Goal: Task Accomplishment & Management: Complete application form

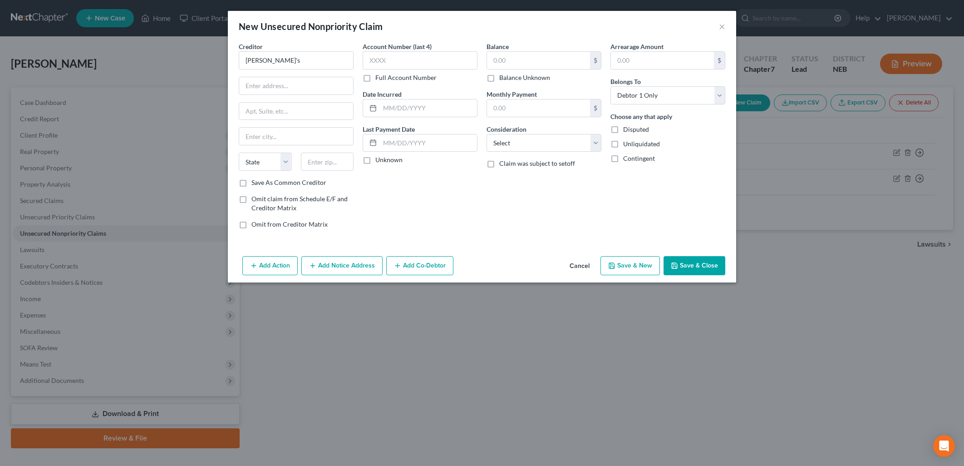
select select "0"
click at [297, 60] on input "[PERSON_NAME]'s" at bounding box center [296, 60] width 115 height 18
click at [332, 64] on input "[PERSON_NAME]'s" at bounding box center [296, 60] width 115 height 18
drag, startPoint x: 332, startPoint y: 64, endPoint x: 238, endPoint y: 65, distance: 94.0
click at [238, 65] on div "Creditor * Cabela's State [US_STATE] AK AR AZ CA CO [GEOGRAPHIC_DATA] DE DC [GE…" at bounding box center [296, 139] width 124 height 194
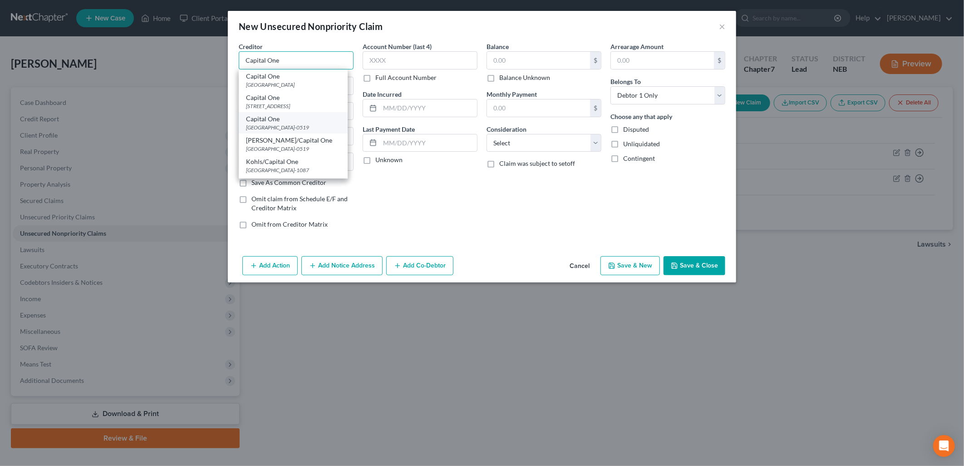
type input "Capital One"
click at [311, 131] on div "[GEOGRAPHIC_DATA]-0519" at bounding box center [293, 127] width 94 height 8
type input "PO Box 60519"
type input "City Of Industry"
select select "4"
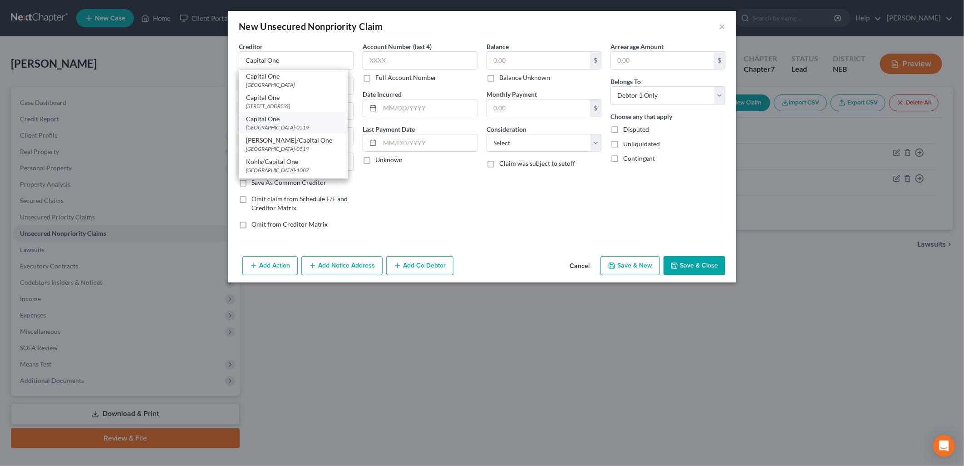
type input "91716-0519"
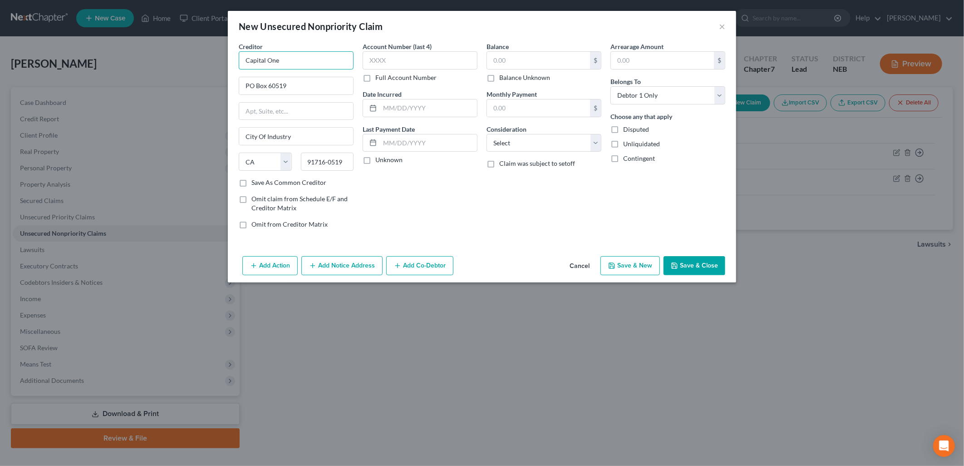
click at [300, 58] on input "Capital One" at bounding box center [296, 60] width 115 height 18
type input "Capital One/[PERSON_NAME]'s"
click at [420, 60] on input "text" at bounding box center [420, 60] width 115 height 18
type input "3210"
click at [375, 162] on label "Unknown" at bounding box center [388, 159] width 27 height 9
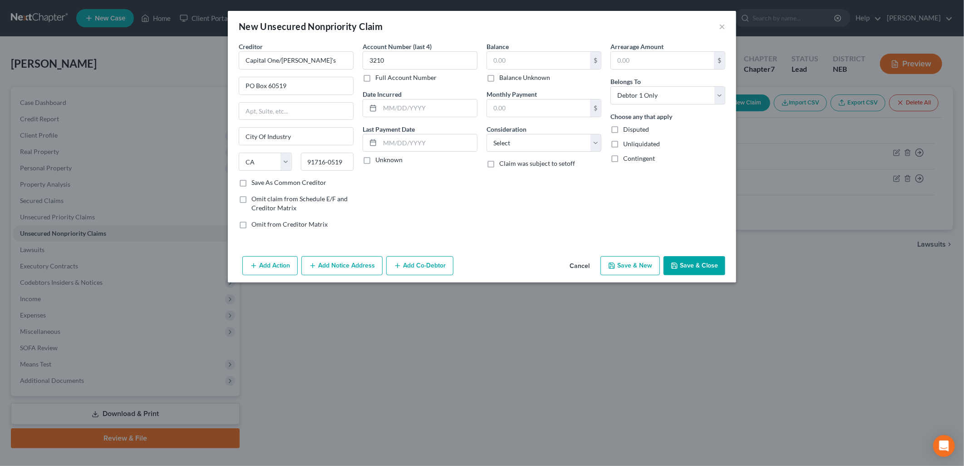
click at [379, 161] on input "Unknown" at bounding box center [382, 158] width 6 height 6
checkbox input "true"
click at [534, 58] on input "text" at bounding box center [538, 60] width 103 height 17
type input "9,903.44"
click at [504, 103] on input "text" at bounding box center [538, 107] width 103 height 17
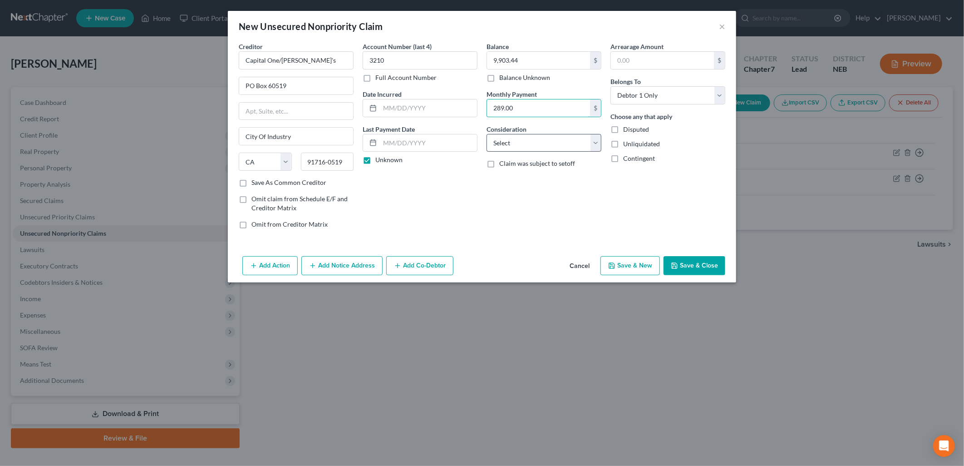
type input "289.00"
drag, startPoint x: 517, startPoint y: 148, endPoint x: 518, endPoint y: 153, distance: 4.6
click at [517, 148] on select "Select Cable / Satellite Services Collection Agency Credit Card Debt Debt Couns…" at bounding box center [544, 143] width 115 height 18
select select "2"
click at [487, 134] on select "Select Cable / Satellite Services Collection Agency Credit Card Debt Debt Couns…" at bounding box center [544, 143] width 115 height 18
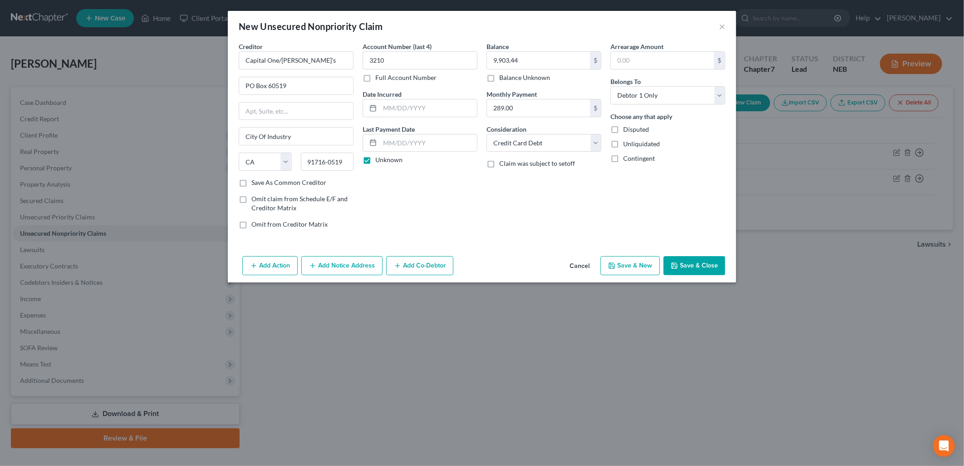
click at [632, 265] on button "Save & New" at bounding box center [630, 265] width 59 height 19
select select "0"
click at [286, 66] on input "text" at bounding box center [296, 60] width 115 height 18
type input "Hilton Honors Aspire Card"
click at [281, 89] on input "text" at bounding box center [296, 85] width 114 height 17
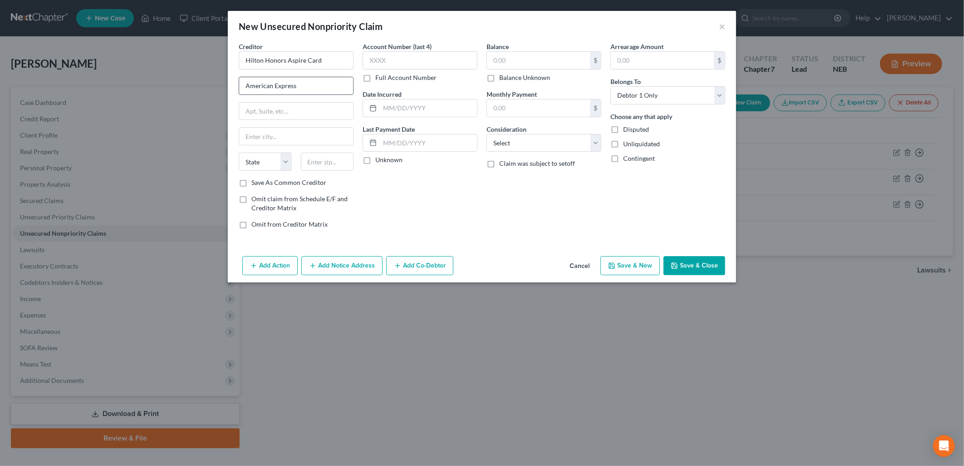
type input "American Express"
type input "PO Box 6031"
type input "c"
type input "[PERSON_NAME] Stream"
select select "14"
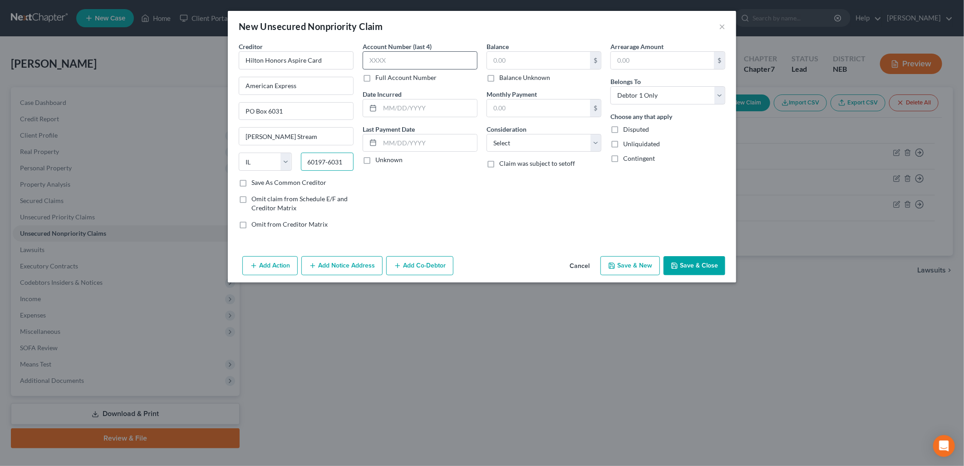
type input "60197-6031"
click at [382, 57] on input "text" at bounding box center [420, 60] width 115 height 18
type input "2002"
click at [396, 143] on input "text" at bounding box center [428, 142] width 97 height 17
click at [369, 174] on div "Account Number (last 4) 2002 Full Account Number Date Incurred Last Payment Dat…" at bounding box center [420, 139] width 124 height 194
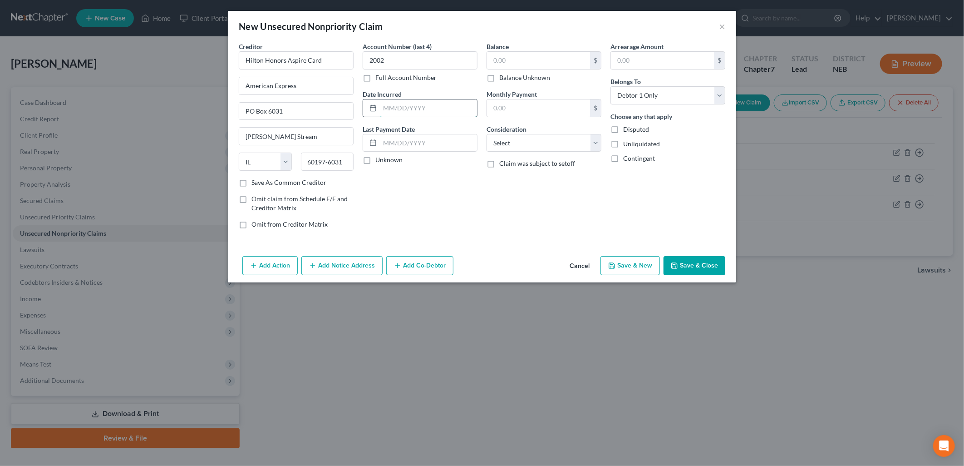
click at [395, 107] on input "text" at bounding box center [428, 107] width 97 height 17
click at [375, 163] on label "Unknown" at bounding box center [388, 159] width 27 height 9
click at [379, 161] on input "Unknown" at bounding box center [382, 158] width 6 height 6
click at [511, 59] on input "text" at bounding box center [538, 60] width 103 height 17
click at [375, 160] on label "Unknown" at bounding box center [388, 159] width 27 height 9
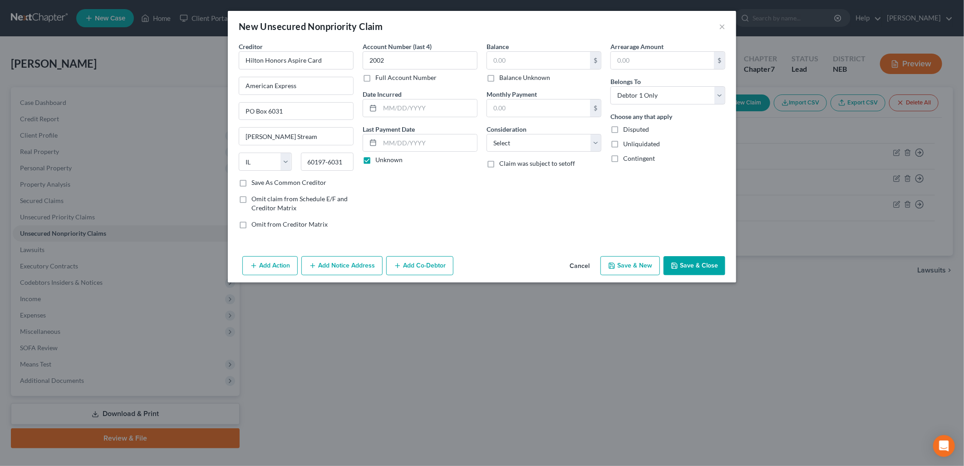
click at [379, 160] on input "Unknown" at bounding box center [382, 158] width 6 height 6
checkbox input "false"
click at [408, 141] on input "text" at bounding box center [428, 142] width 97 height 17
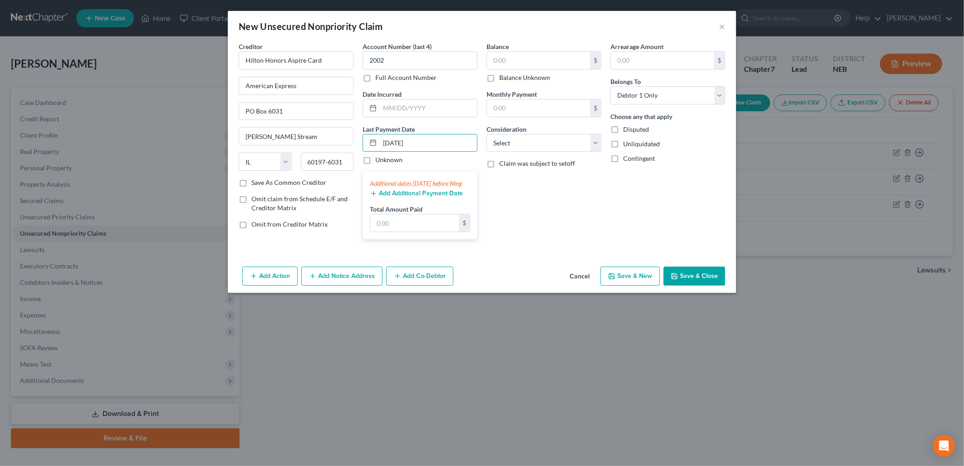
type input "[DATE]"
click at [414, 197] on button "Add Additional Payment Date" at bounding box center [416, 193] width 93 height 7
click at [530, 111] on input "text" at bounding box center [538, 107] width 103 height 17
click at [529, 61] on input "text" at bounding box center [538, 60] width 103 height 17
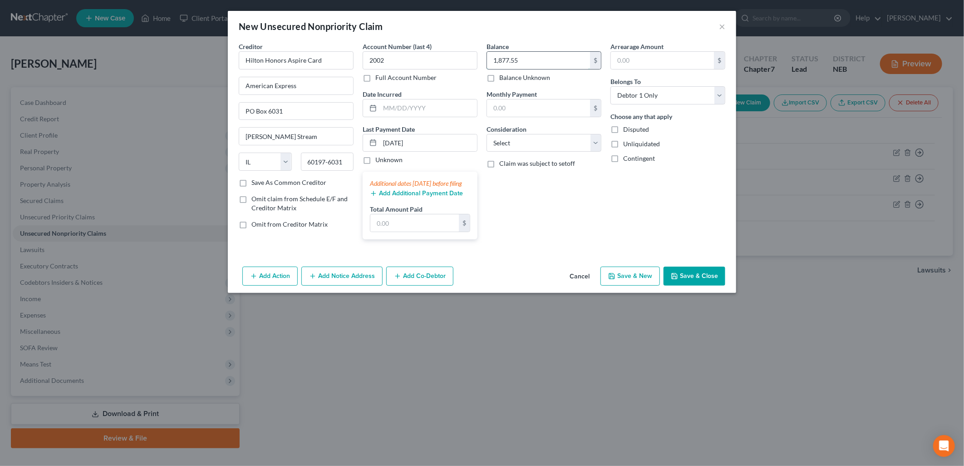
type input "1,877.55"
type input "120.00"
click at [545, 149] on select "Select Cable / Satellite Services Collection Agency Credit Card Debt Debt Couns…" at bounding box center [544, 143] width 115 height 18
select select "2"
click at [487, 134] on select "Select Cable / Satellite Services Collection Agency Credit Card Debt Debt Couns…" at bounding box center [544, 143] width 115 height 18
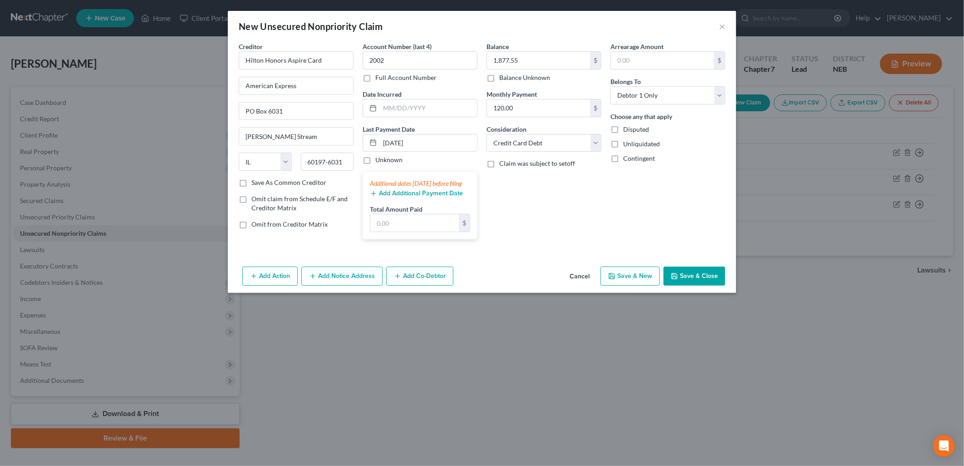
click at [582, 201] on div "Balance 1,877.55 $ Balance Unknown Balance Undetermined 1,877.55 $ Balance Unkn…" at bounding box center [544, 144] width 124 height 205
click at [690, 283] on button "Save & Close" at bounding box center [695, 275] width 62 height 19
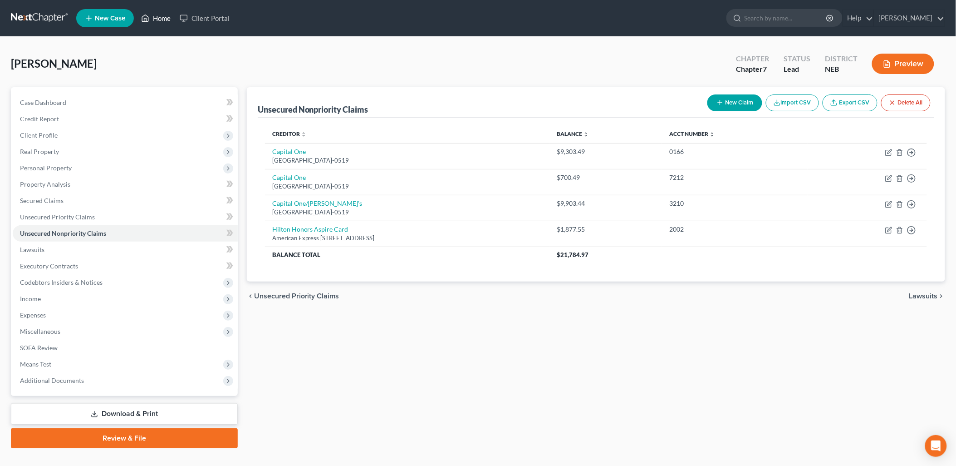
click at [157, 16] on link "Home" at bounding box center [156, 18] width 39 height 16
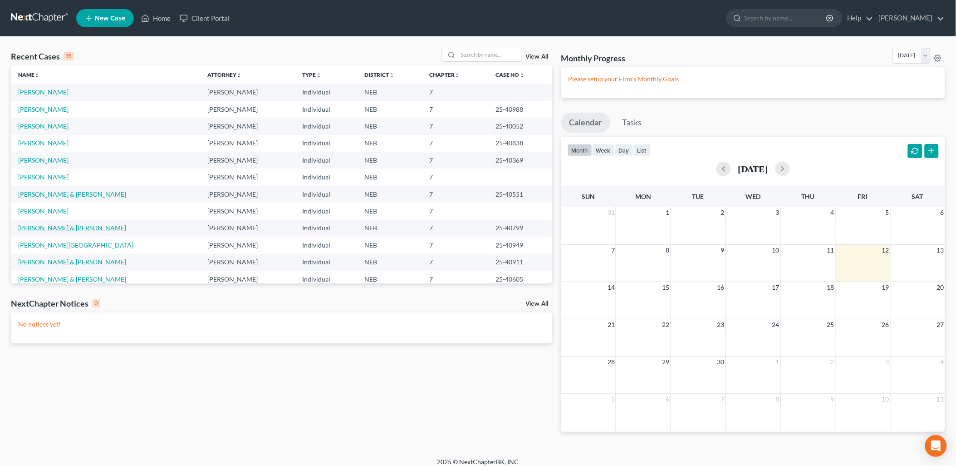
click at [55, 224] on link "[PERSON_NAME] & [PERSON_NAME]" at bounding box center [72, 228] width 108 height 8
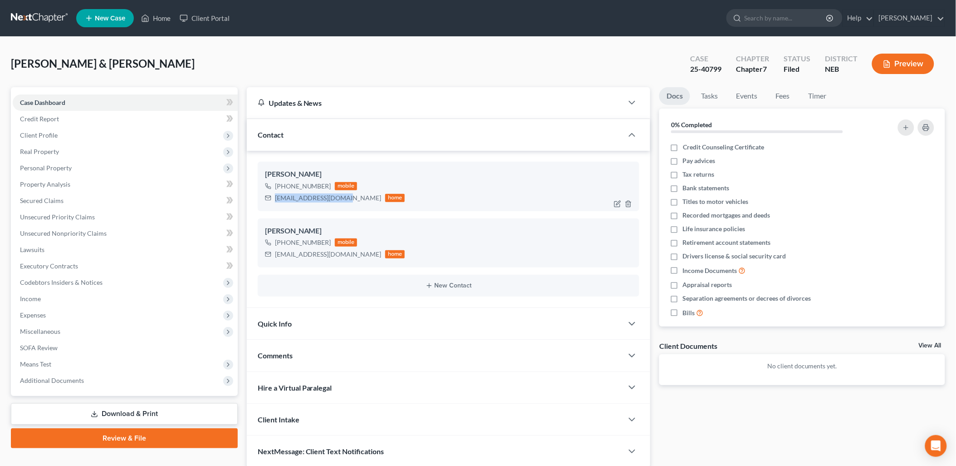
drag, startPoint x: 275, startPoint y: 198, endPoint x: 344, endPoint y: 198, distance: 69.5
click at [344, 198] on div "[EMAIL_ADDRESS][DOMAIN_NAME]" at bounding box center [328, 197] width 107 height 9
copy div "[EMAIL_ADDRESS][DOMAIN_NAME]"
click at [155, 14] on link "Home" at bounding box center [156, 18] width 39 height 16
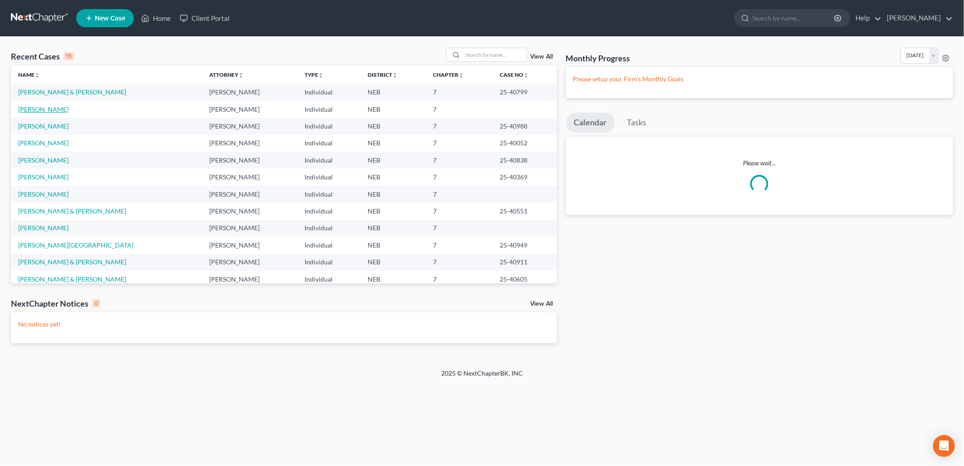
click at [47, 106] on link "[PERSON_NAME]" at bounding box center [43, 109] width 50 height 8
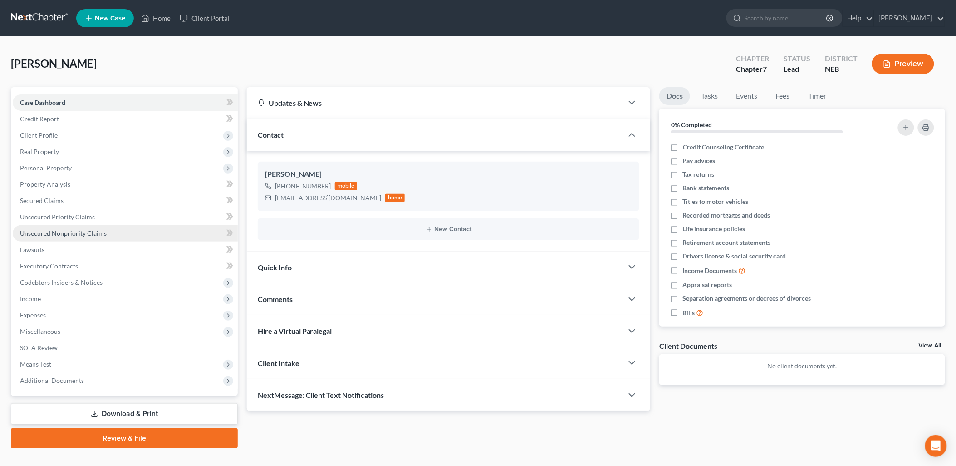
click at [55, 231] on span "Unsecured Nonpriority Claims" at bounding box center [63, 233] width 87 height 8
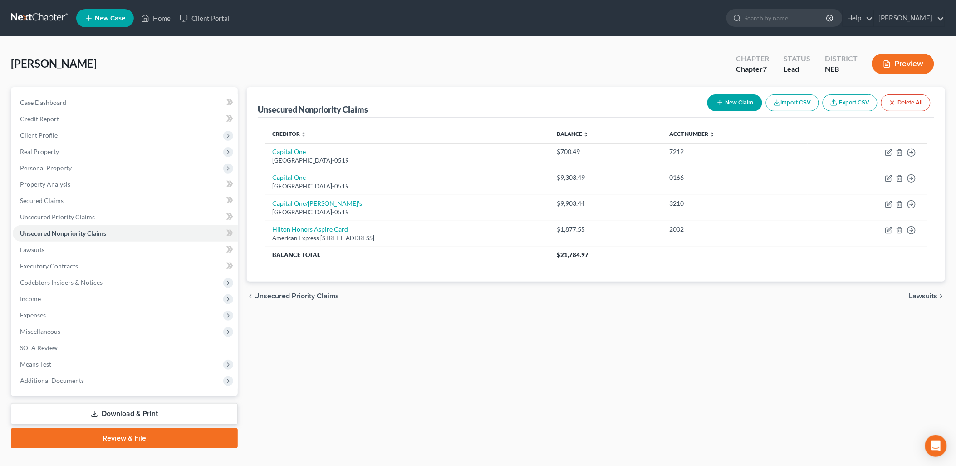
click at [741, 98] on button "New Claim" at bounding box center [735, 102] width 55 height 17
select select "0"
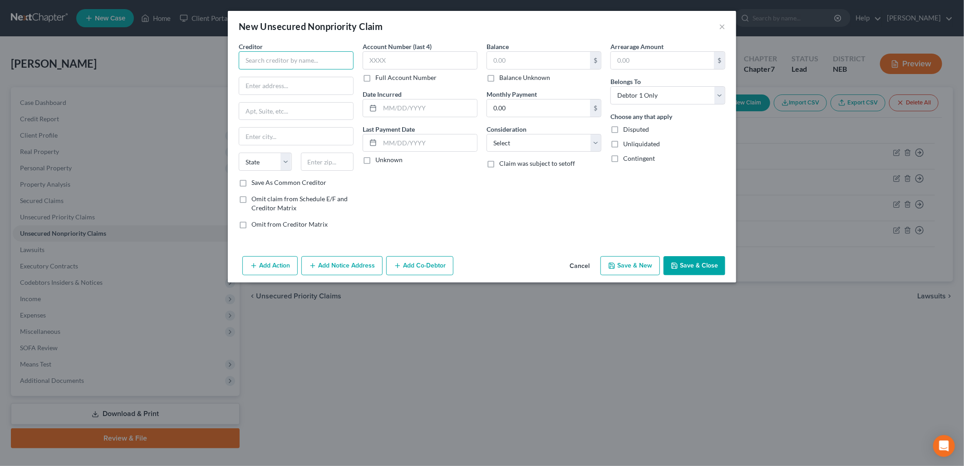
click at [296, 65] on input "text" at bounding box center [296, 60] width 115 height 18
click at [293, 58] on input "text" at bounding box center [296, 60] width 115 height 18
type input "B"
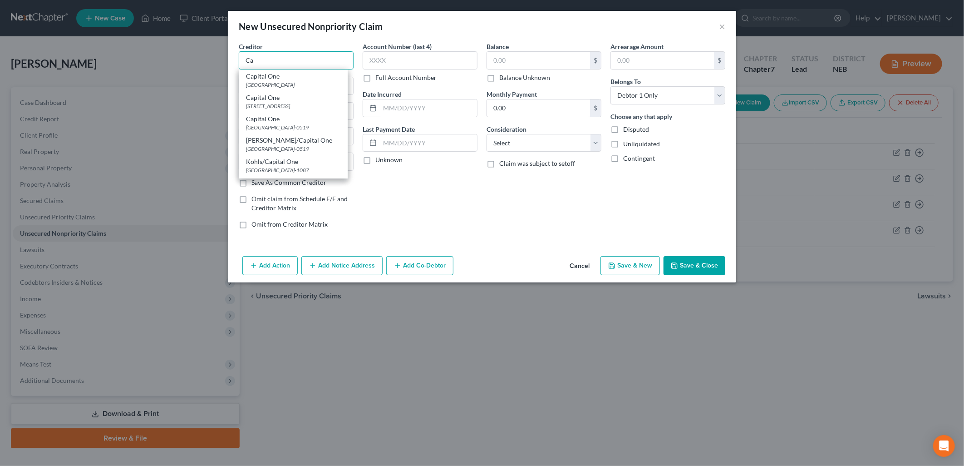
type input "C"
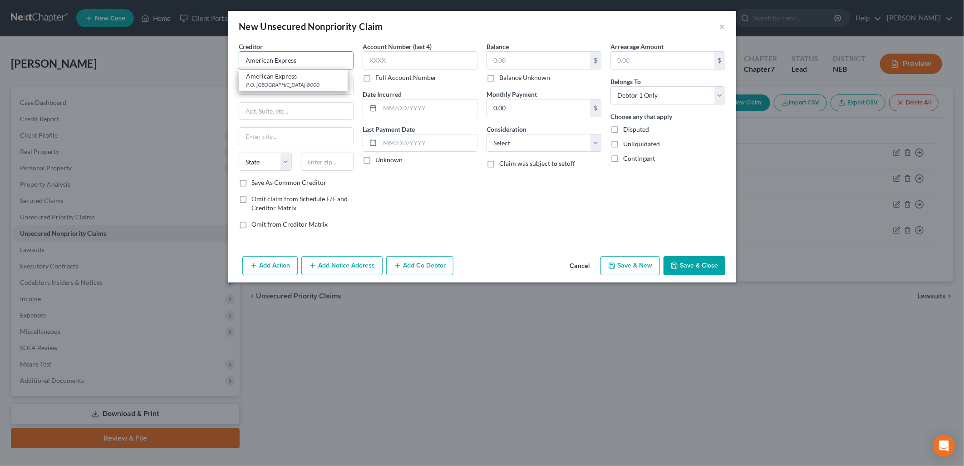
type input "American Express"
click at [289, 84] on input "text" at bounding box center [296, 85] width 114 height 17
type input "PO Box 6031"
type input "[PERSON_NAME] Stream"
select select "14"
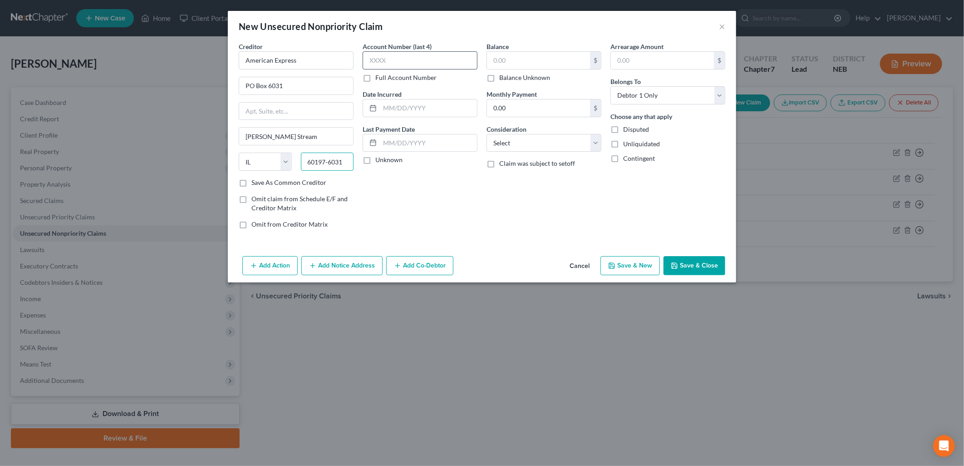
type input "60197-6031"
click at [397, 64] on input "text" at bounding box center [420, 60] width 115 height 18
type input "1005"
click at [375, 162] on label "Unknown" at bounding box center [388, 159] width 27 height 9
click at [379, 161] on input "Unknown" at bounding box center [382, 158] width 6 height 6
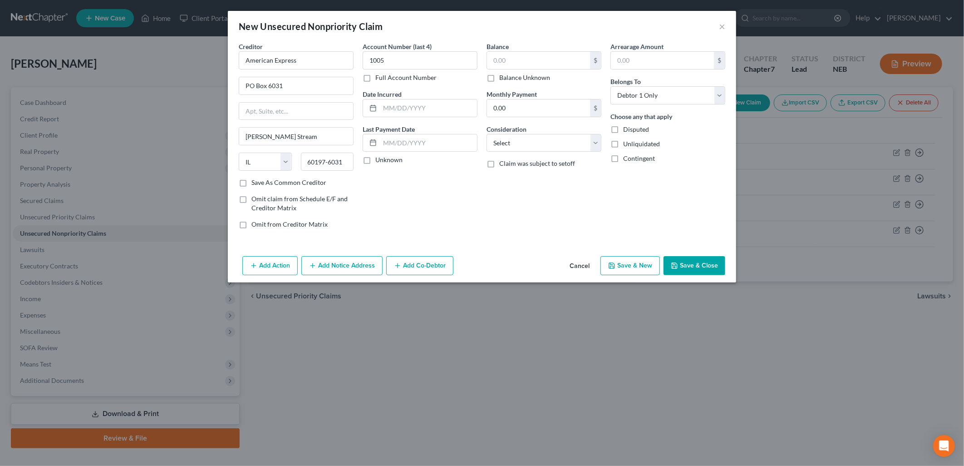
checkbox input "true"
click at [505, 61] on input "text" at bounding box center [538, 60] width 103 height 17
type input "8,036.58"
click at [501, 141] on select "Select Cable / Satellite Services Collection Agency Credit Card Debt Debt Couns…" at bounding box center [544, 143] width 115 height 18
select select "2"
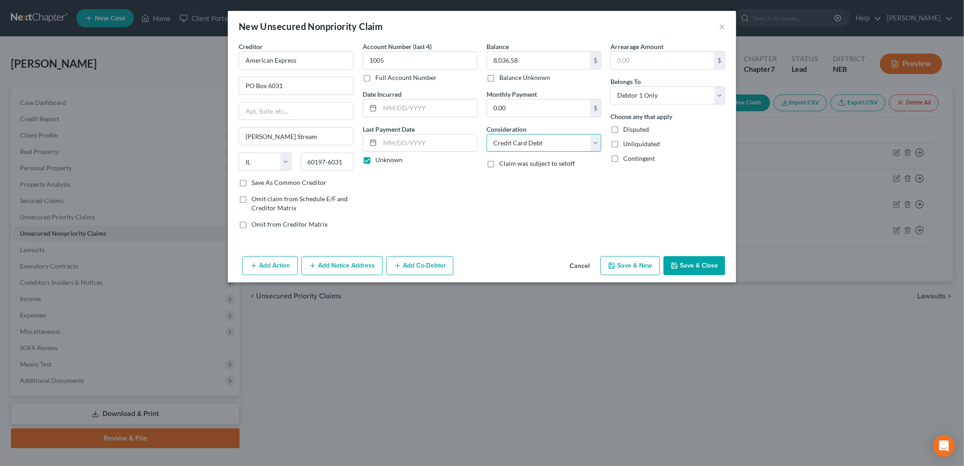
click at [487, 134] on select "Select Cable / Satellite Services Collection Agency Credit Card Debt Debt Couns…" at bounding box center [544, 143] width 115 height 18
click at [516, 109] on input "0.00" at bounding box center [538, 107] width 103 height 17
type input "293.00"
click at [547, 218] on div "Balance 8,036.58 $ Balance Unknown Balance Undetermined 8,036.58 $ Balance Unkn…" at bounding box center [544, 139] width 124 height 194
click at [706, 264] on button "Save & Close" at bounding box center [695, 265] width 62 height 19
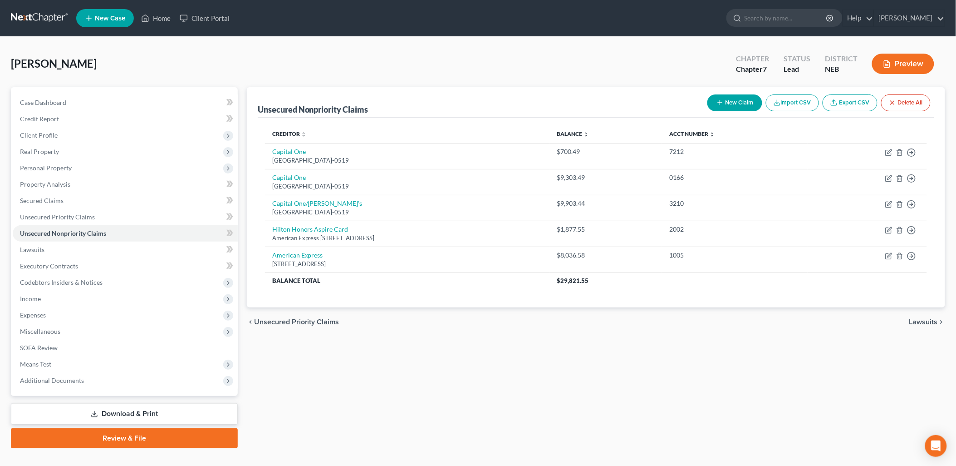
click at [723, 102] on button "New Claim" at bounding box center [735, 102] width 55 height 17
select select "0"
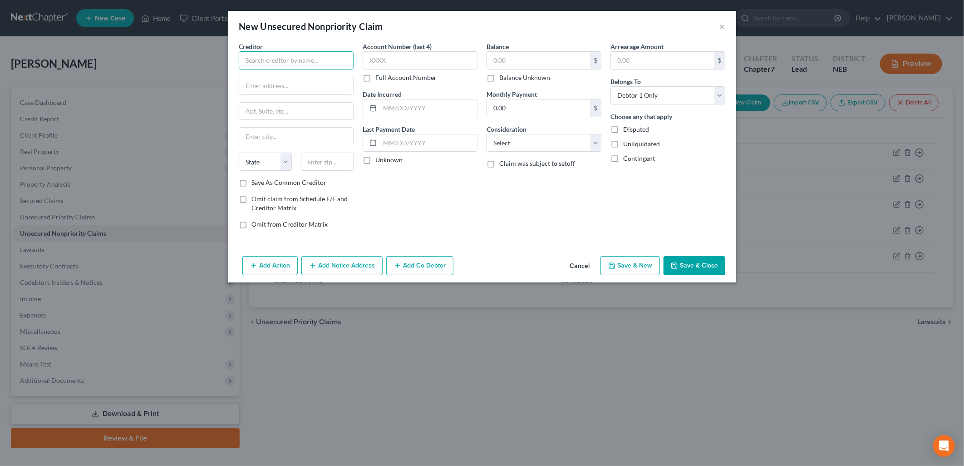
click at [298, 59] on input "text" at bounding box center [296, 60] width 115 height 18
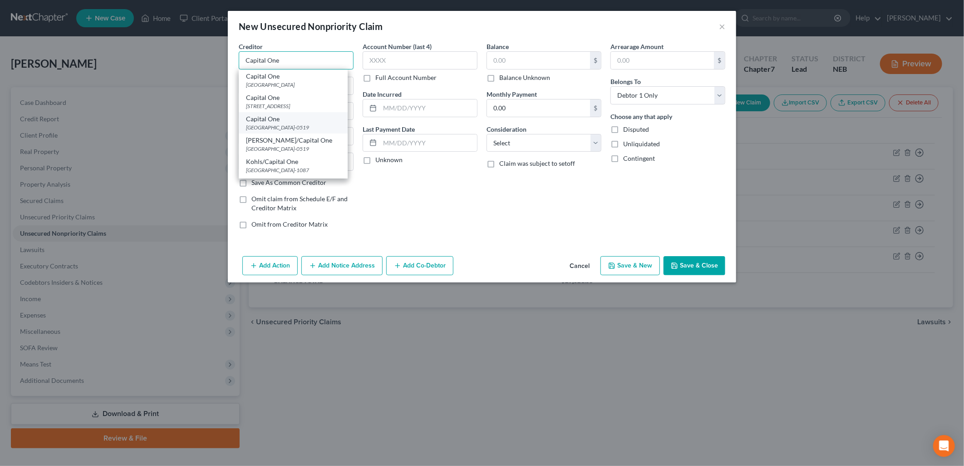
type input "Capital One"
click at [292, 126] on div "[GEOGRAPHIC_DATA]-0519" at bounding box center [293, 127] width 94 height 8
type input "PO Box 60519"
type input "City Of Industry"
select select "4"
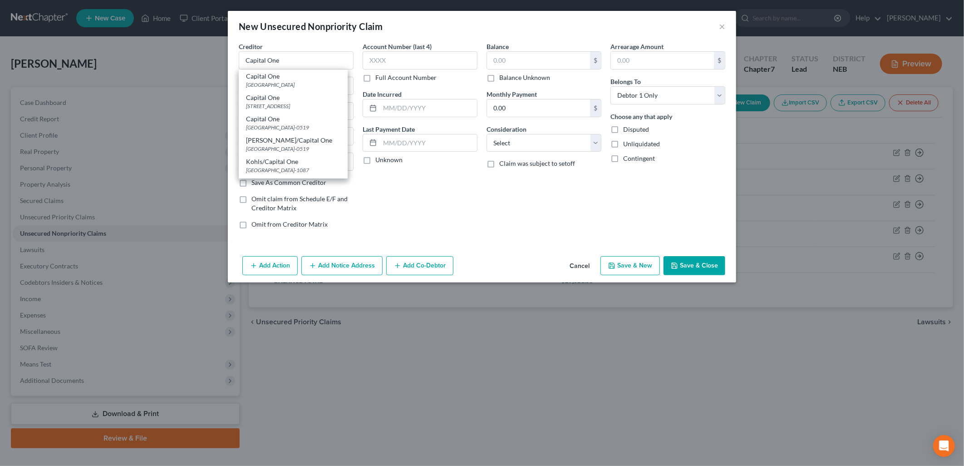
type input "91716-0519"
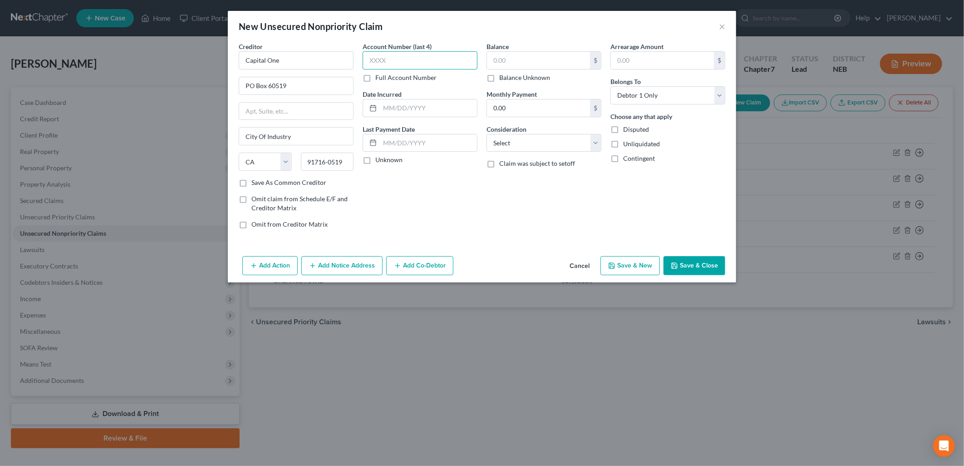
click at [395, 52] on input "text" at bounding box center [420, 60] width 115 height 18
type input "6853"
click at [375, 160] on label "Unknown" at bounding box center [388, 159] width 27 height 9
click at [379, 160] on input "Unknown" at bounding box center [382, 158] width 6 height 6
checkbox input "true"
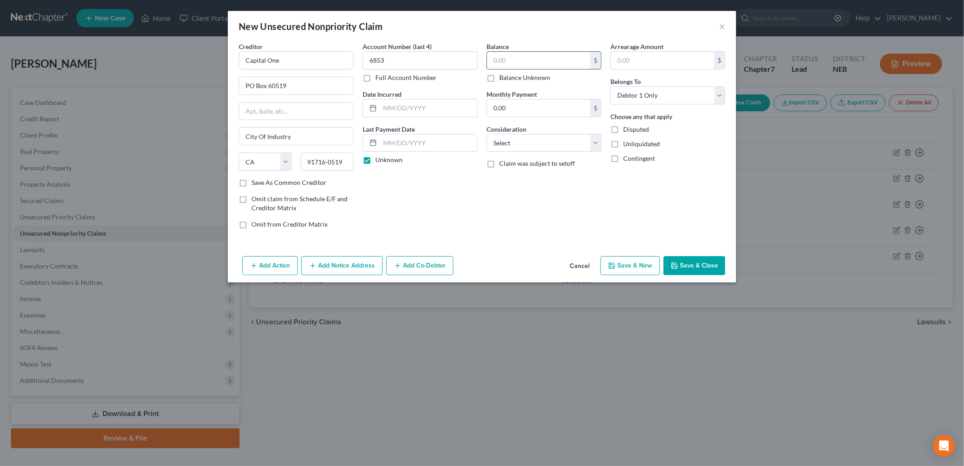
click at [539, 54] on input "text" at bounding box center [538, 60] width 103 height 17
type input "3,722.42"
click at [518, 109] on input "0.00" at bounding box center [538, 107] width 103 height 17
type input "130.00"
click at [514, 139] on select "Select Cable / Satellite Services Collection Agency Credit Card Debt Debt Couns…" at bounding box center [544, 143] width 115 height 18
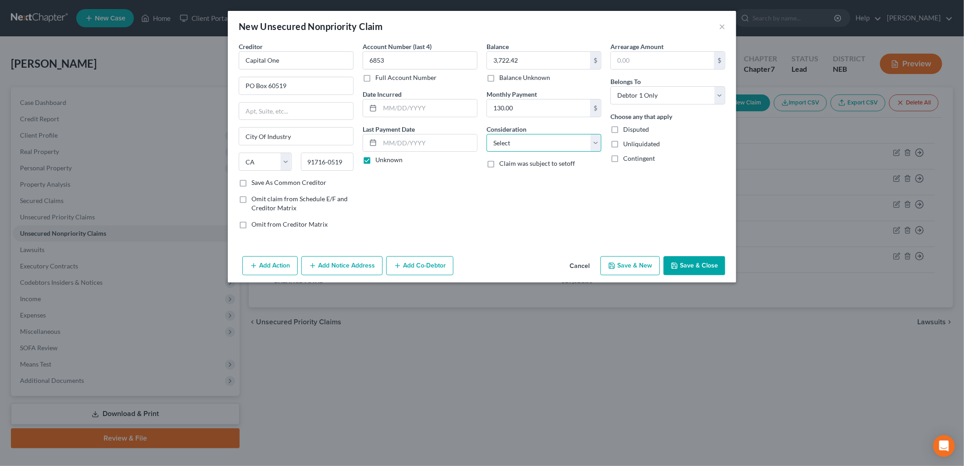
select select "2"
click at [487, 134] on select "Select Cable / Satellite Services Collection Agency Credit Card Debt Debt Couns…" at bounding box center [544, 143] width 115 height 18
click at [601, 209] on div "Balance 3,722.42 $ Balance Unknown Balance Undetermined 3,722.42 $ Balance Unkn…" at bounding box center [544, 139] width 124 height 194
click at [701, 265] on button "Save & Close" at bounding box center [695, 265] width 62 height 19
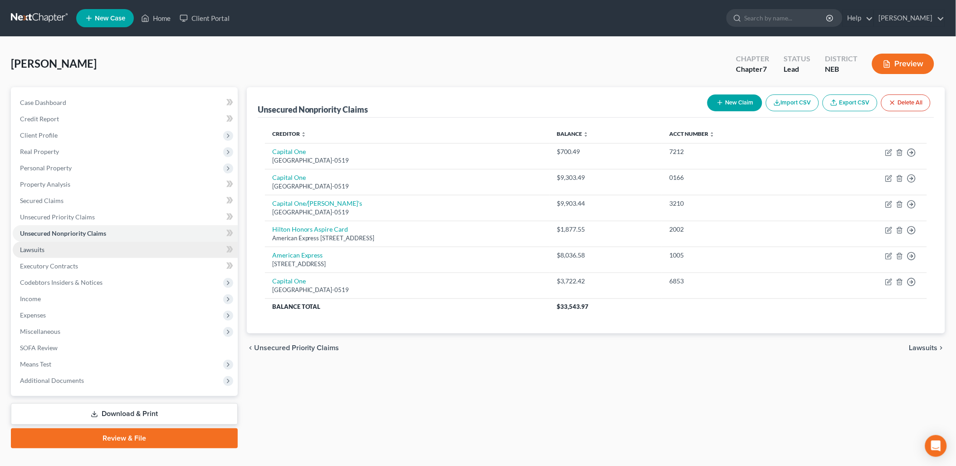
click at [117, 247] on link "Lawsuits" at bounding box center [125, 249] width 225 height 16
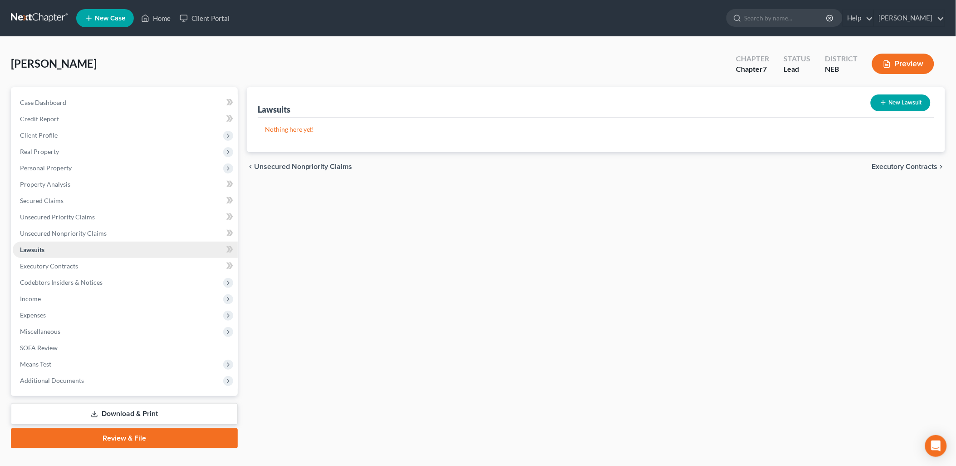
click at [45, 248] on link "Lawsuits" at bounding box center [125, 249] width 225 height 16
click at [897, 103] on button "New Lawsuit" at bounding box center [901, 102] width 60 height 17
select select "0"
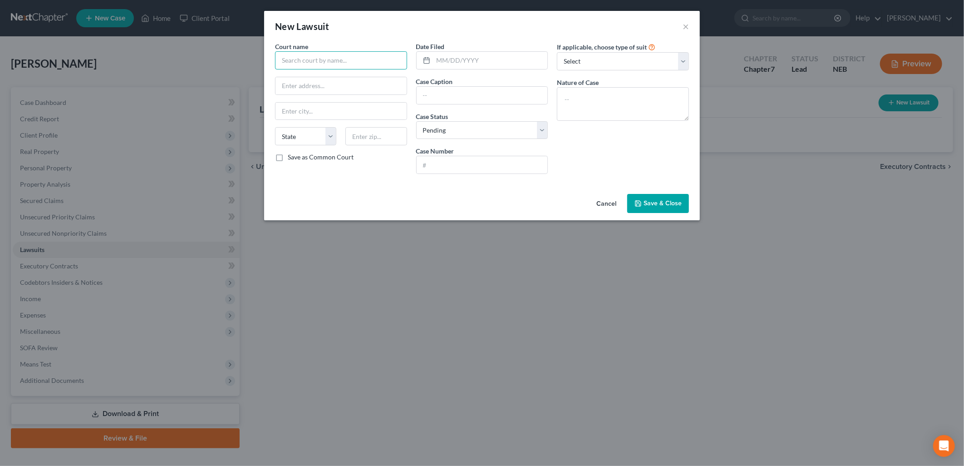
click at [380, 65] on input "text" at bounding box center [341, 60] width 132 height 18
click at [361, 61] on input "Buffalo District Cout" at bounding box center [341, 60] width 132 height 18
drag, startPoint x: 334, startPoint y: 58, endPoint x: 305, endPoint y: 58, distance: 28.1
click at [305, 58] on input "Buffalo District Cout" at bounding box center [341, 60] width 132 height 18
type input "Buffalo County Court"
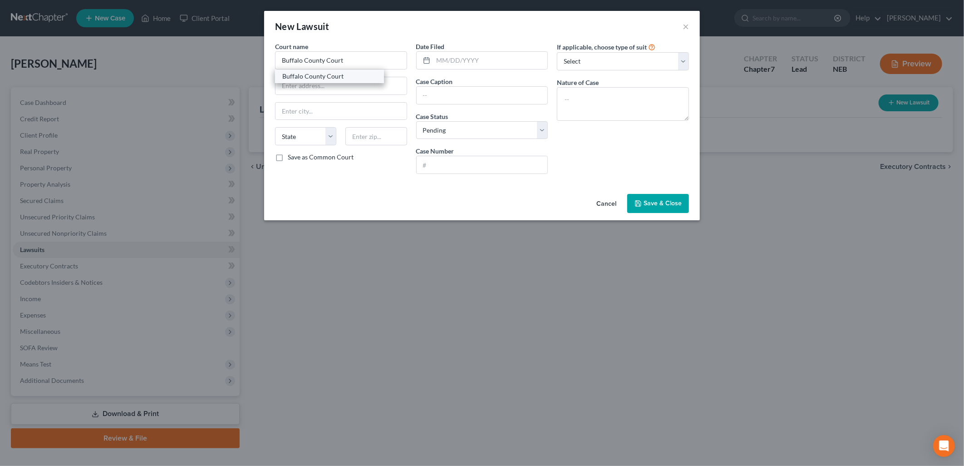
click at [311, 74] on div "Buffalo County Court" at bounding box center [329, 76] width 94 height 9
type input "[GEOGRAPHIC_DATA]"
type input "[PERSON_NAME]"
select select "30"
type input "68847"
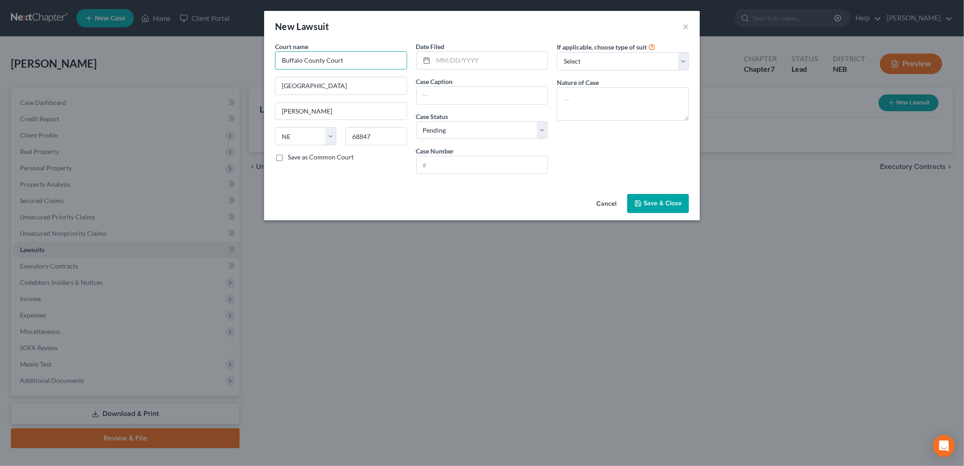
drag, startPoint x: 304, startPoint y: 55, endPoint x: 324, endPoint y: 59, distance: 19.9
click at [324, 59] on input "Buffalo County Court" at bounding box center [341, 60] width 132 height 18
type input "Buffalo District Court"
drag, startPoint x: 359, startPoint y: 84, endPoint x: 239, endPoint y: 81, distance: 119.9
click at [239, 81] on div "New Lawsuit × Court name * [GEOGRAPHIC_DATA] [GEOGRAPHIC_DATA][PERSON_NAME] [US…" at bounding box center [482, 233] width 964 height 466
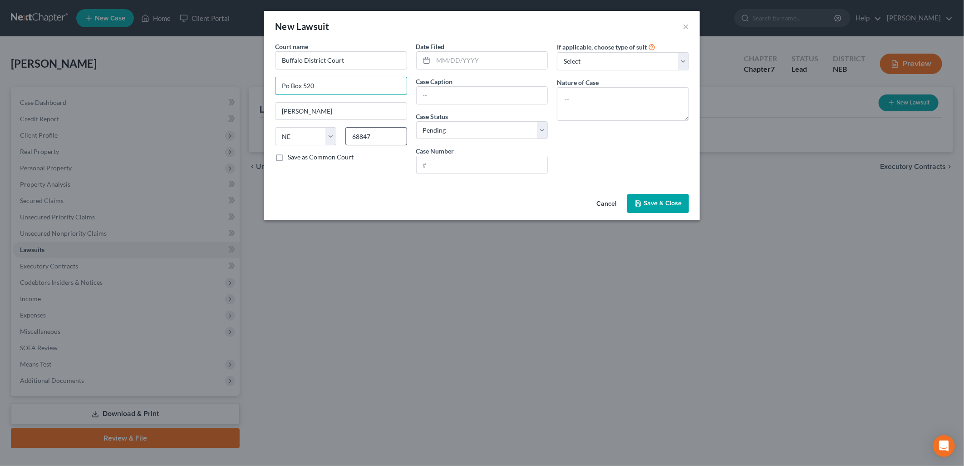
type input "Po Box 520"
click at [383, 139] on input "68847" at bounding box center [375, 136] width 61 height 18
type input "68848"
click at [619, 154] on div "If applicable, choose type of suit Select Repossession Garnishment Foreclosure …" at bounding box center [622, 111] width 141 height 139
click at [442, 58] on input "text" at bounding box center [491, 60] width 114 height 17
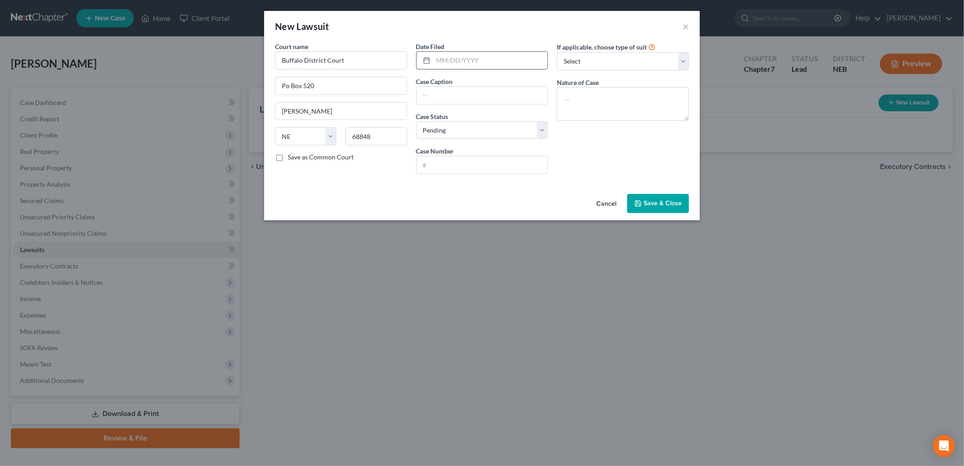
click at [508, 64] on input "text" at bounding box center [491, 60] width 114 height 17
type input "[DATE]"
click at [460, 99] on input "text" at bounding box center [482, 95] width 131 height 17
type input "Cash-Wa Distributing Co.-[PERSON_NAME] v. [PERSON_NAME], [PERSON_NAME] Pizza Pu…"
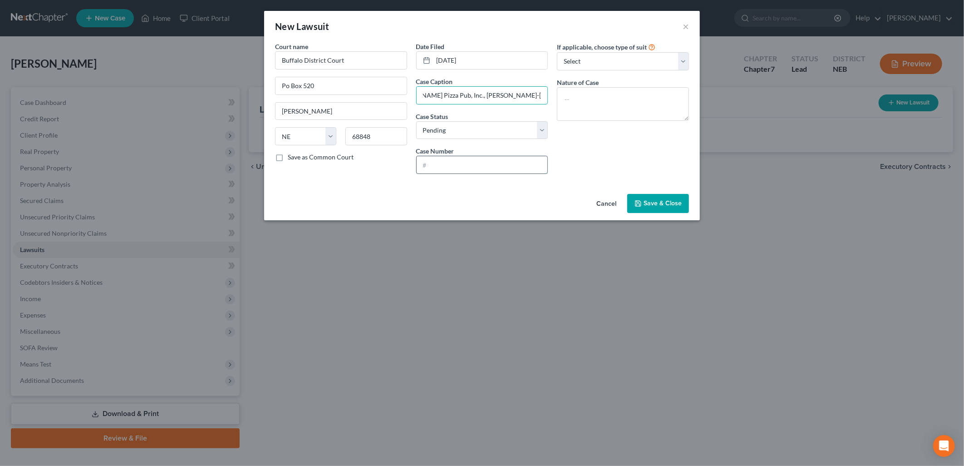
scroll to position [0, 0]
click at [460, 161] on input "text" at bounding box center [482, 164] width 131 height 17
type input "CI25-62"
click at [604, 65] on select "Select Repossession Garnishment Foreclosure Attached, Seized, Or Levied Other" at bounding box center [623, 61] width 132 height 18
select select "1"
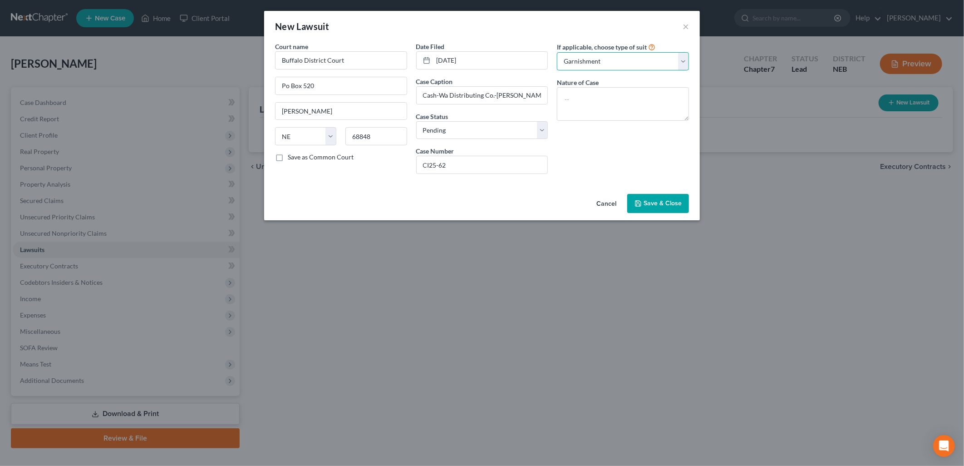
click at [557, 52] on select "Select Repossession Garnishment Foreclosure Attached, Seized, Or Levied Other" at bounding box center [623, 61] width 132 height 18
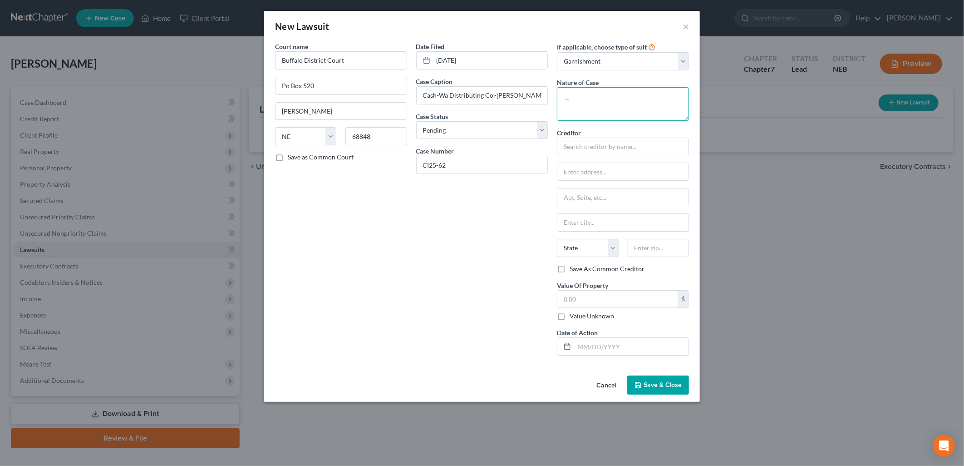
click at [604, 103] on textarea at bounding box center [623, 104] width 132 height 34
type textarea "Garnishment"
drag, startPoint x: 606, startPoint y: 148, endPoint x: 778, endPoint y: 198, distance: 179.3
click at [606, 148] on input "text" at bounding box center [623, 147] width 132 height 18
type input "Cash-Wa"
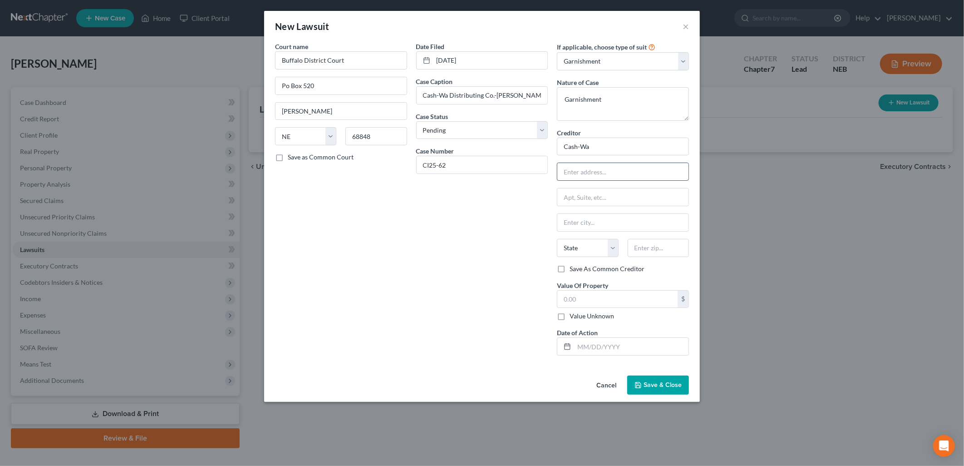
click at [590, 172] on input "text" at bounding box center [622, 171] width 131 height 17
type input "[STREET_ADDRESS]"
type input "[PERSON_NAME]"
select select "30"
type input "68845"
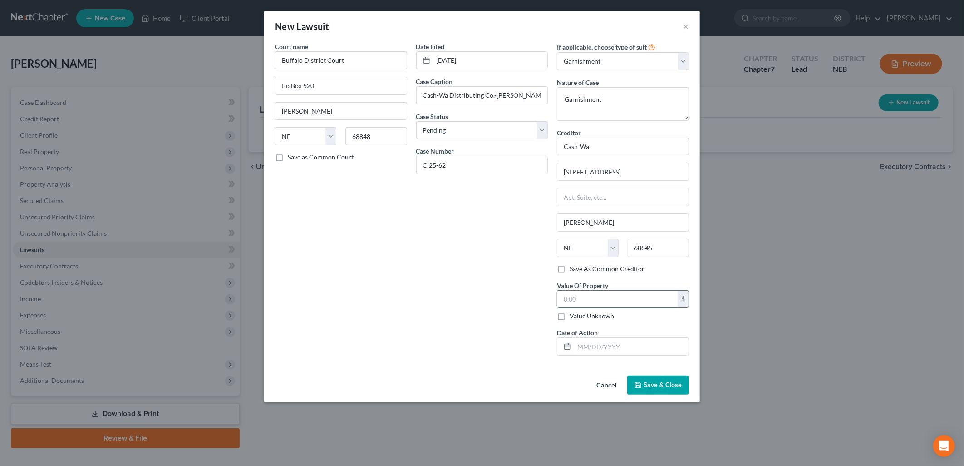
click at [571, 297] on input "text" at bounding box center [617, 299] width 120 height 17
click at [587, 299] on input "text" at bounding box center [617, 299] width 120 height 17
type input "127,028.59"
click at [590, 345] on input "text" at bounding box center [631, 346] width 114 height 17
type input "0"
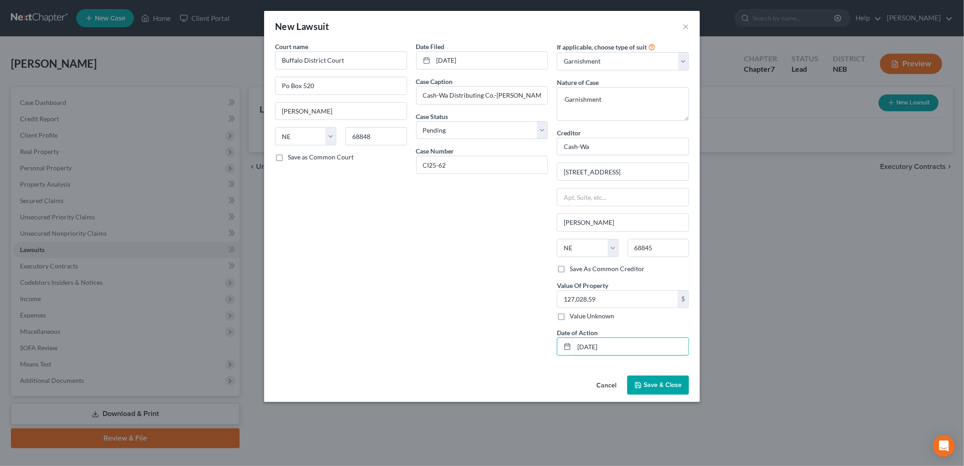
type input "[DATE]"
click at [641, 388] on icon "button" at bounding box center [638, 384] width 5 height 5
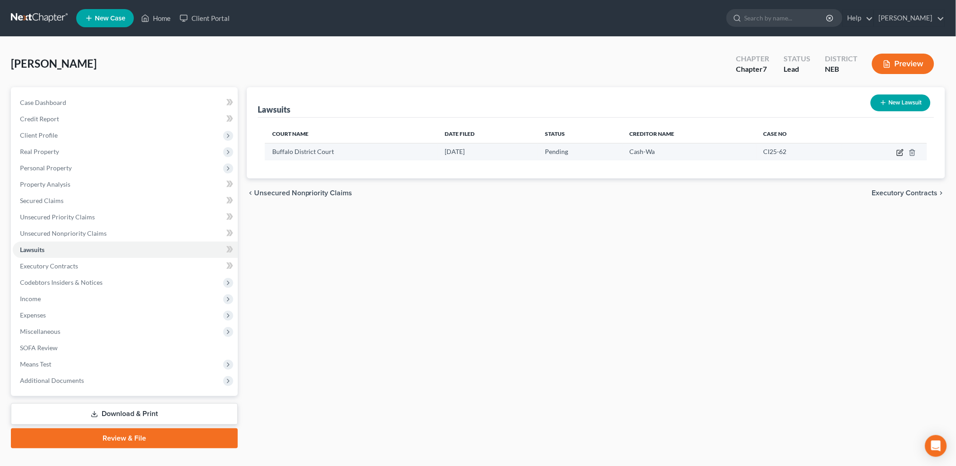
click at [897, 152] on icon "button" at bounding box center [900, 152] width 7 height 7
select select "30"
select select "0"
select select "1"
select select "30"
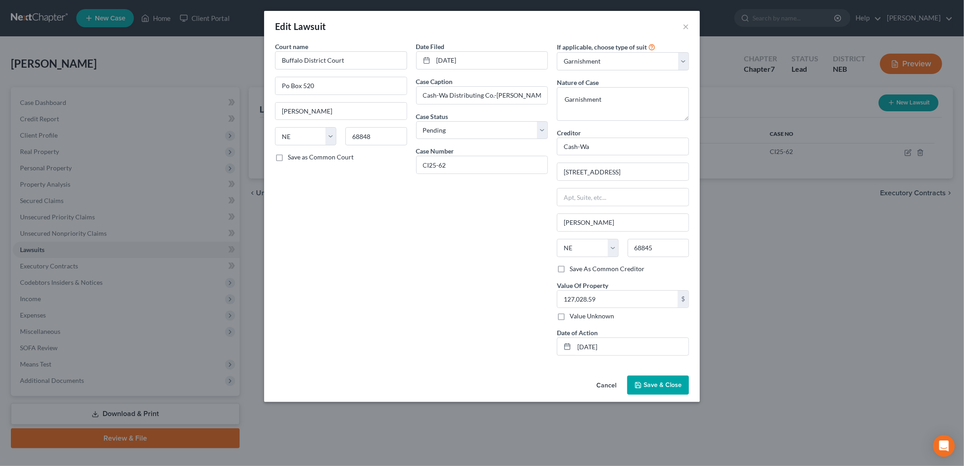
click at [648, 384] on span "Save & Close" at bounding box center [663, 385] width 38 height 8
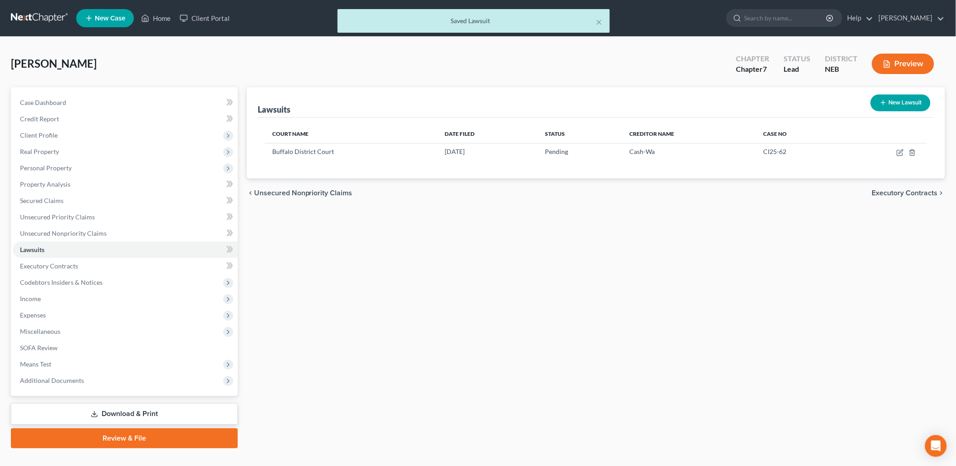
click at [930, 192] on span "Executory Contracts" at bounding box center [905, 192] width 66 height 7
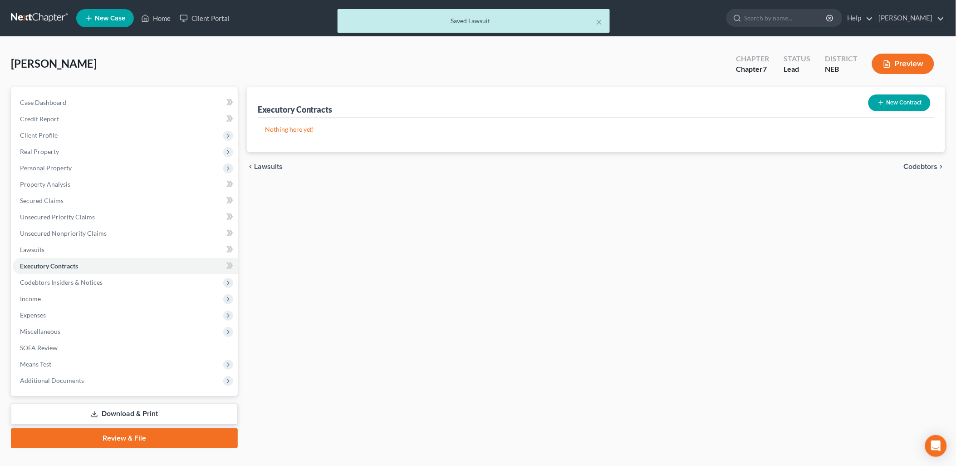
click at [934, 164] on span "Codebtors" at bounding box center [921, 166] width 34 height 7
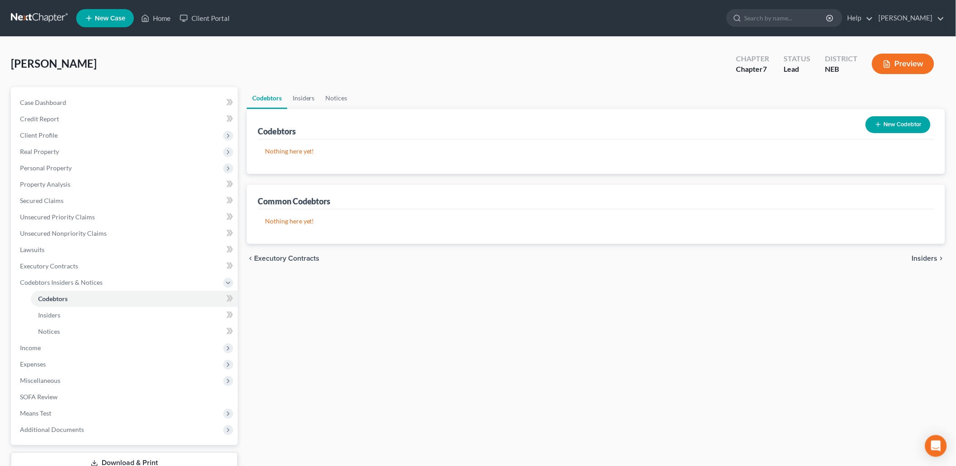
click at [926, 259] on span "Insiders" at bounding box center [925, 258] width 26 height 7
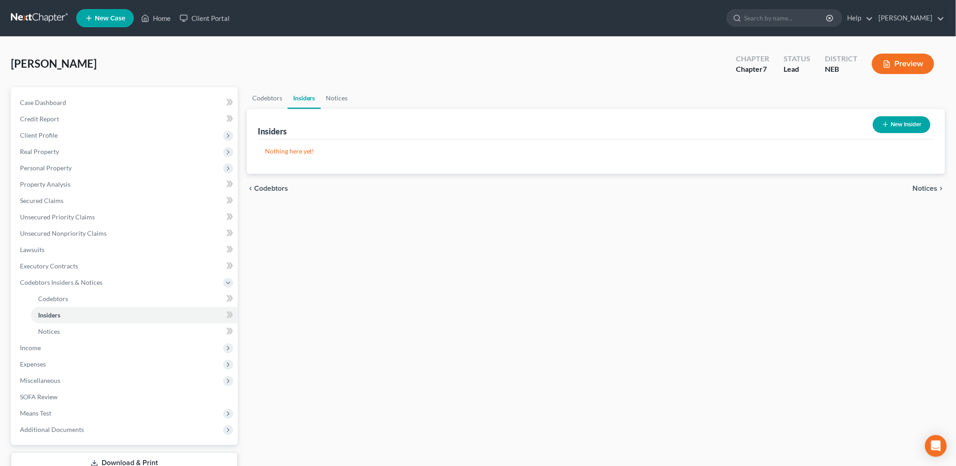
click at [923, 188] on span "Notices" at bounding box center [925, 188] width 25 height 7
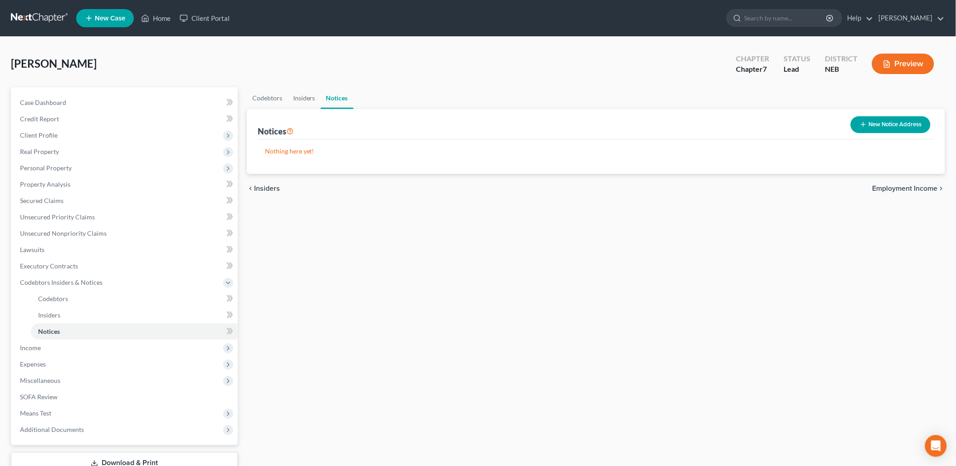
click at [919, 186] on span "Employment Income" at bounding box center [905, 188] width 65 height 7
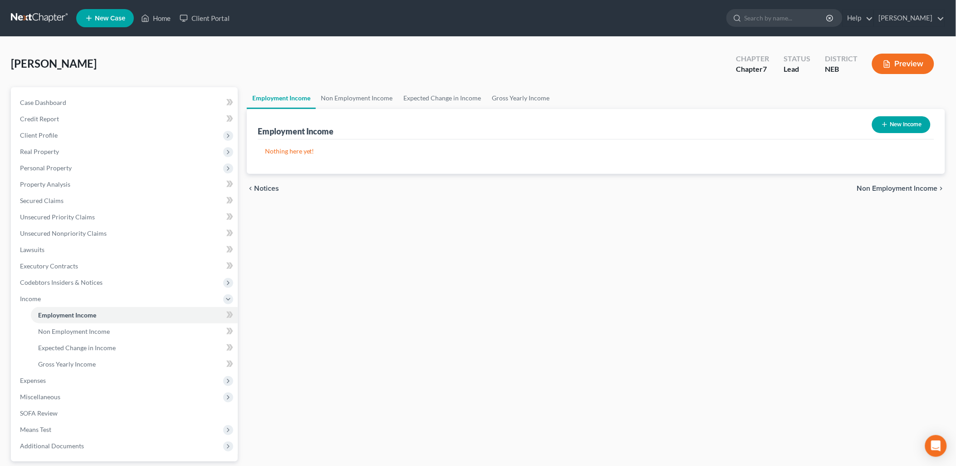
click at [906, 124] on button "New Income" at bounding box center [901, 124] width 59 height 17
select select "0"
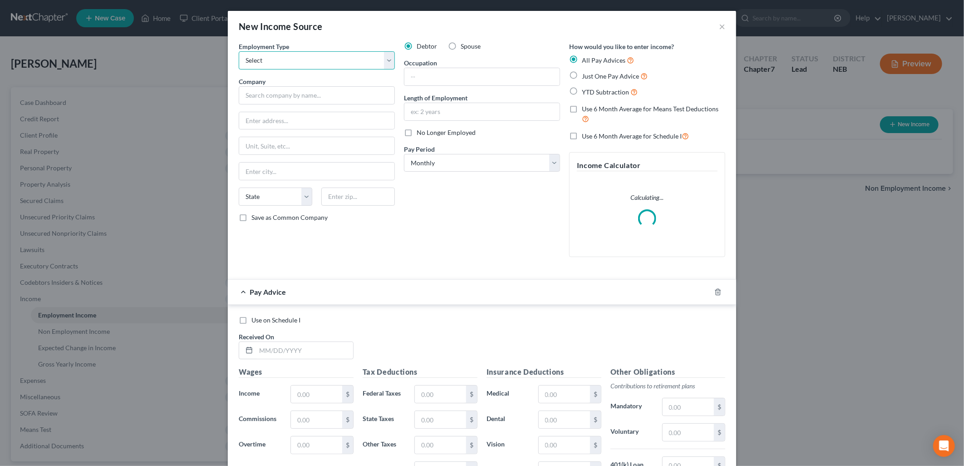
click at [286, 60] on select "Select Full or [DEMOGRAPHIC_DATA] Employment Self Employment" at bounding box center [317, 60] width 156 height 18
select select "0"
click at [239, 51] on select "Select Full or [DEMOGRAPHIC_DATA] Employment Self Employment" at bounding box center [317, 60] width 156 height 18
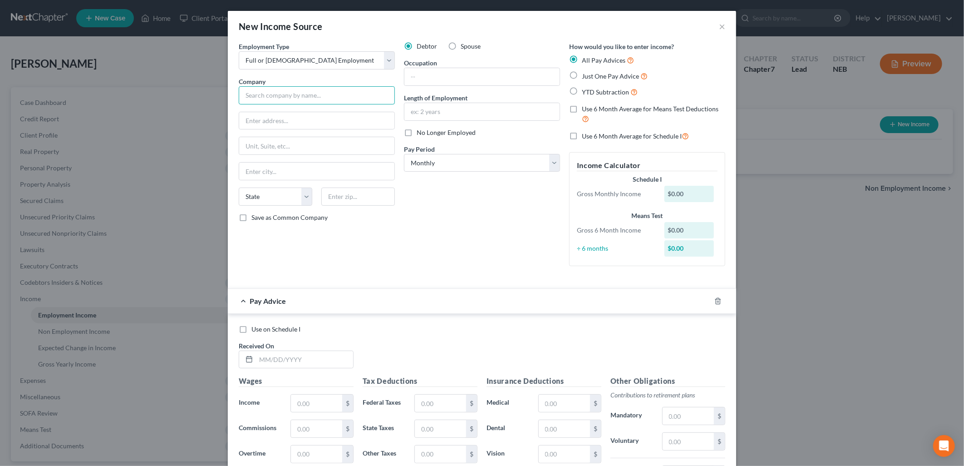
click at [277, 93] on input "text" at bounding box center [317, 95] width 156 height 18
type input "[PERSON_NAME] - [US_STATE], LLC"
type input "PO Box 818"
click at [339, 68] on select "Select Full or [DEMOGRAPHIC_DATA] Employment Self Employment" at bounding box center [317, 60] width 156 height 18
select select "1"
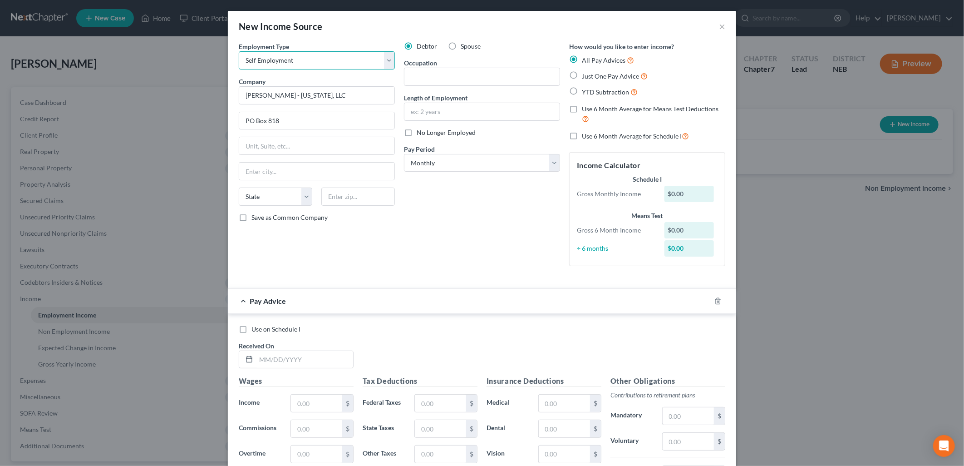
click at [239, 51] on select "Select Full or [DEMOGRAPHIC_DATA] Employment Self Employment" at bounding box center [317, 60] width 156 height 18
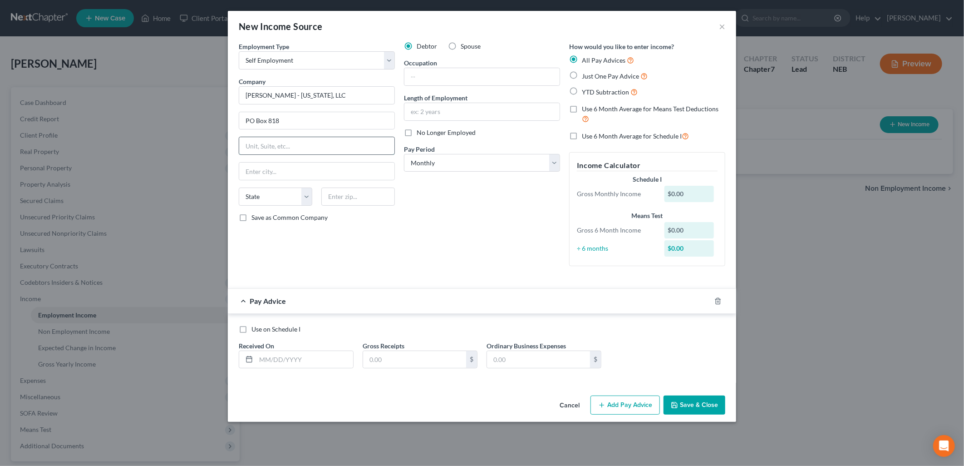
click at [291, 148] on input "text" at bounding box center [316, 145] width 155 height 17
type input "[PERSON_NAME]"
select select "30"
type input "68848-818"
click at [443, 79] on input "text" at bounding box center [481, 76] width 155 height 17
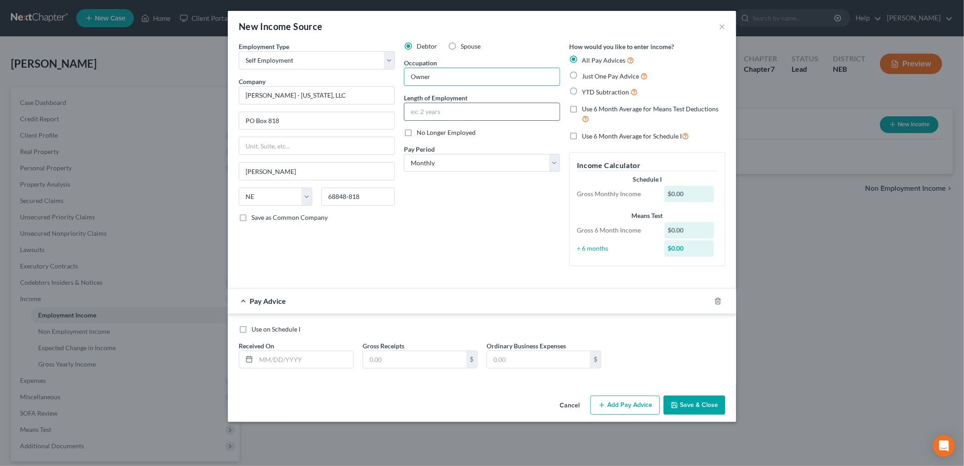
type input "Owner"
click at [443, 114] on input "text" at bounding box center [481, 111] width 155 height 17
type input "2 years"
click at [509, 232] on div "Debtor Spouse Occupation Owner Length of Employment 2 years No Longer Employed …" at bounding box center [481, 158] width 165 height 232
click at [285, 355] on input "text" at bounding box center [304, 359] width 97 height 17
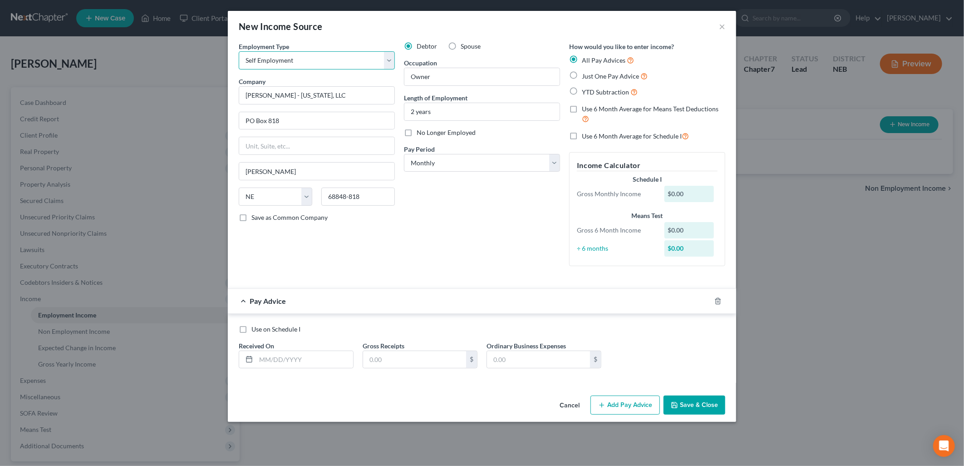
click at [368, 60] on select "Select Full or [DEMOGRAPHIC_DATA] Employment Self Employment" at bounding box center [317, 60] width 156 height 18
select select "0"
click at [239, 51] on select "Select Full or [DEMOGRAPHIC_DATA] Employment Self Employment" at bounding box center [317, 60] width 156 height 18
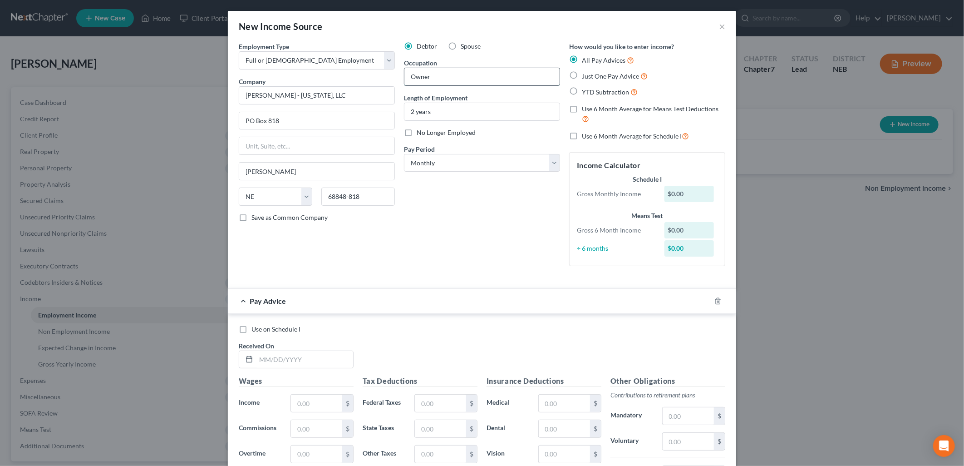
click at [434, 76] on input "Owner" at bounding box center [481, 76] width 155 height 17
click at [409, 110] on input "2 years" at bounding box center [481, 111] width 155 height 17
type input "5 years"
drag, startPoint x: 432, startPoint y: 74, endPoint x: 396, endPoint y: 75, distance: 35.9
click at [399, 75] on div "Debtor Spouse Occupation Owner Length of Employment 5 years No Longer Employed …" at bounding box center [481, 158] width 165 height 232
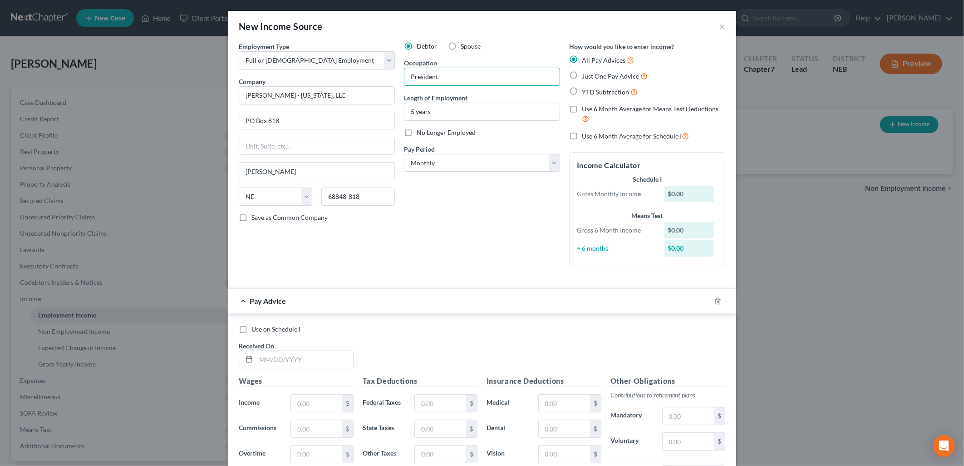
type input "President"
click at [394, 251] on div "Employment Type * Select Full or [DEMOGRAPHIC_DATA] Employment Self Employment …" at bounding box center [316, 158] width 165 height 232
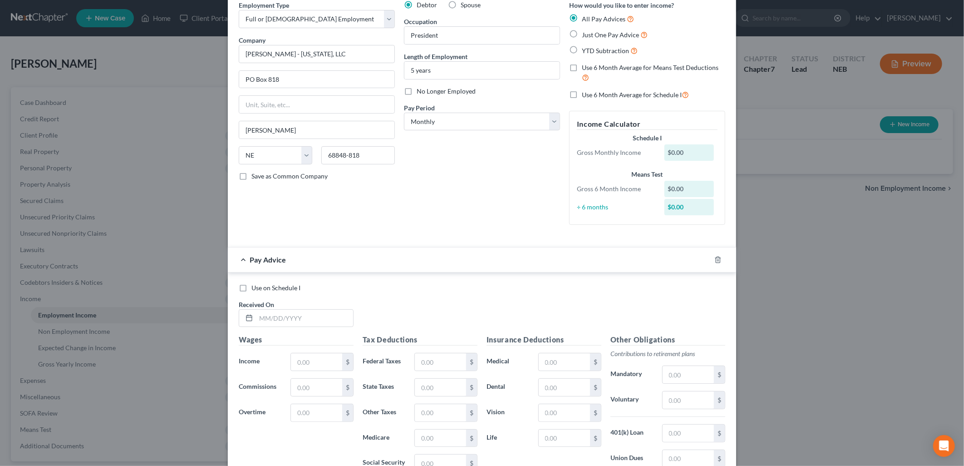
scroll to position [171, 0]
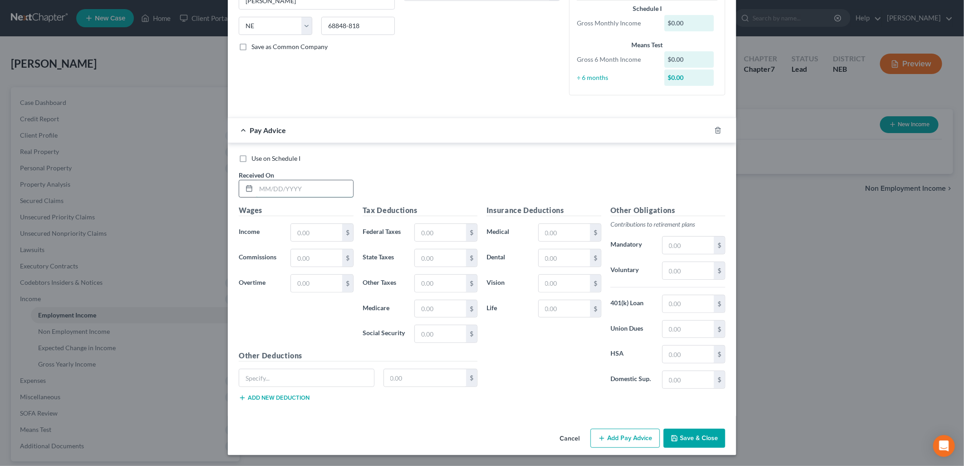
click at [297, 192] on input "text" at bounding box center [304, 188] width 97 height 17
type input "[DATE]"
type input "1"
drag, startPoint x: 265, startPoint y: 188, endPoint x: 226, endPoint y: 186, distance: 38.7
click at [228, 186] on div "Use on Schedule I Received On * [DATE] Wages Income * $ Commissions $ Overtime …" at bounding box center [482, 279] width 508 height 273
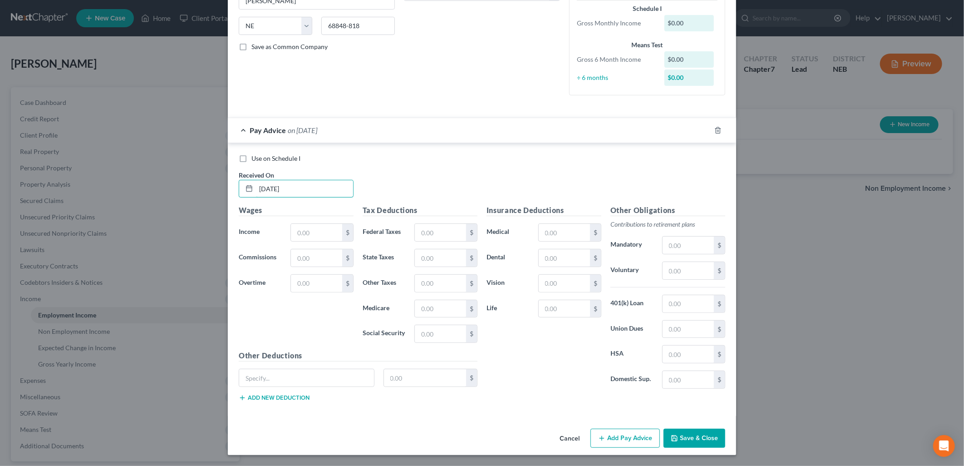
type input "[DATE]"
type input "710.28"
type input "123.13"
type input "22.52"
type input "12.08"
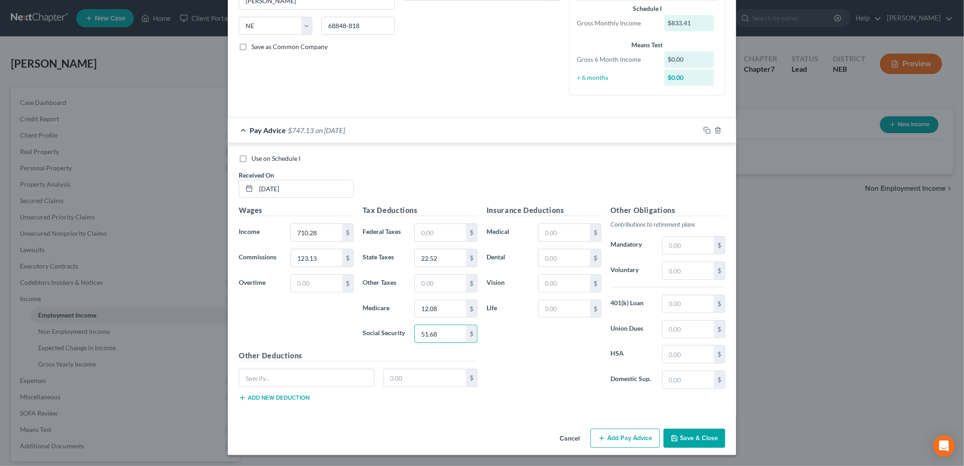
type input "51.68"
click at [429, 229] on input "text" at bounding box center [440, 232] width 51 height 17
type input "63.00"
click at [507, 357] on div "Insurance Deductions Medical $ Dental $ Vision $ Life $" at bounding box center [544, 300] width 124 height 191
click at [617, 439] on button "Add Pay Advice" at bounding box center [625, 438] width 69 height 19
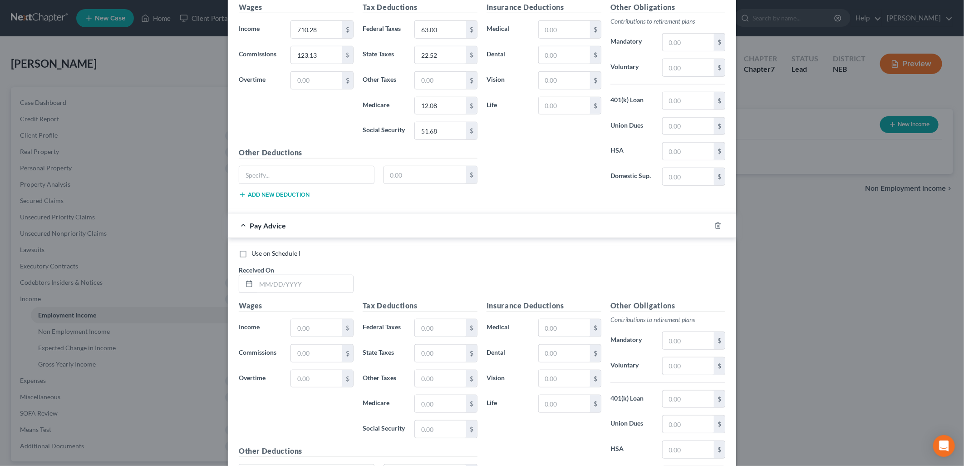
scroll to position [470, 0]
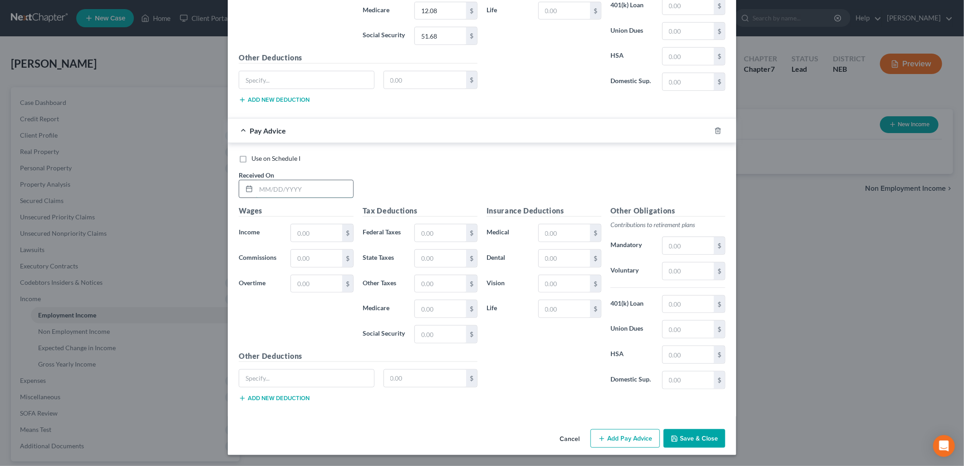
click at [282, 188] on input "text" at bounding box center [304, 188] width 97 height 17
type input "[DATE]"
type input "310.44"
type input "73.68"
click at [429, 232] on input "text" at bounding box center [440, 232] width 51 height 17
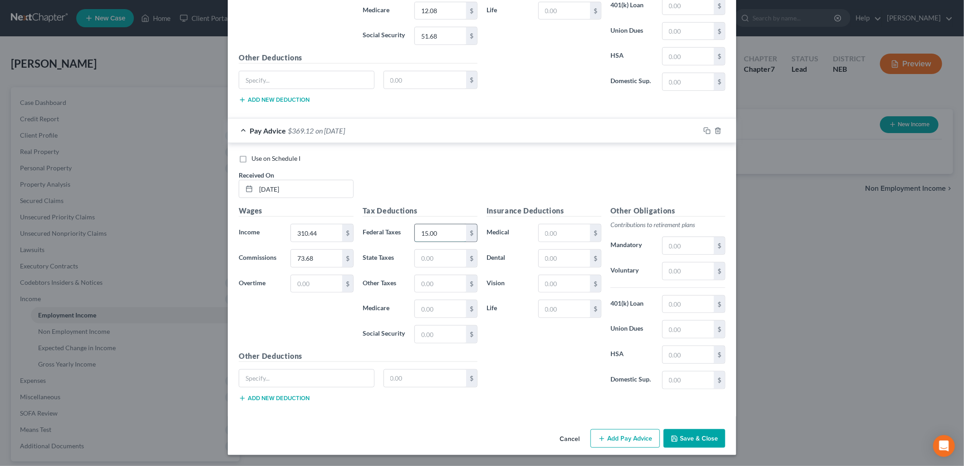
type input "15.00"
type input "7.26"
type input "5.57"
type input "23.81"
click at [609, 434] on button "Add Pay Advice" at bounding box center [625, 438] width 69 height 19
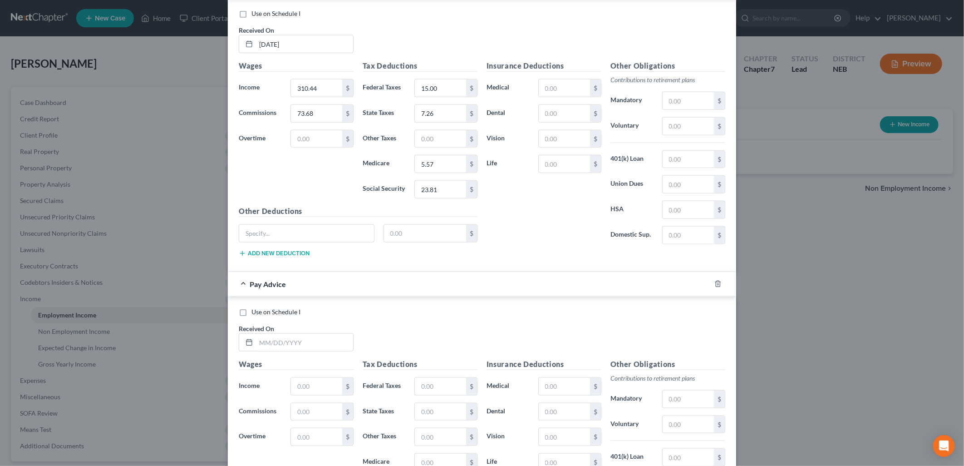
scroll to position [769, 0]
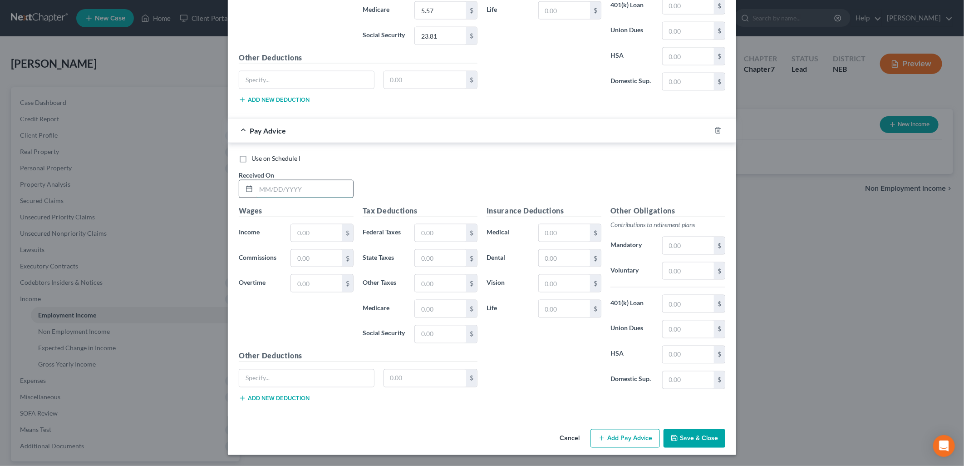
click at [296, 189] on input "text" at bounding box center [304, 188] width 97 height 17
type input "[DATE]"
click at [312, 233] on input "text" at bounding box center [316, 232] width 51 height 17
type input "708.60"
type input "47.45"
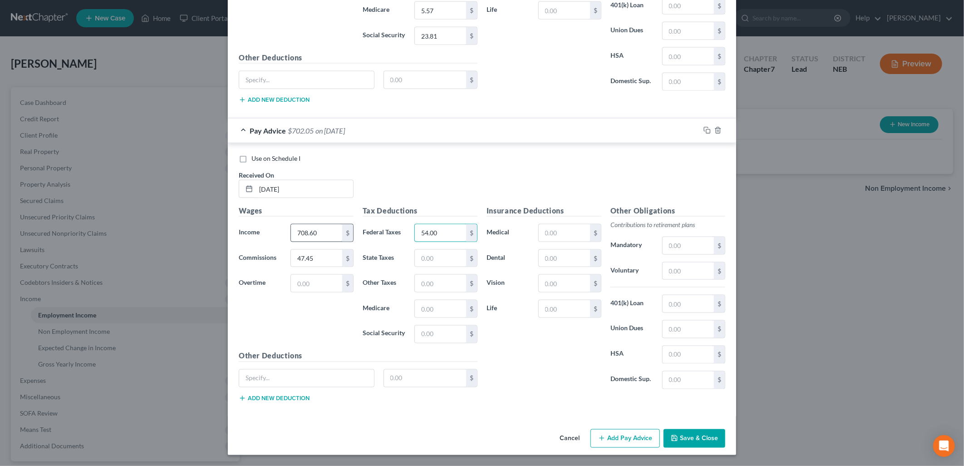
type input "54.00"
type input "19.23"
type input "10.96"
type input "46.88"
click at [609, 429] on button "Add Pay Advice" at bounding box center [625, 438] width 69 height 19
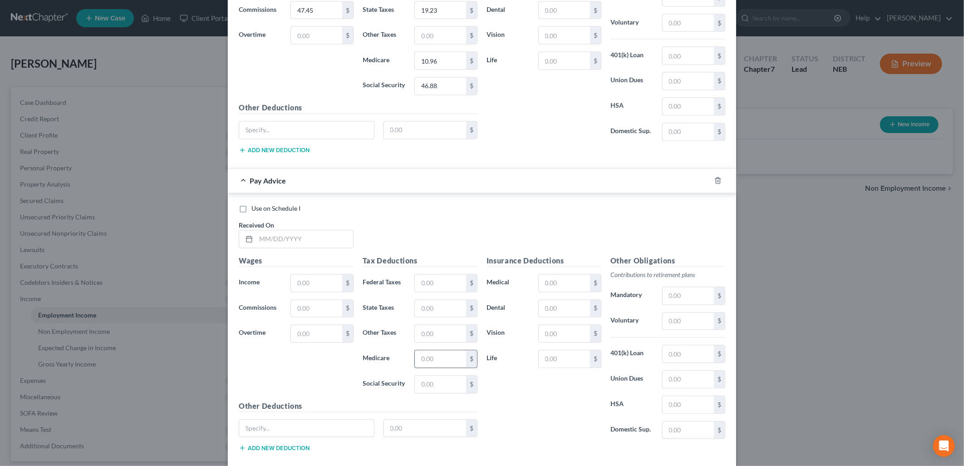
scroll to position [1068, 0]
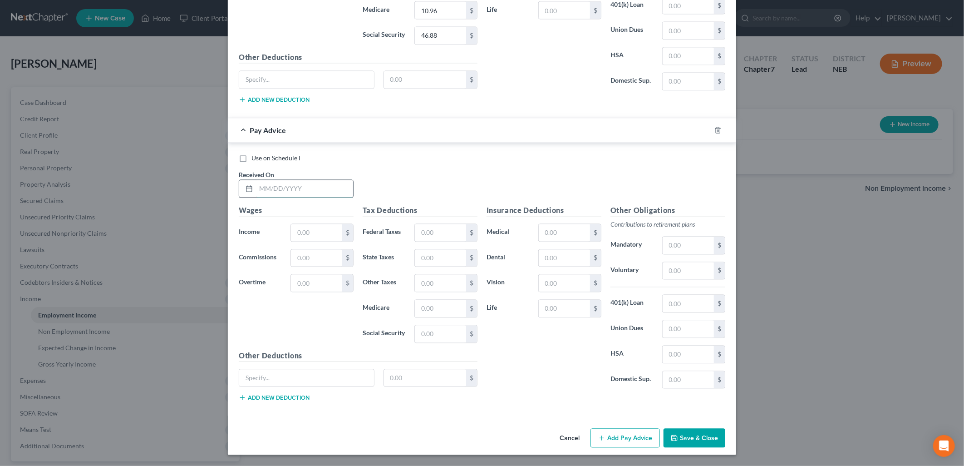
click at [289, 187] on input "text" at bounding box center [304, 188] width 97 height 17
type input "[DATE]"
type input "936.00"
type input "76.00"
type input "27.56"
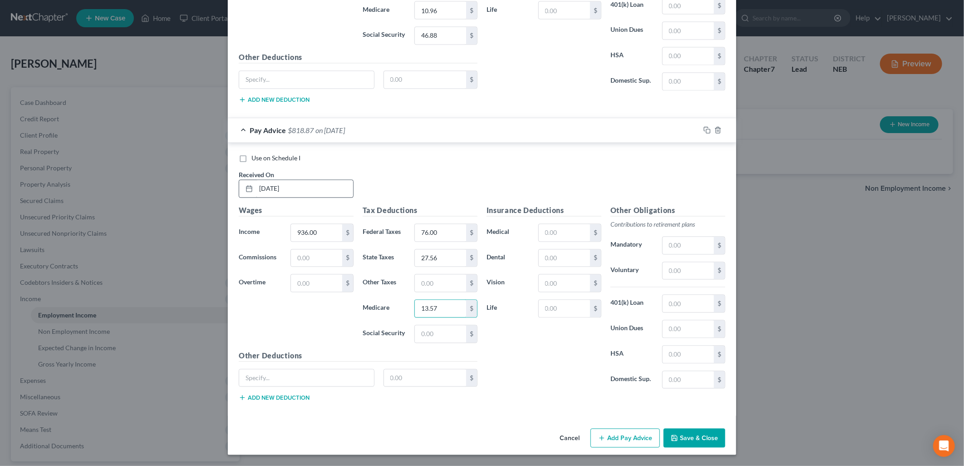
type input "13.57"
type input "58.03"
click at [568, 383] on div "Insurance Deductions Medical $ Dental $ Vision $ Life $" at bounding box center [544, 300] width 124 height 191
click at [621, 438] on button "Add Pay Advice" at bounding box center [625, 438] width 69 height 19
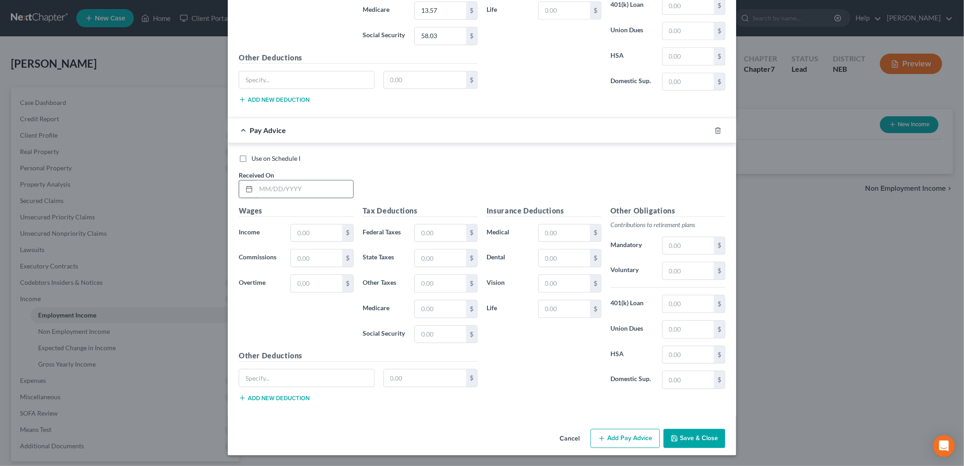
click at [282, 187] on input "text" at bounding box center [304, 188] width 97 height 17
type input "[DATE]"
type input "840.00"
type input "64.00"
type input "22.85"
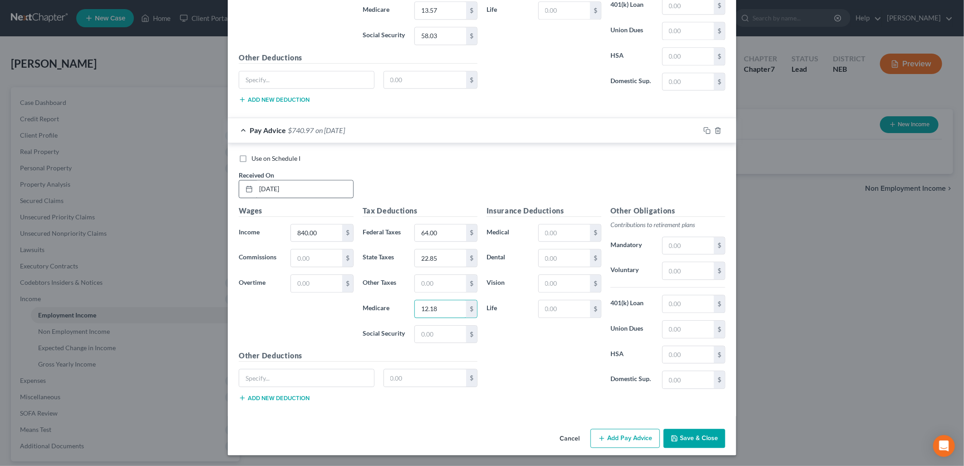
type input "12.18"
type input "52.08"
click at [605, 433] on button "Add Pay Advice" at bounding box center [625, 438] width 69 height 19
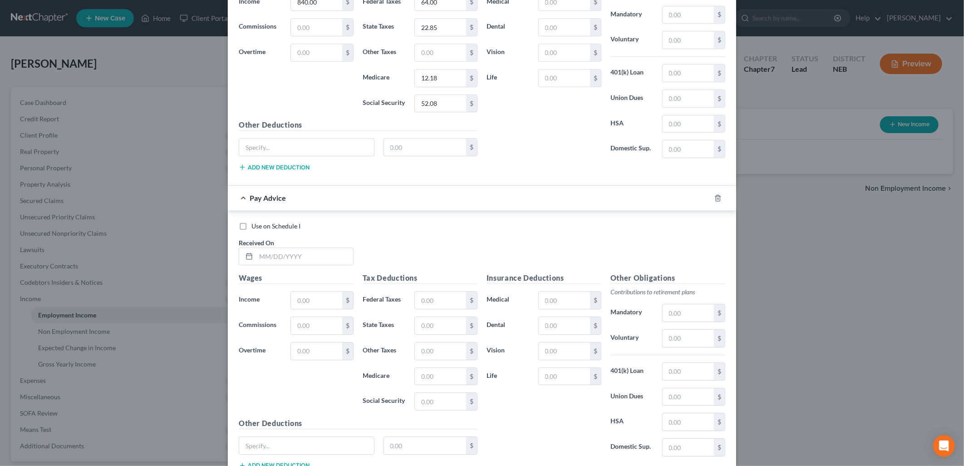
scroll to position [1665, 0]
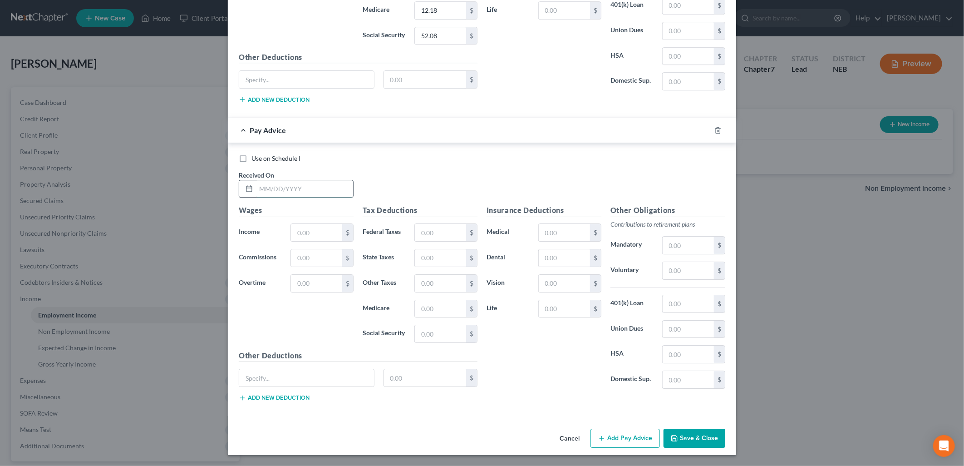
click at [288, 189] on input "text" at bounding box center [304, 188] width 97 height 17
type input "[DATE]"
type input "952.50"
type input "78.00"
type input "28.37"
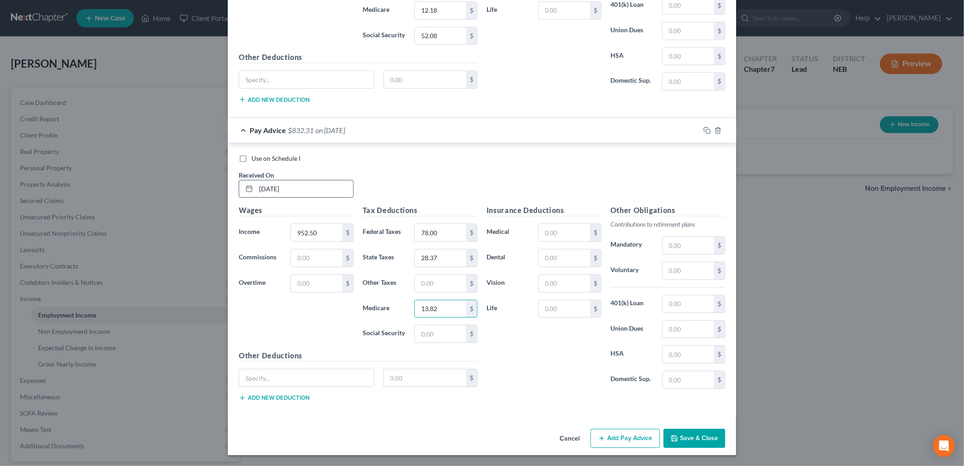
type input "13.82"
type input "59.05"
click at [612, 432] on button "Add Pay Advice" at bounding box center [625, 438] width 69 height 19
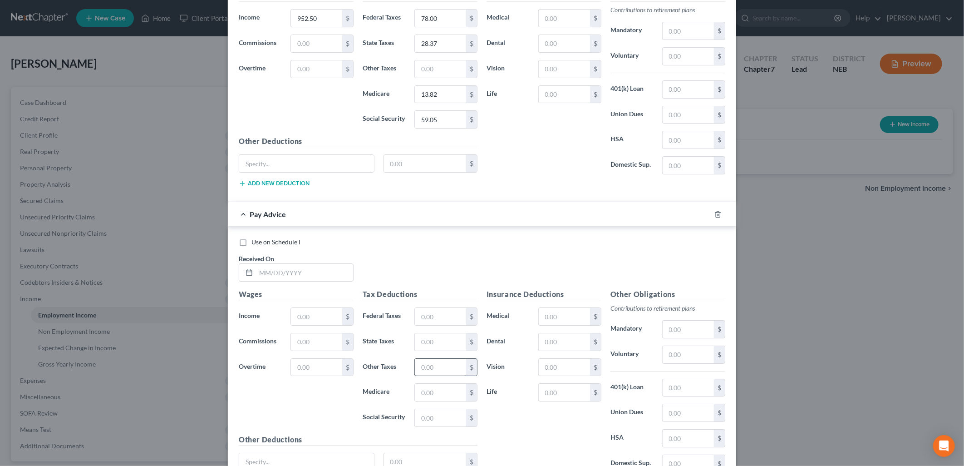
scroll to position [1964, 0]
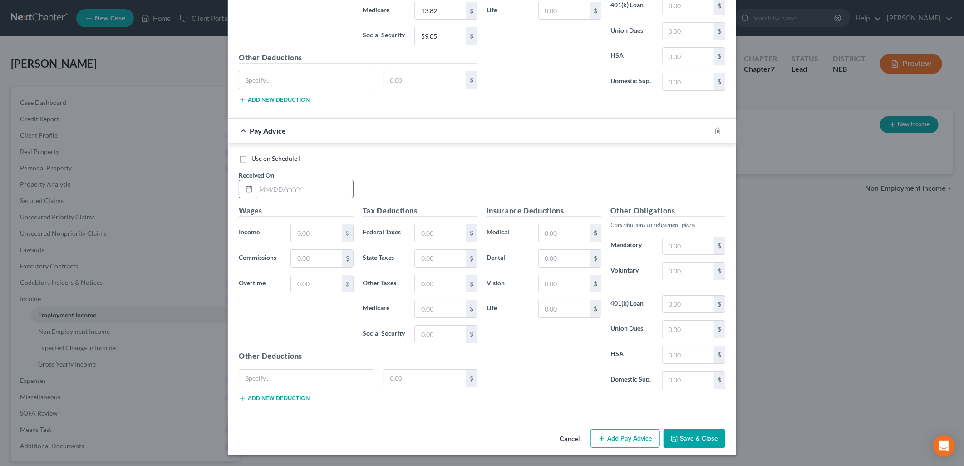
click at [266, 187] on input "text" at bounding box center [304, 188] width 97 height 17
type input "[DATE]"
type input "705.00"
type input "46.00"
type input "17.43"
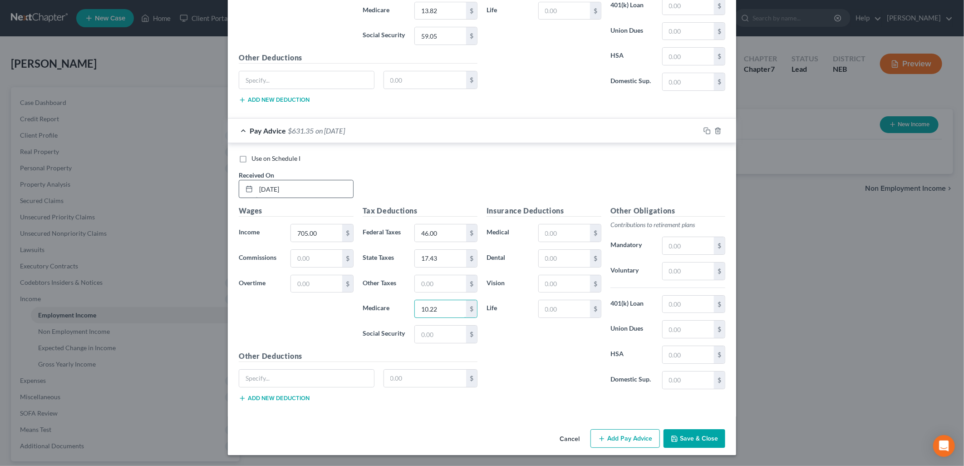
type input "10.22"
type input "43.71"
click at [622, 434] on button "Add Pay Advice" at bounding box center [625, 438] width 69 height 19
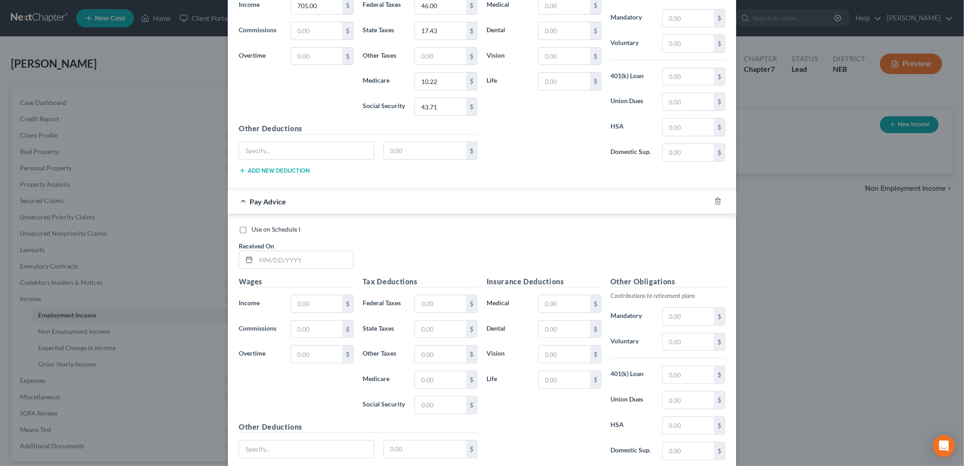
scroll to position [2263, 0]
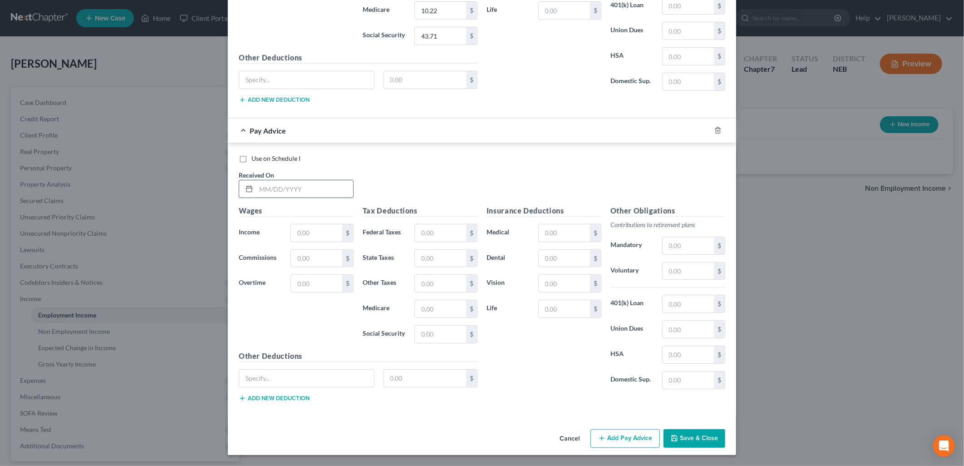
click at [324, 189] on input "text" at bounding box center [304, 188] width 97 height 17
type input "[DATE]"
type input "952.50"
type input "76.00"
type input "27.82"
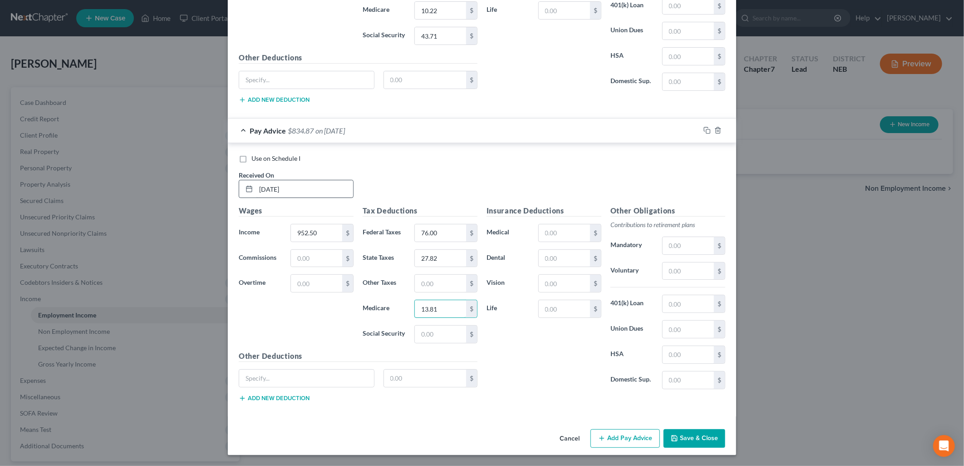
type input "13.81"
type input "59.06"
click at [614, 438] on button "Add Pay Advice" at bounding box center [625, 438] width 69 height 19
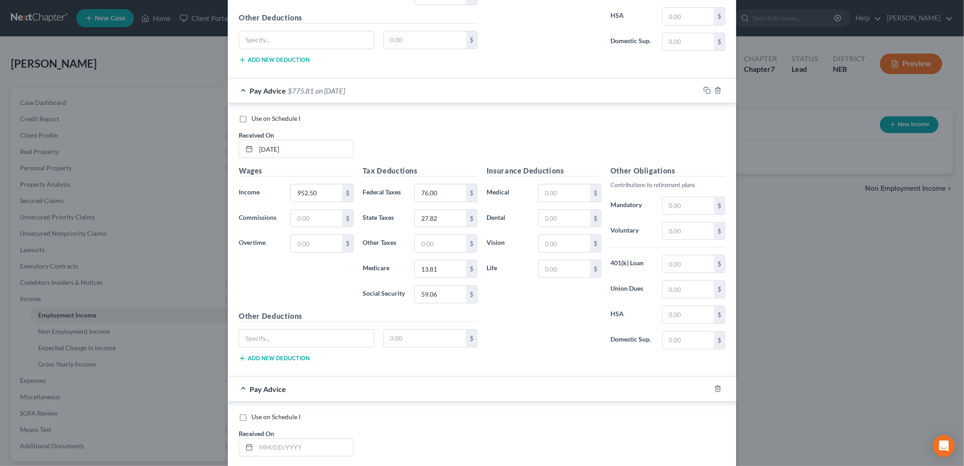
scroll to position [2562, 0]
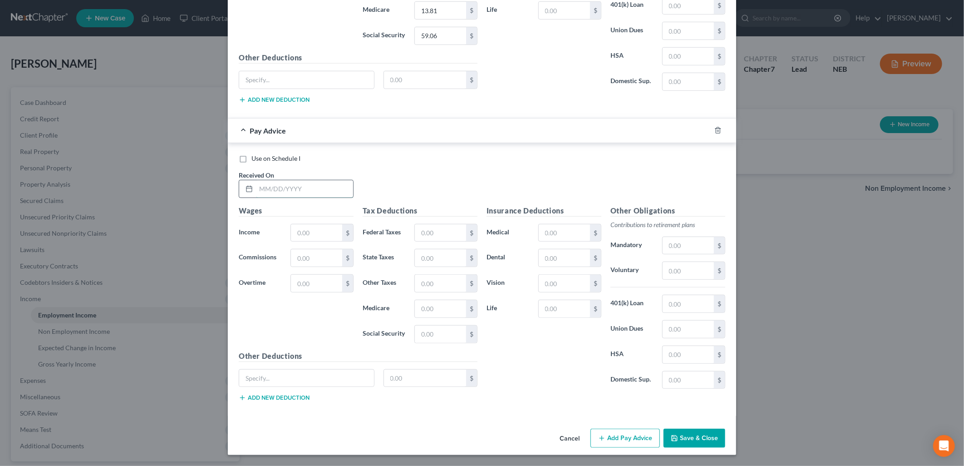
click at [285, 184] on input "text" at bounding box center [304, 188] width 97 height 17
type input "[DATE]"
type input "1,001.25"
type input "1"
type input "118.13"
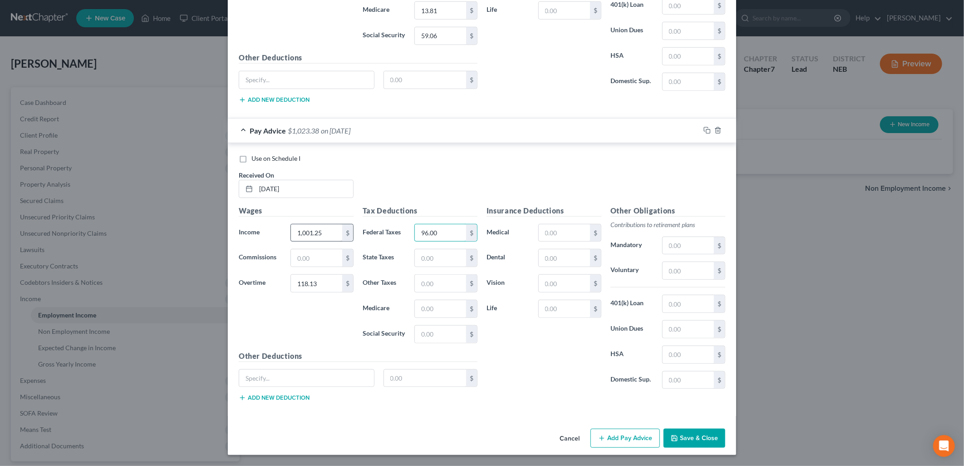
type input "96.00"
type input "36.01"
type input "16.23"
type input "69.40"
click at [542, 237] on input "text" at bounding box center [564, 232] width 51 height 17
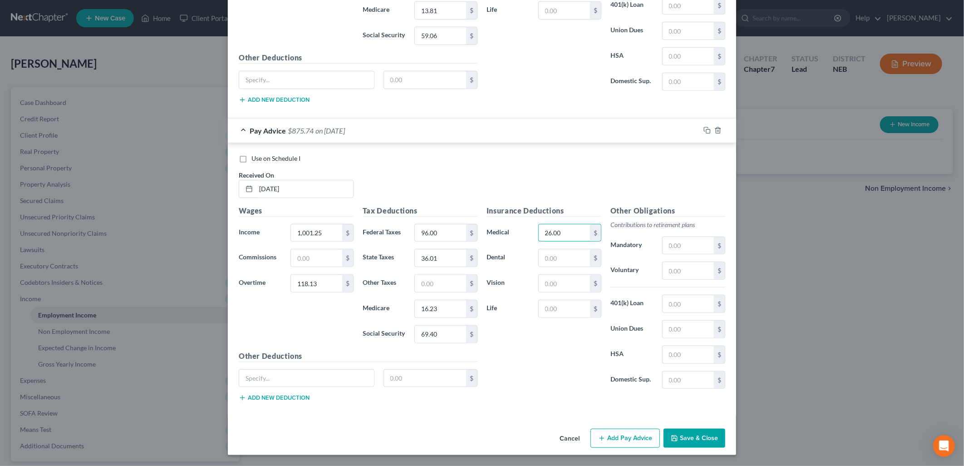
type input "26.00"
click at [551, 384] on div "Insurance Deductions Medical 26.00 $ Dental $ Vision $ Life $" at bounding box center [544, 300] width 124 height 191
click at [622, 442] on button "Add Pay Advice" at bounding box center [625, 438] width 69 height 19
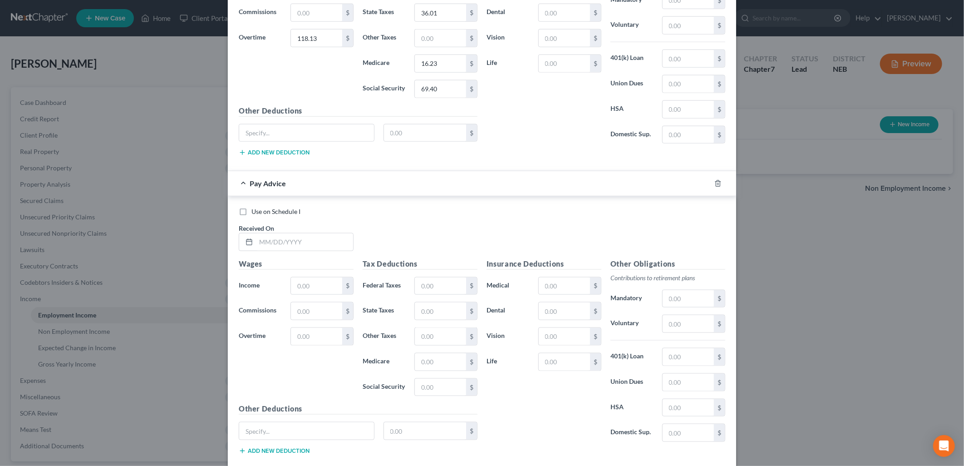
scroll to position [2861, 0]
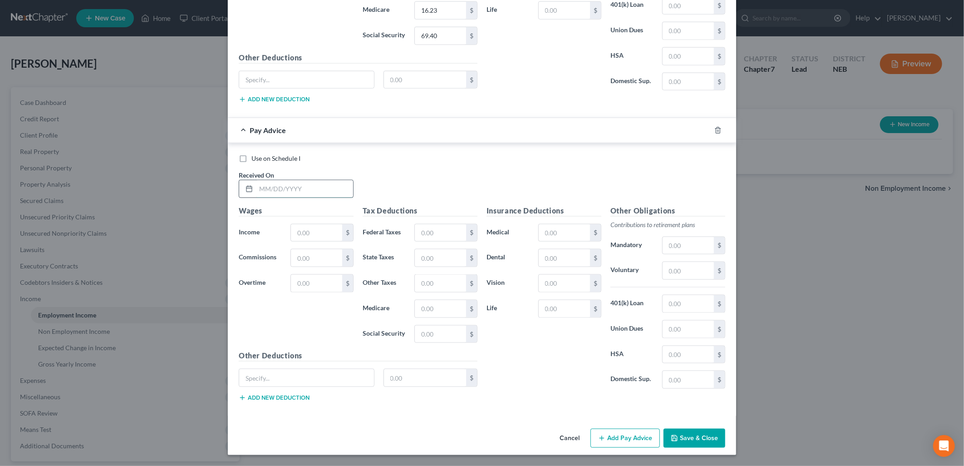
click at [268, 189] on input "text" at bounding box center [304, 188] width 97 height 17
type input "[DATE]"
type input "1,143.75"
type input "112.50"
type input "112.00"
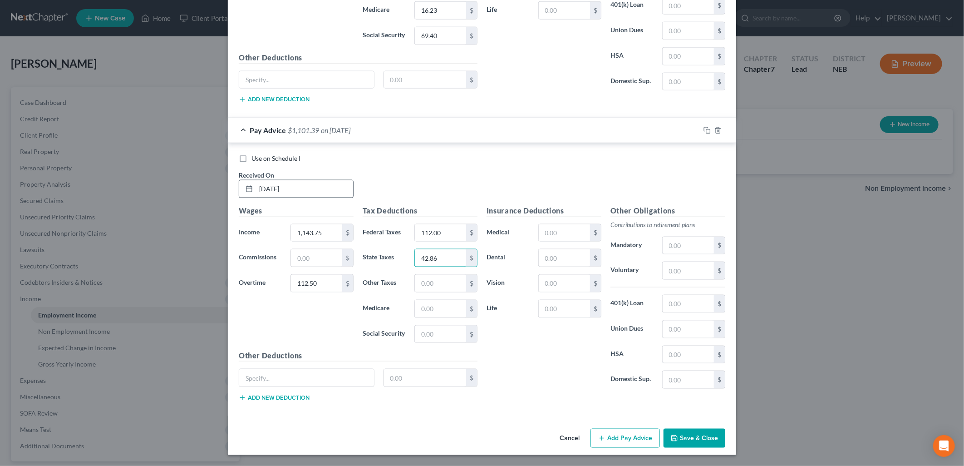
type input "42.86"
type input "18.22"
type input "77.88"
type input "13.00"
click at [611, 437] on button "Add Pay Advice" at bounding box center [625, 438] width 69 height 19
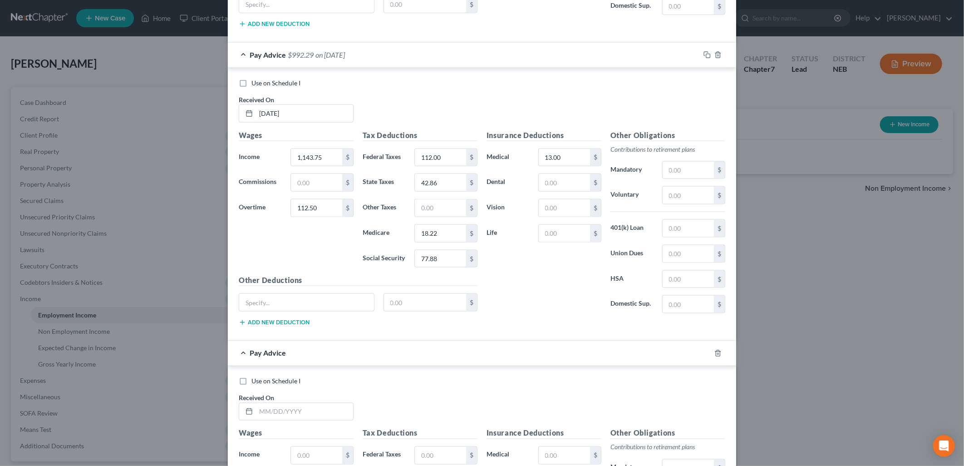
scroll to position [3160, 0]
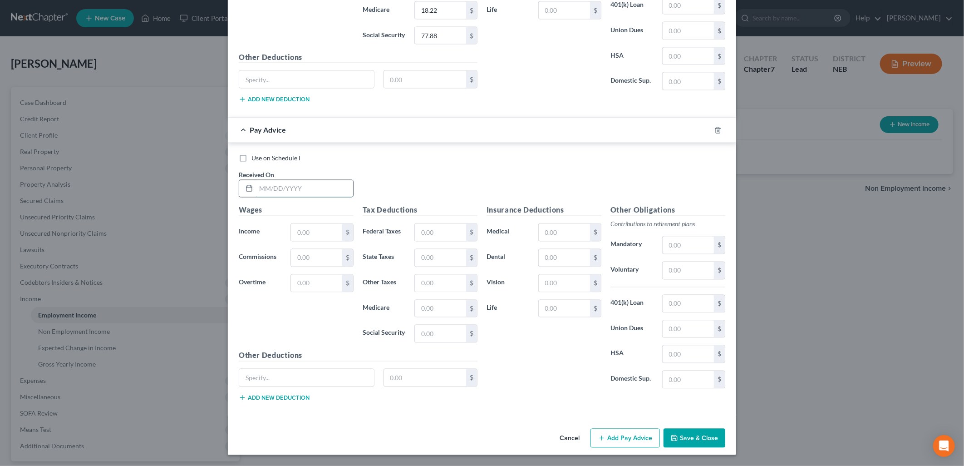
click at [293, 187] on input "text" at bounding box center [304, 188] width 97 height 17
type input "[DATE]"
click at [296, 232] on input "text" at bounding box center [316, 232] width 51 height 17
type input "1,200.00"
type input "189.45"
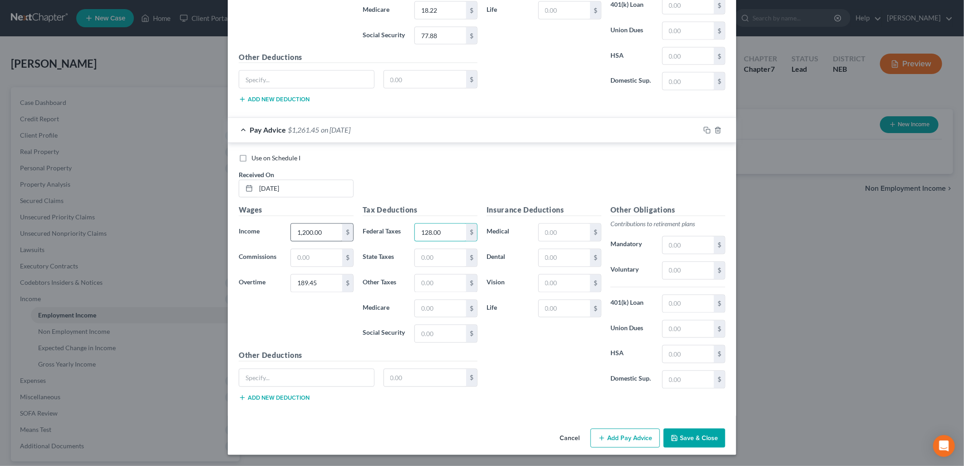
type input "128.00"
type input "49.62"
type input "20.15"
type input "86.15"
type input "13.00"
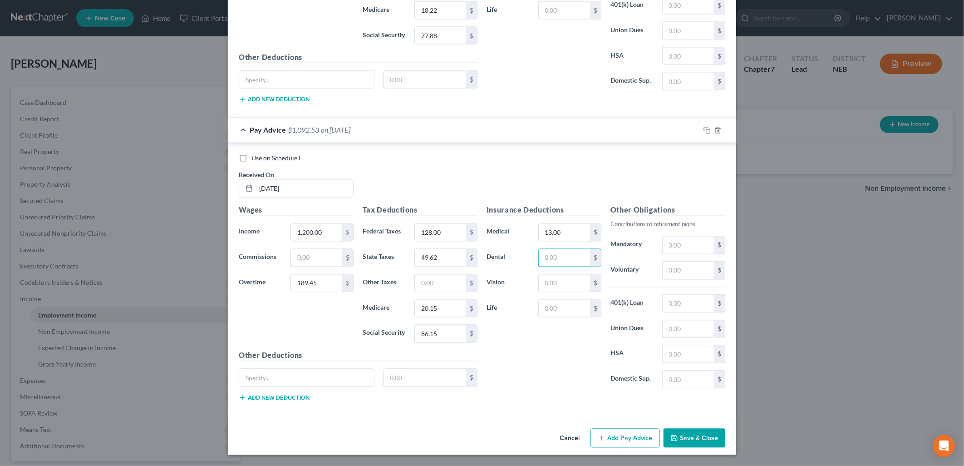
click at [606, 447] on button "Add Pay Advice" at bounding box center [625, 438] width 69 height 19
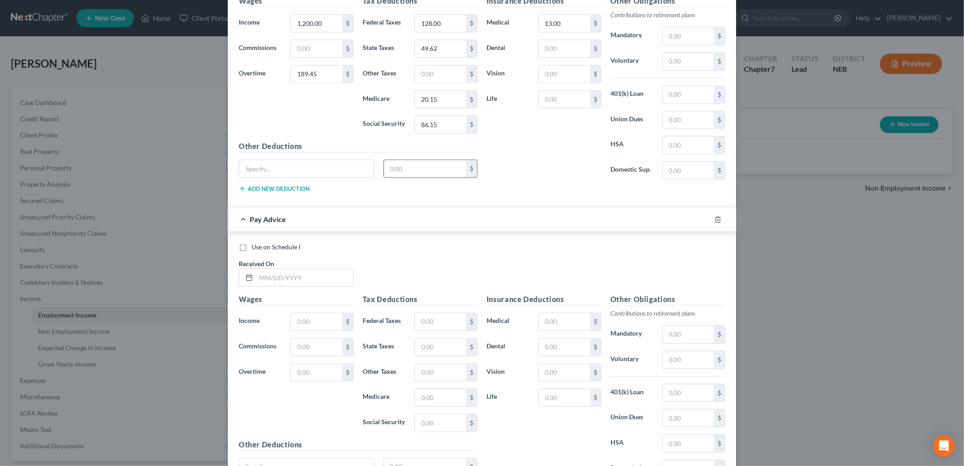
scroll to position [3459, 0]
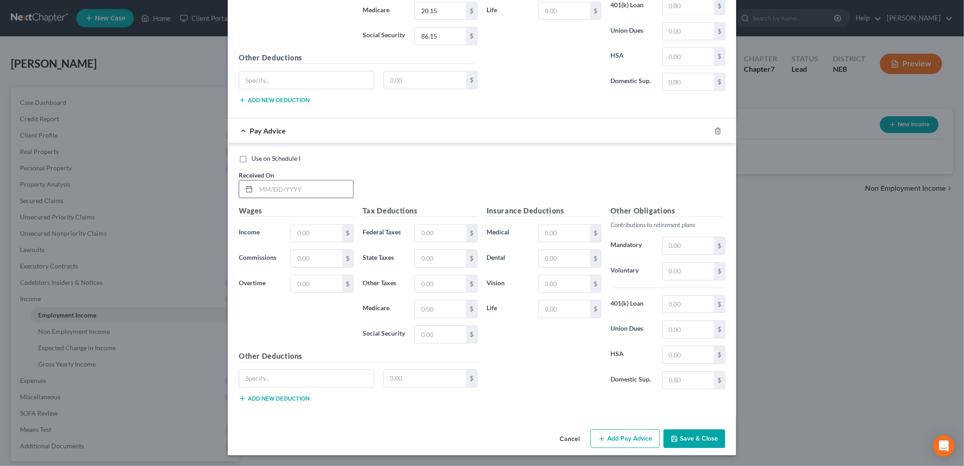
click at [264, 189] on input "text" at bounding box center [304, 188] width 97 height 17
type input "[DATE]"
type input "1,143.75"
type input "84.38"
type input "109.00"
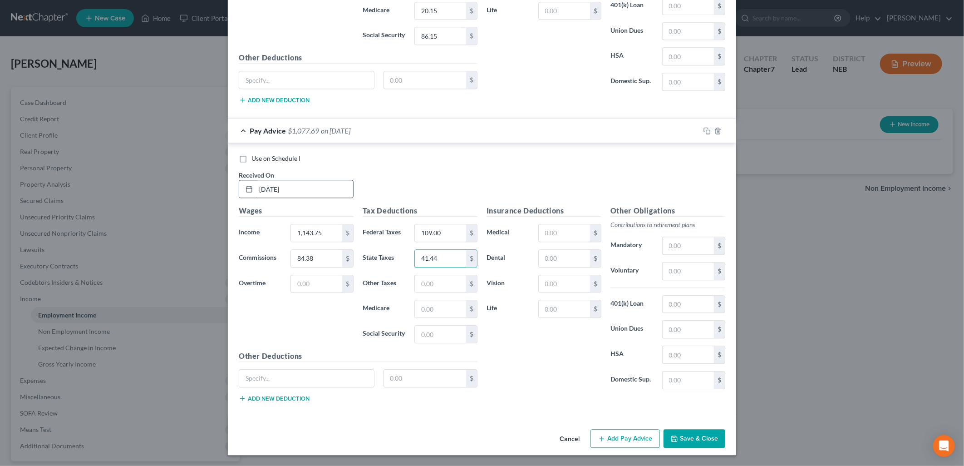
type input "41.44"
type input "17.81"
type input "76.14"
type input "13.00"
click at [611, 442] on button "Add Pay Advice" at bounding box center [625, 438] width 69 height 19
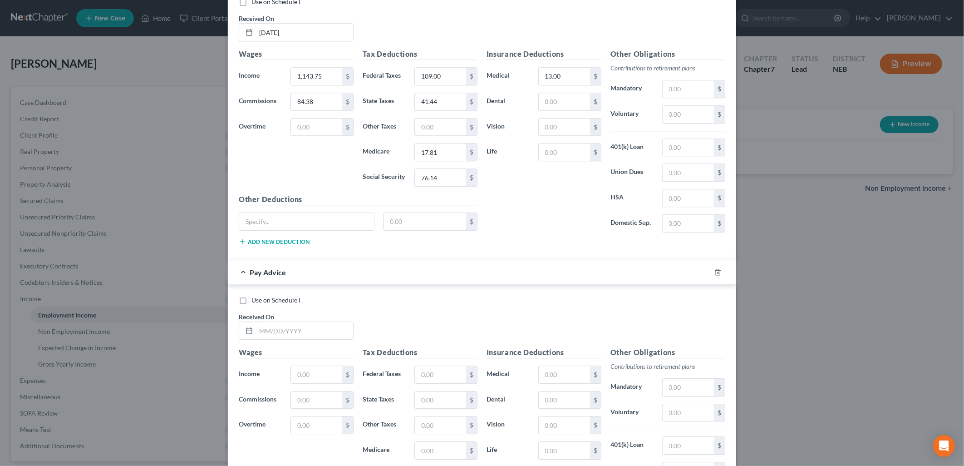
scroll to position [3758, 0]
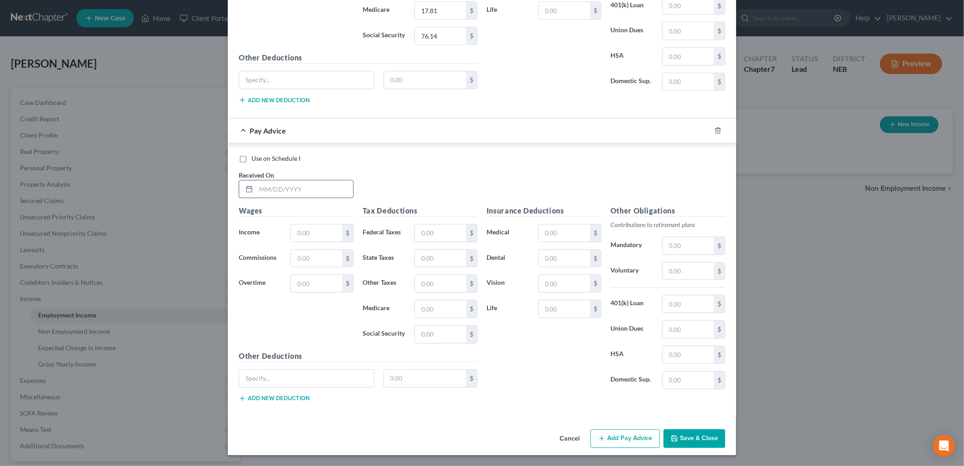
click at [280, 188] on input "text" at bounding box center [304, 188] width 97 height 17
type input "[DATE]"
type input "1,091.25"
type input "146.25"
click at [316, 259] on input "146.25" at bounding box center [316, 258] width 51 height 17
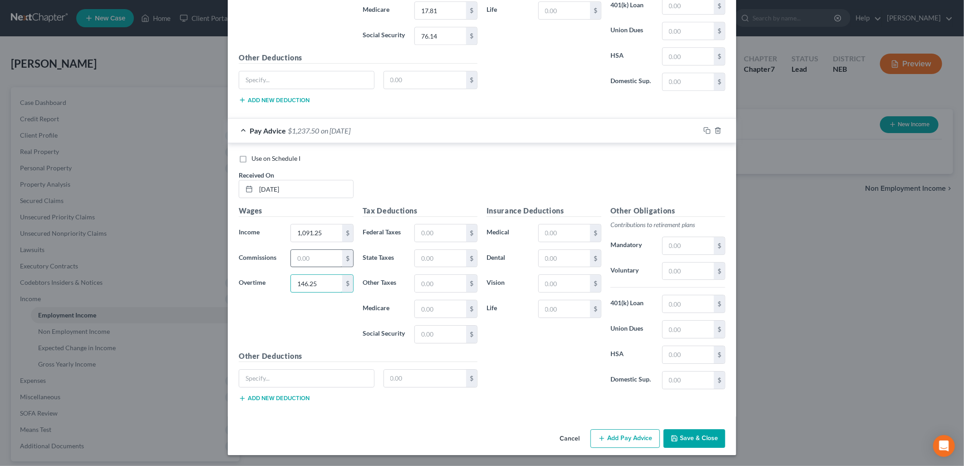
type input "146.25"
type input "110.00"
type input "41.91"
type input "17.94"
type input "76.73"
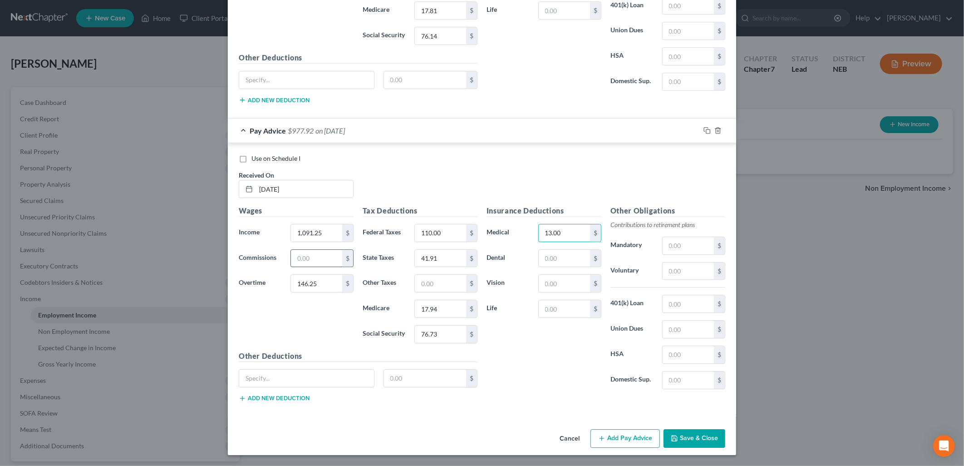
type input "13.00"
click at [636, 435] on button "Add Pay Advice" at bounding box center [625, 438] width 69 height 19
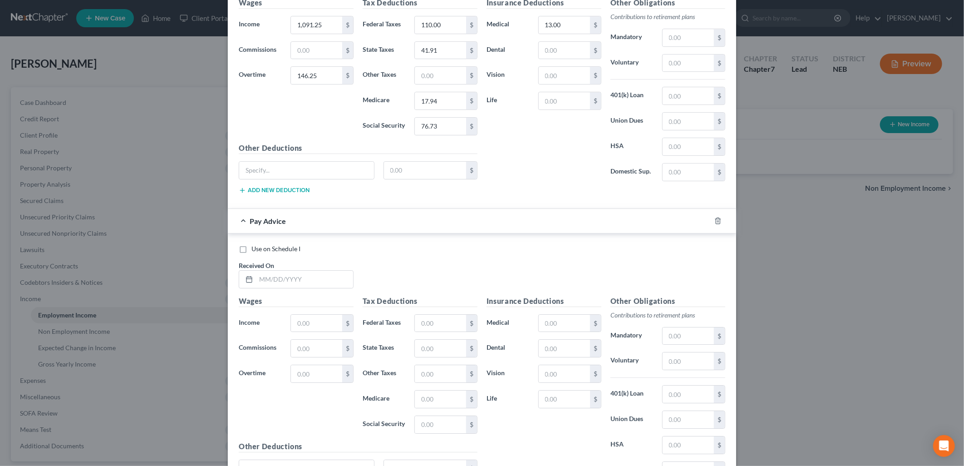
scroll to position [4057, 0]
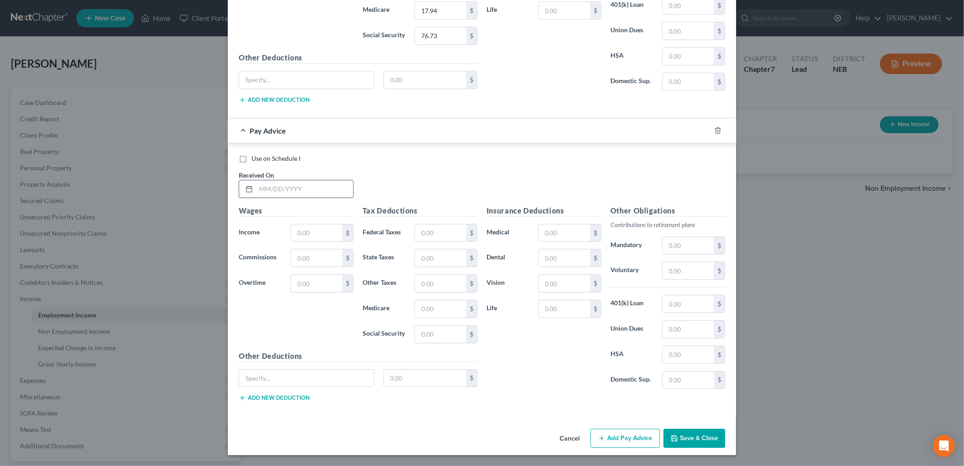
click at [261, 191] on input "text" at bounding box center [304, 188] width 97 height 17
type input "[DATE]"
type input "892.50"
type input "73.13"
type input "77.00"
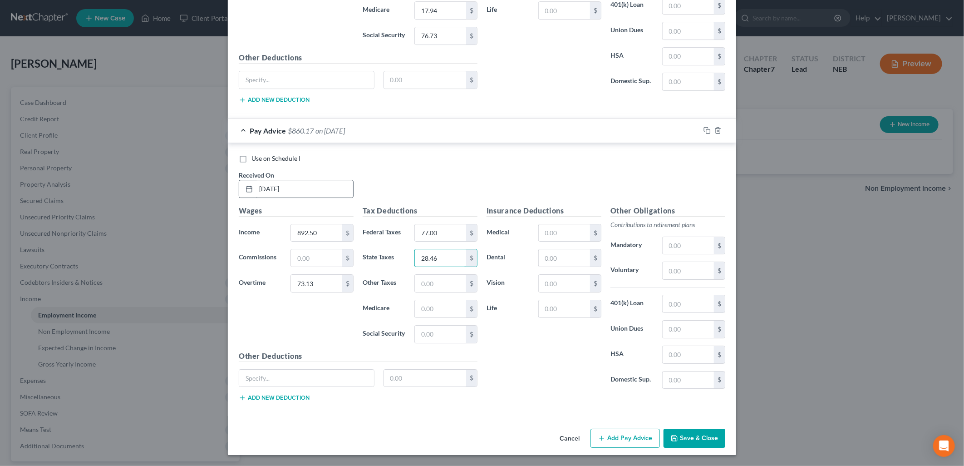
type input "28.46"
type input "14.00"
type input "59.87"
click at [612, 440] on button "Add Pay Advice" at bounding box center [625, 438] width 69 height 19
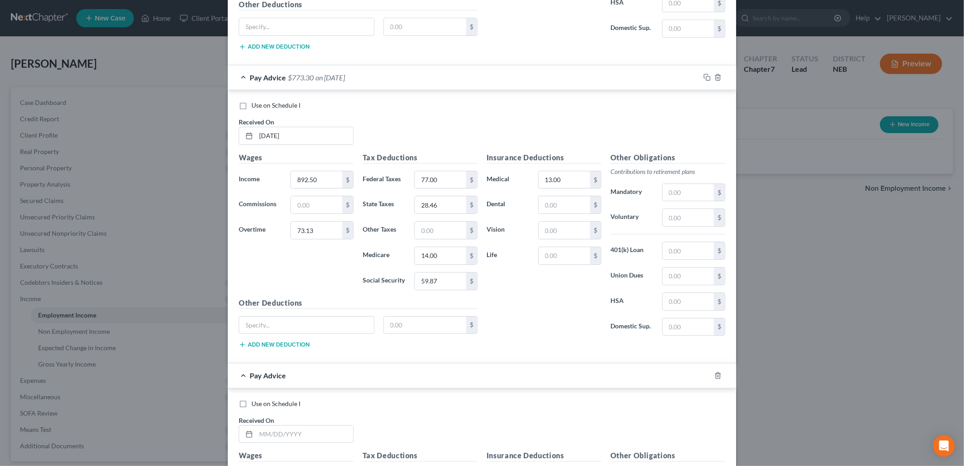
scroll to position [4356, 0]
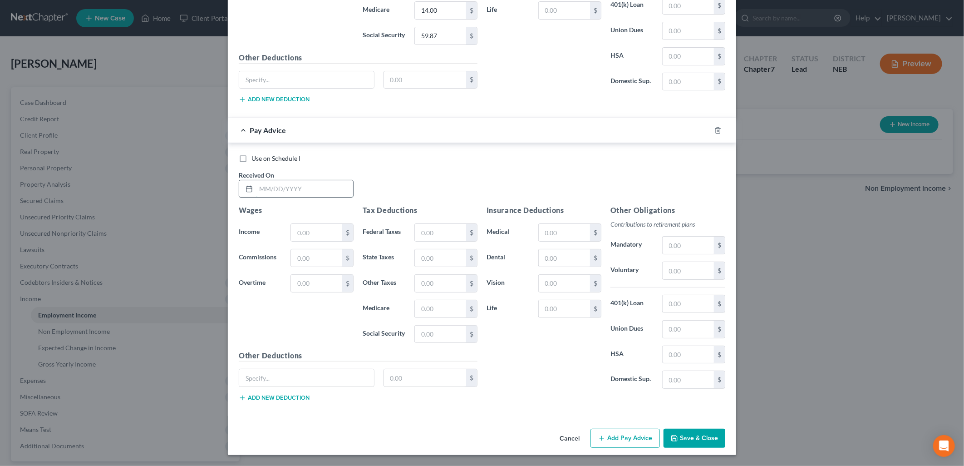
click at [296, 189] on input "text" at bounding box center [304, 188] width 97 height 17
click at [619, 430] on button "Add Pay Advice" at bounding box center [625, 438] width 69 height 19
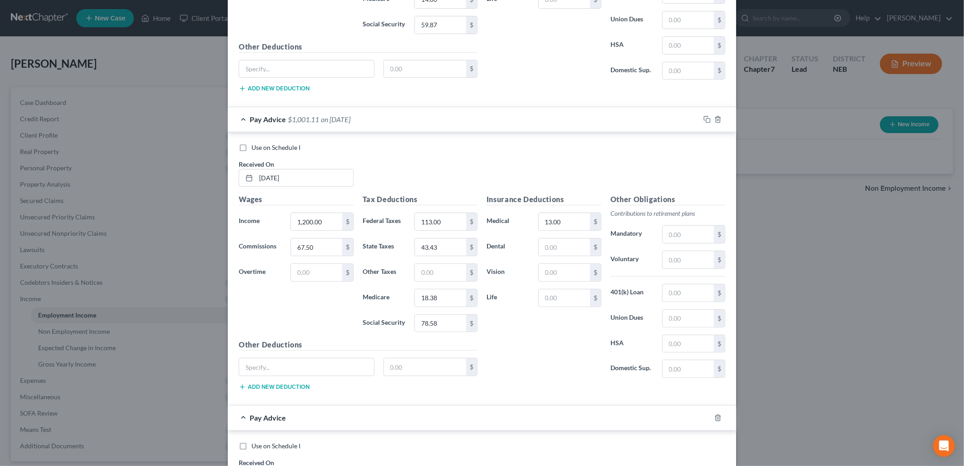
scroll to position [4655, 0]
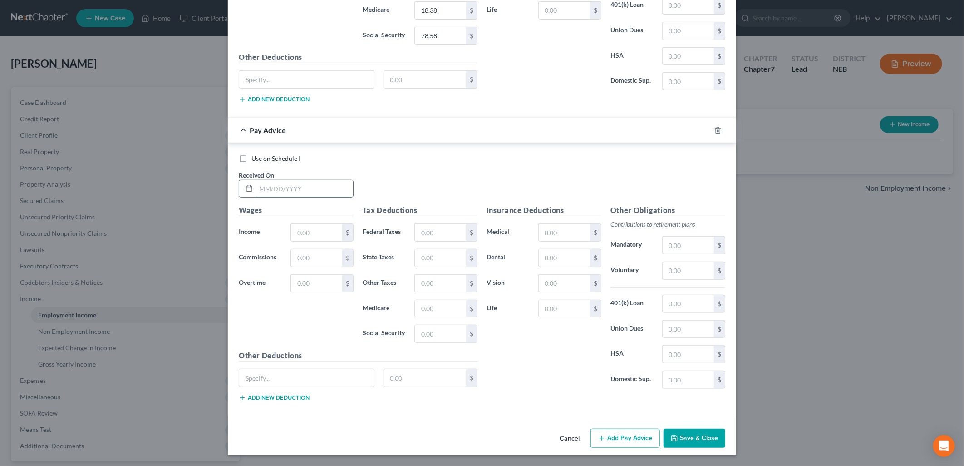
click at [273, 187] on input "text" at bounding box center [304, 188] width 97 height 17
click at [616, 440] on button "Add Pay Advice" at bounding box center [625, 438] width 69 height 19
click at [283, 187] on input "text" at bounding box center [304, 188] width 97 height 17
click at [606, 433] on button "Add Pay Advice" at bounding box center [625, 438] width 69 height 19
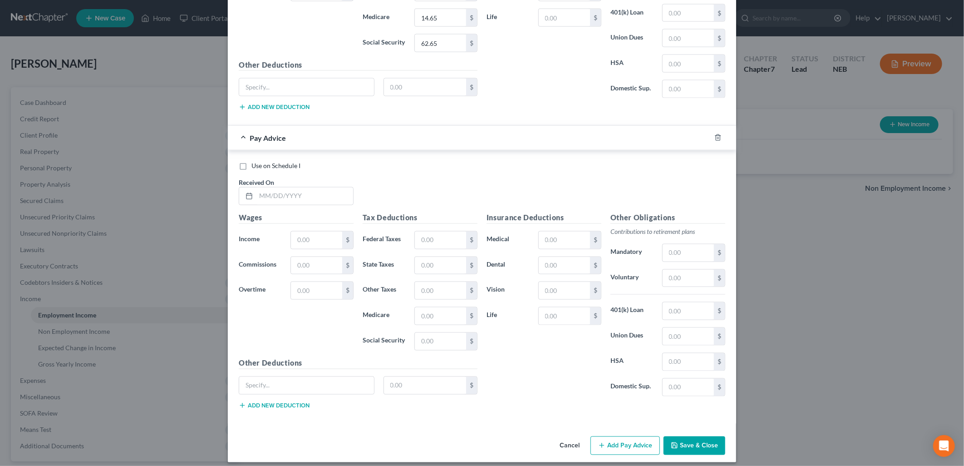
scroll to position [5252, 0]
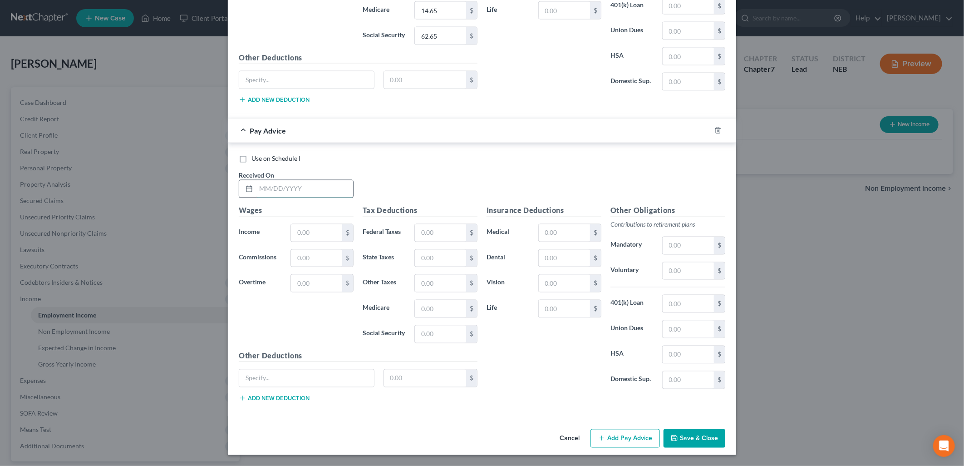
click at [284, 189] on input "text" at bounding box center [304, 188] width 97 height 17
click at [626, 432] on button "Add Pay Advice" at bounding box center [625, 438] width 69 height 19
click at [319, 191] on input "text" at bounding box center [304, 188] width 97 height 17
click at [625, 432] on button "Add Pay Advice" at bounding box center [625, 438] width 69 height 19
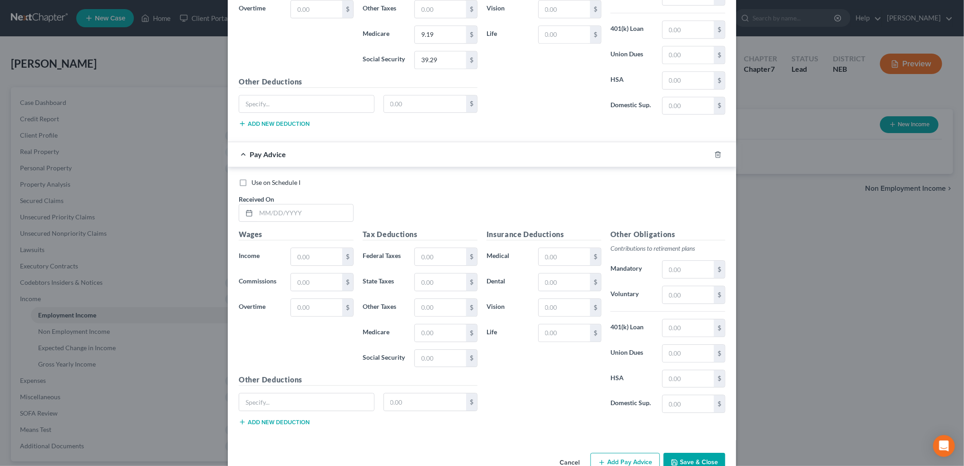
scroll to position [5850, 0]
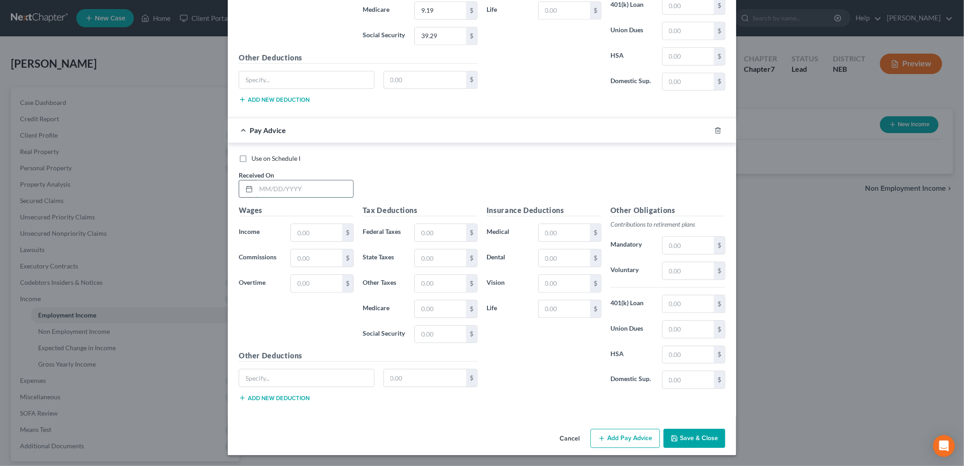
click at [286, 186] on input "text" at bounding box center [304, 188] width 97 height 17
click at [612, 434] on button "Add Pay Advice" at bounding box center [625, 438] width 69 height 19
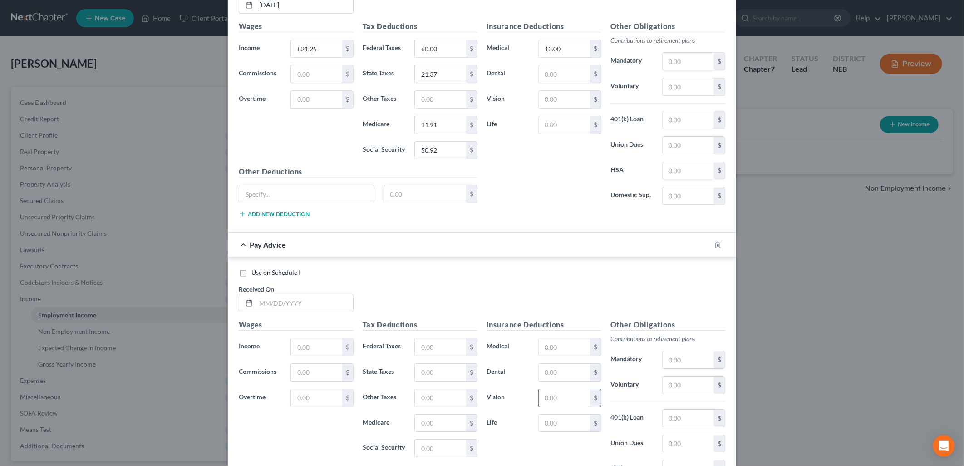
scroll to position [6149, 0]
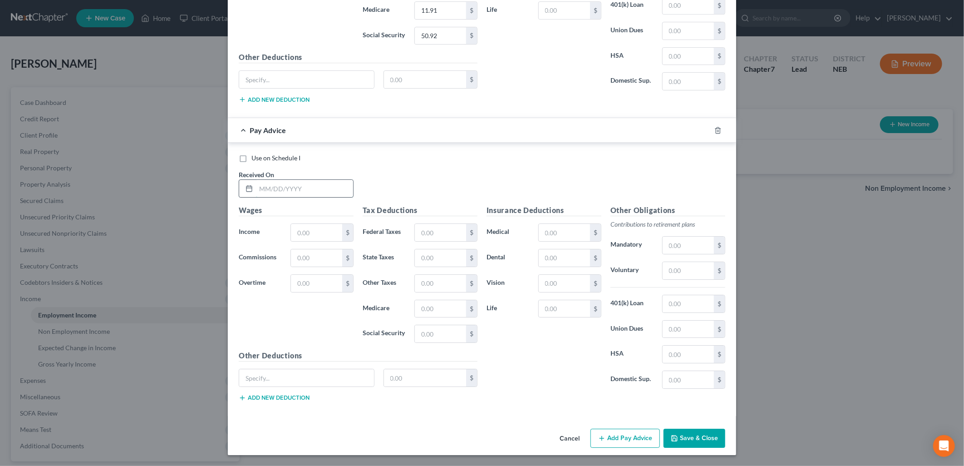
click at [273, 188] on input "text" at bounding box center [304, 188] width 97 height 17
click at [605, 430] on button "Add Pay Advice" at bounding box center [625, 438] width 69 height 19
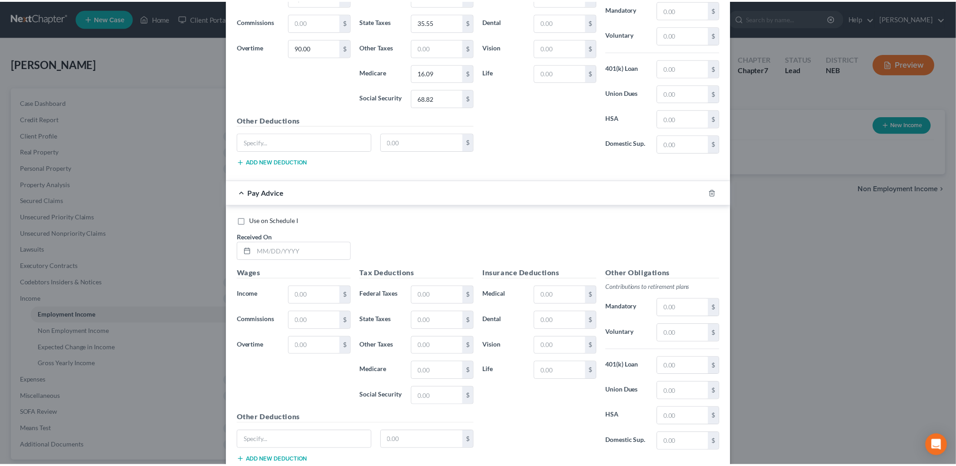
scroll to position [6448, 0]
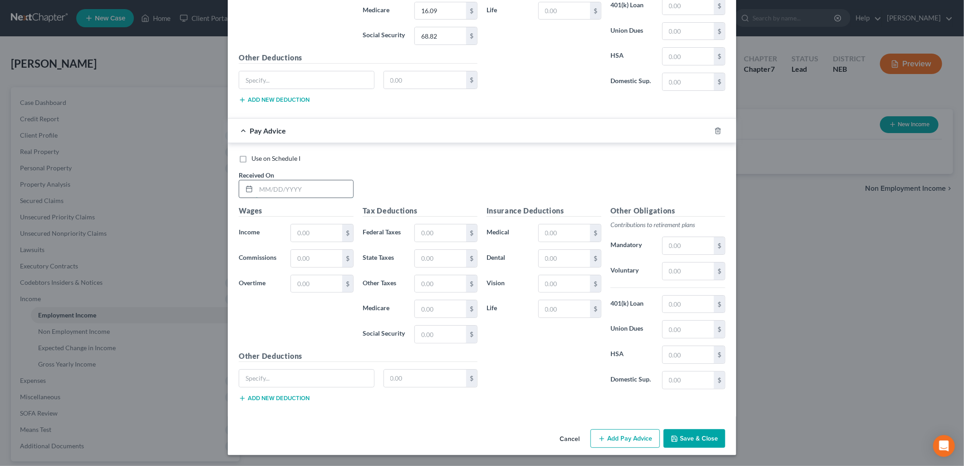
click at [271, 187] on input "text" at bounding box center [304, 188] width 97 height 17
click at [312, 237] on input "text" at bounding box center [316, 232] width 51 height 17
click at [679, 437] on button "Save & Close" at bounding box center [695, 438] width 62 height 19
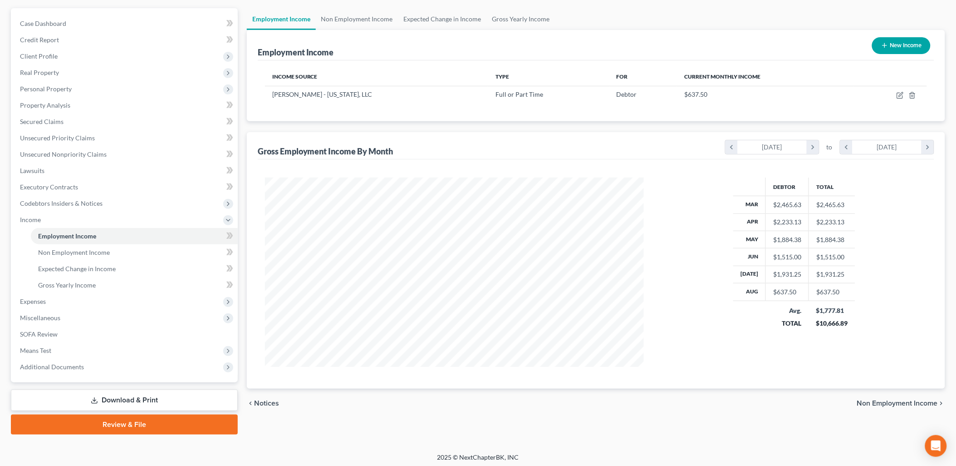
scroll to position [80, 0]
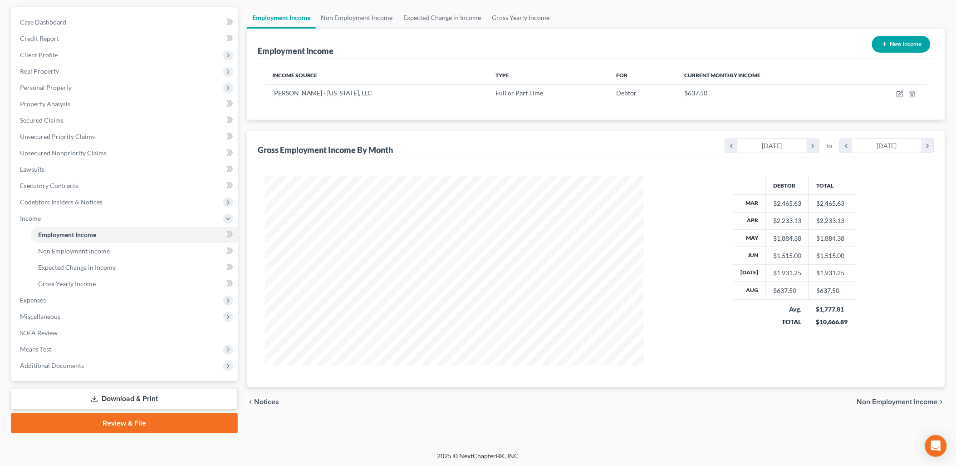
click at [916, 396] on div "chevron_left Notices Non Employment Income chevron_right" at bounding box center [596, 401] width 699 height 29
drag, startPoint x: 916, startPoint y: 399, endPoint x: 918, endPoint y: 411, distance: 13.0
click at [918, 411] on div "chevron_left Notices Non Employment Income chevron_right" at bounding box center [596, 401] width 699 height 29
click at [908, 402] on span "Non Employment Income" at bounding box center [897, 401] width 81 height 7
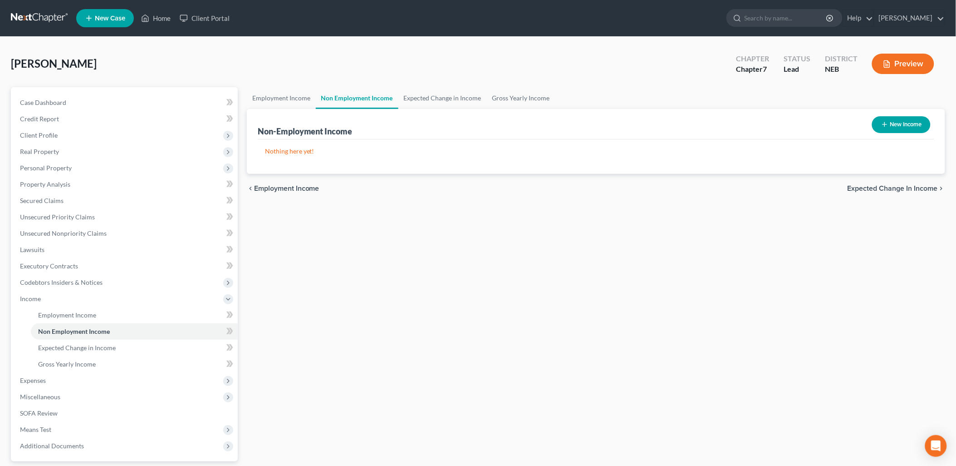
click at [870, 185] on span "Expected Change in Income" at bounding box center [893, 188] width 90 height 7
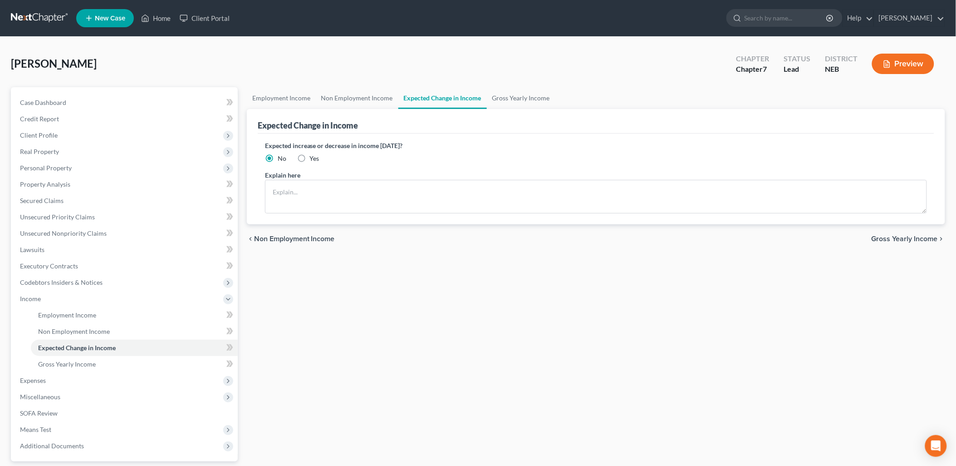
click at [887, 236] on span "Gross Yearly Income" at bounding box center [905, 238] width 66 height 7
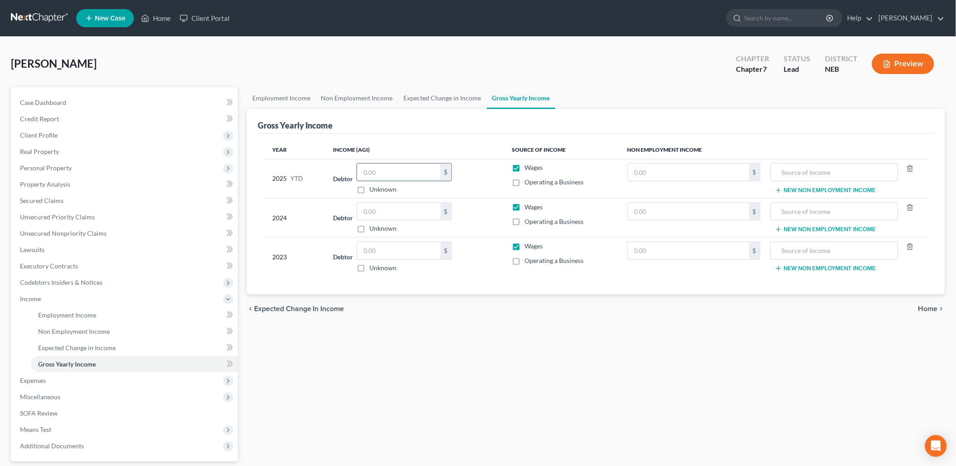
click at [381, 172] on input "text" at bounding box center [399, 171] width 84 height 17
click at [389, 212] on input "text" at bounding box center [399, 211] width 84 height 17
drag, startPoint x: 409, startPoint y: 214, endPoint x: 364, endPoint y: 212, distance: 45.5
click at [364, 212] on input "20,769.00" at bounding box center [399, 211] width 84 height 17
click at [393, 250] on input "text" at bounding box center [399, 250] width 84 height 17
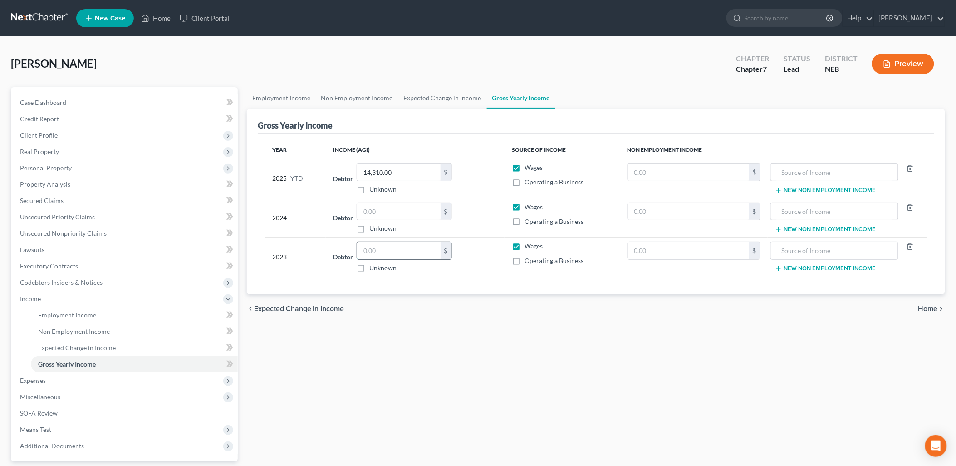
paste input "20,769.00"
click at [383, 212] on input "text" at bounding box center [399, 211] width 84 height 17
click at [487, 275] on td "Debtor 20,769.00 $ Unknown Balance Undetermined 20,769.00 $ Unknown" at bounding box center [415, 256] width 179 height 39
click at [931, 309] on span "Home" at bounding box center [929, 308] width 20 height 7
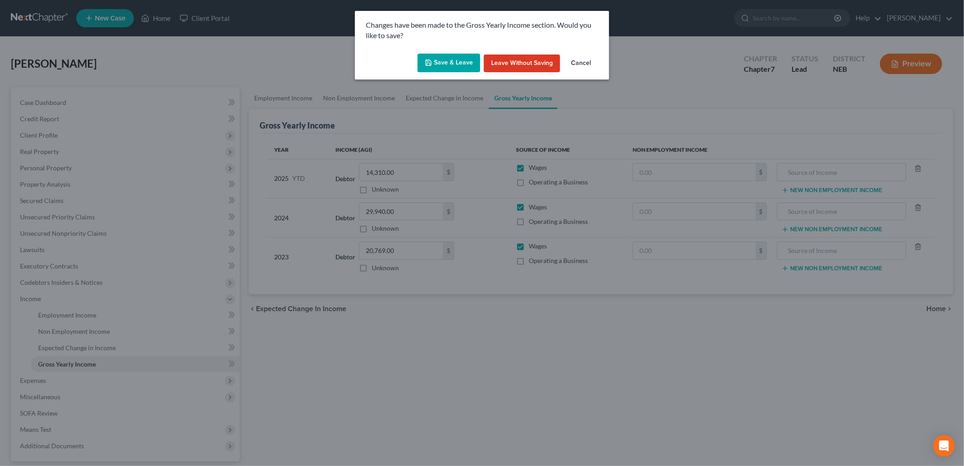
click at [440, 58] on button "Save & Leave" at bounding box center [449, 63] width 63 height 19
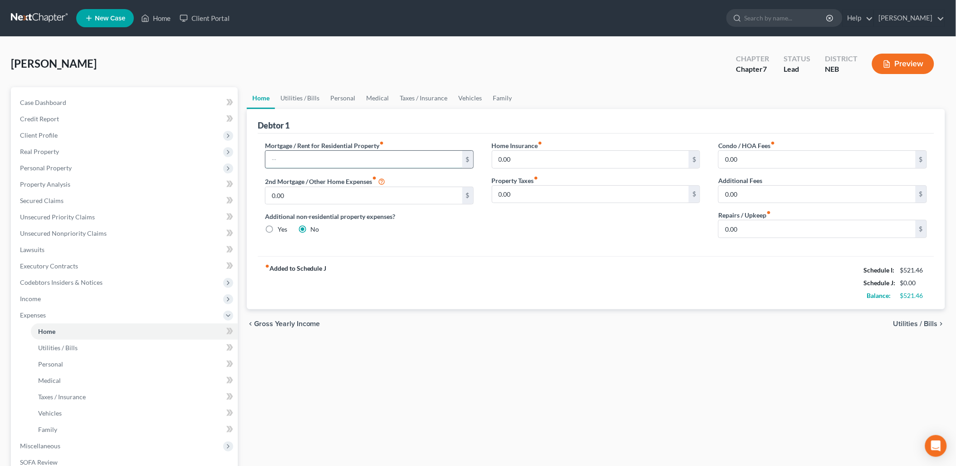
click at [292, 153] on input "text" at bounding box center [364, 159] width 197 height 17
click at [897, 323] on span "Utilities / Bills" at bounding box center [916, 323] width 44 height 7
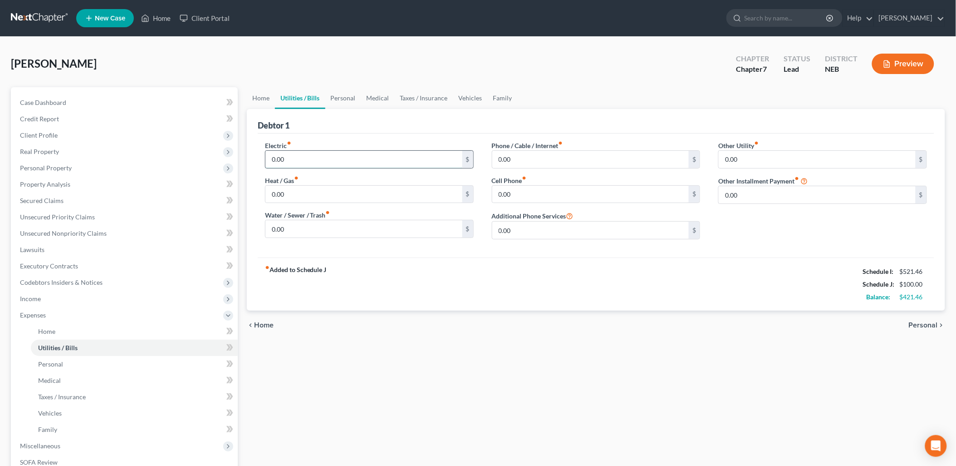
click at [320, 161] on input "0.00" at bounding box center [364, 159] width 197 height 17
click at [310, 223] on input "0.00" at bounding box center [364, 228] width 197 height 17
click at [514, 196] on input "0.00" at bounding box center [591, 194] width 197 height 17
click at [557, 289] on div "fiber_manual_record Added to Schedule J Schedule I: $521.46 Schedule J: $240.00…" at bounding box center [596, 283] width 677 height 53
click at [931, 323] on span "Personal" at bounding box center [923, 324] width 29 height 7
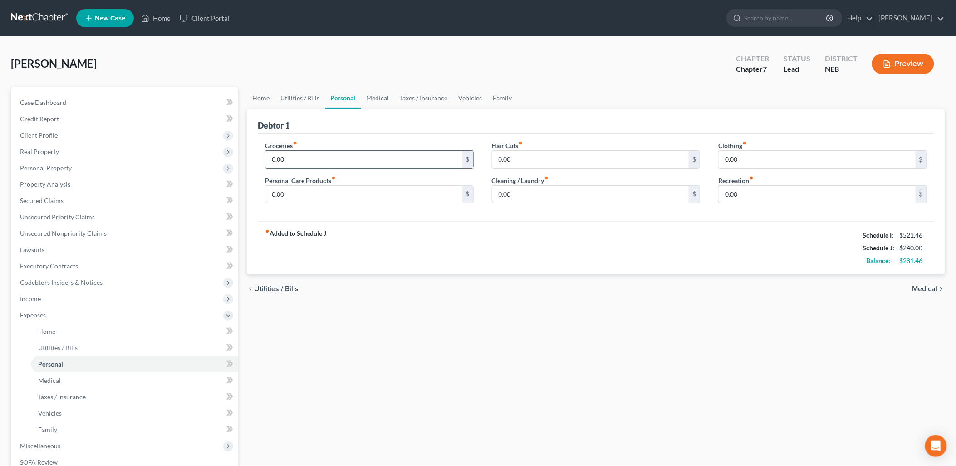
click at [383, 163] on input "0.00" at bounding box center [364, 159] width 197 height 17
click at [373, 200] on input "0.00" at bounding box center [364, 194] width 197 height 17
click at [532, 160] on input "0.00" at bounding box center [591, 159] width 197 height 17
click at [536, 195] on input "0.00" at bounding box center [591, 194] width 197 height 17
click at [750, 163] on input "0.00" at bounding box center [817, 159] width 197 height 17
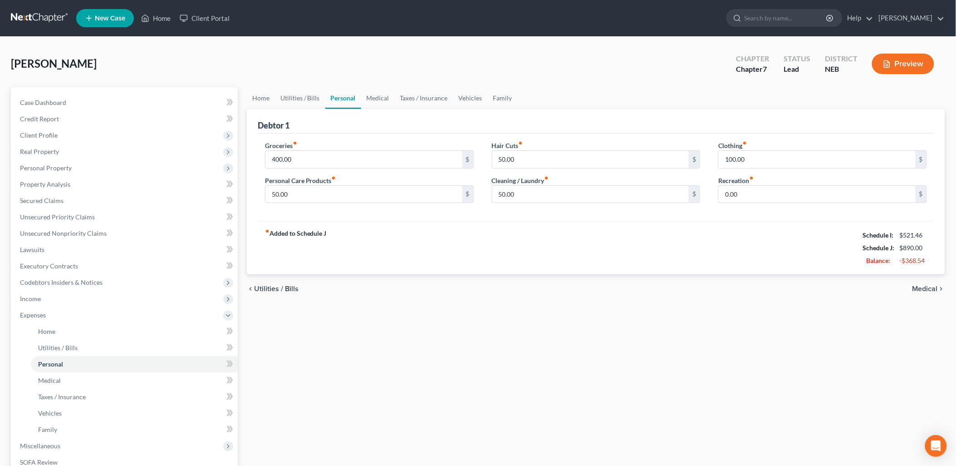
click at [770, 237] on div "fiber_manual_record Added to Schedule J Schedule I: $521.46 Schedule J: $890.00…" at bounding box center [596, 247] width 677 height 53
click at [746, 192] on input "0.00" at bounding box center [817, 194] width 197 height 17
click at [931, 289] on span "Medical" at bounding box center [925, 288] width 25 height 7
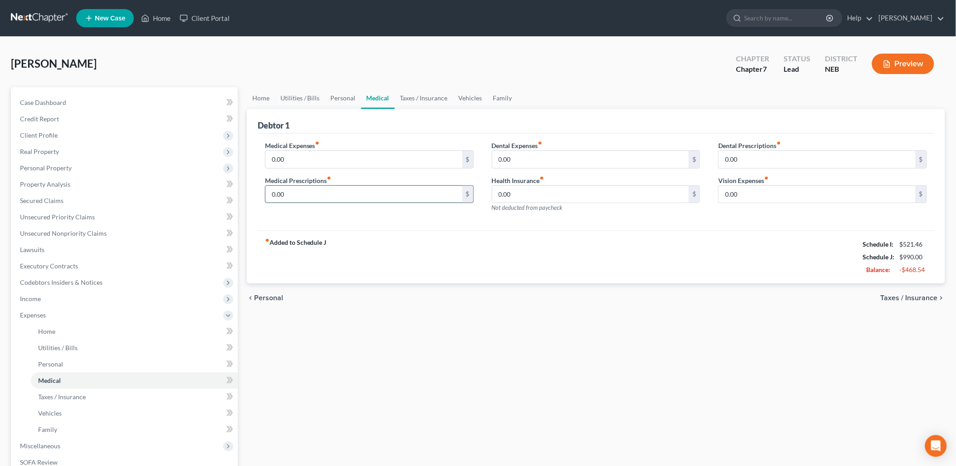
click at [328, 191] on input "0.00" at bounding box center [364, 194] width 197 height 17
click at [297, 160] on input "0.00" at bounding box center [364, 159] width 197 height 17
click at [275, 297] on span "Personal" at bounding box center [268, 297] width 29 height 7
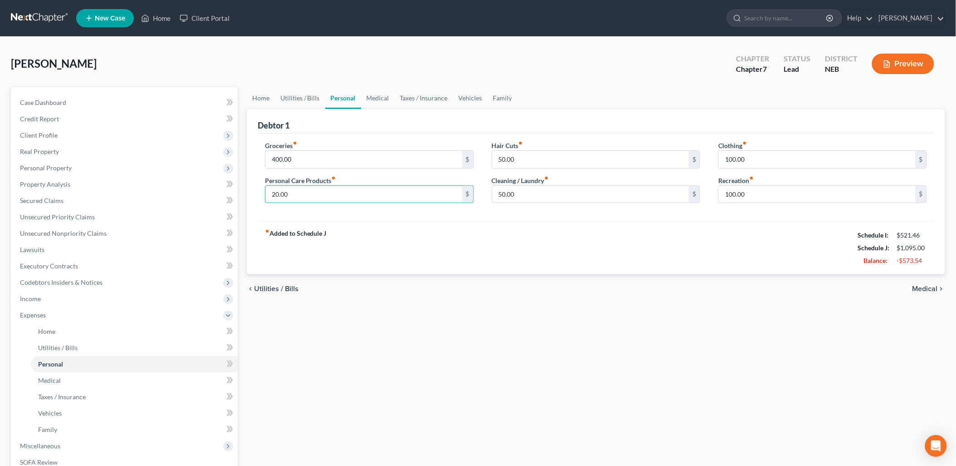
click at [924, 286] on span "Medical" at bounding box center [925, 288] width 25 height 7
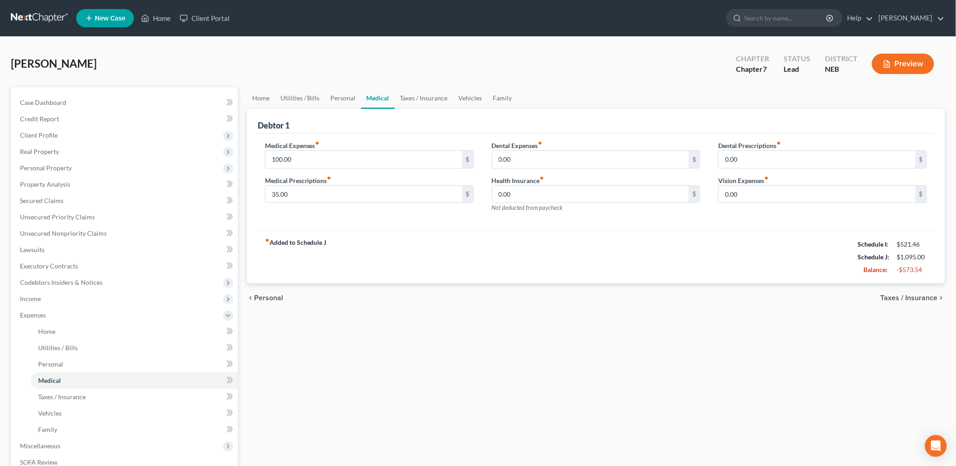
click at [906, 295] on span "Taxes / Insurance" at bounding box center [909, 297] width 57 height 7
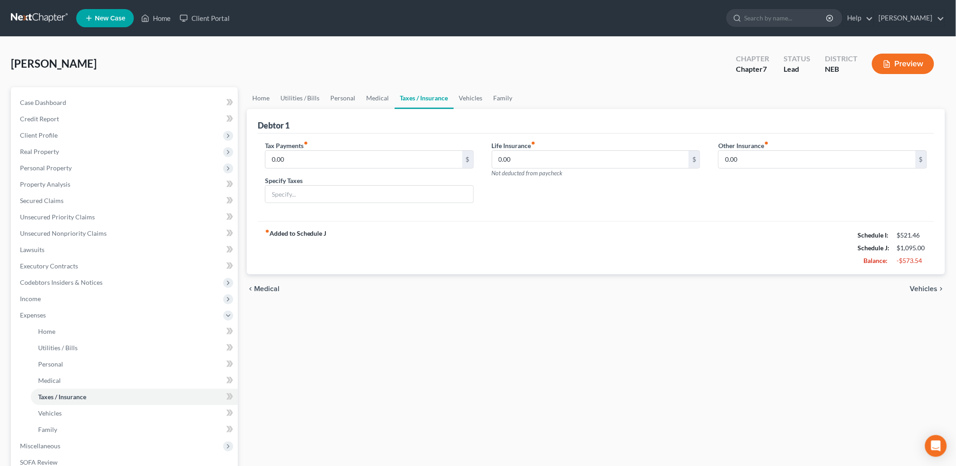
click at [923, 286] on span "Vehicles" at bounding box center [925, 288] width 28 height 7
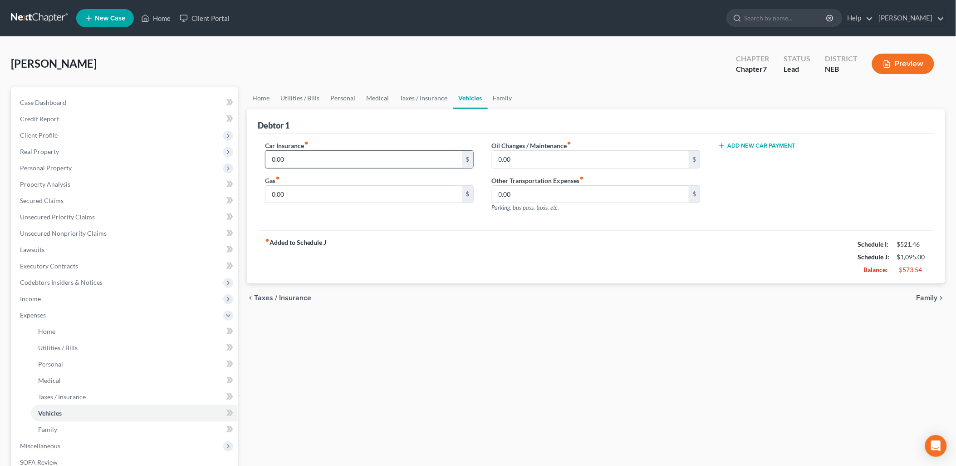
click at [297, 161] on input "0.00" at bounding box center [364, 159] width 197 height 17
click at [409, 288] on div "chevron_left Taxes / Insurance Family chevron_right" at bounding box center [596, 297] width 699 height 29
click at [519, 162] on input "0.00" at bounding box center [591, 159] width 197 height 17
click at [530, 193] on input "0.00" at bounding box center [591, 194] width 197 height 17
click at [605, 241] on div "fiber_manual_record Added to Schedule J Schedule I: $521.46 Schedule J: $1,265.…" at bounding box center [596, 256] width 677 height 53
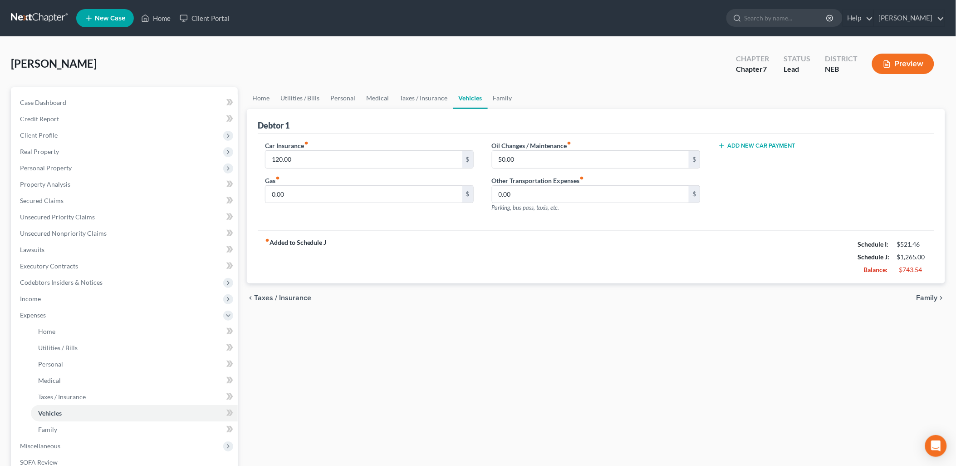
click at [936, 297] on span "Family" at bounding box center [927, 297] width 21 height 7
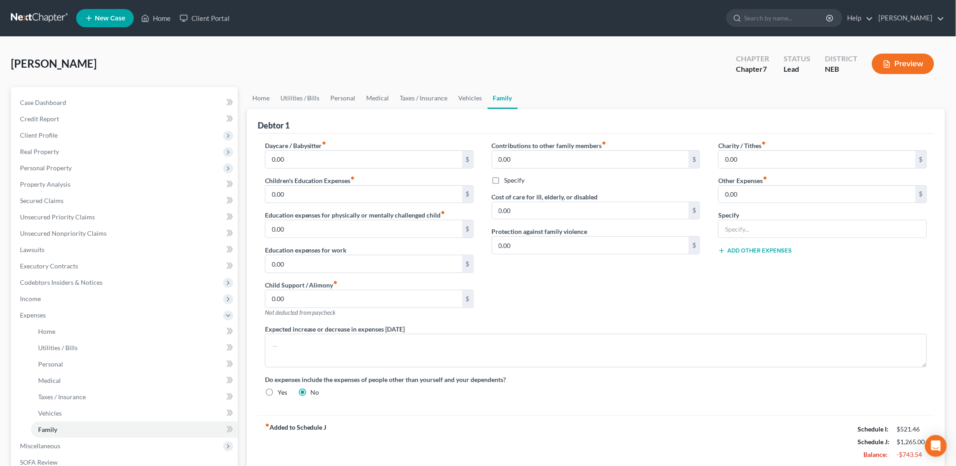
drag, startPoint x: 577, startPoint y: 70, endPoint x: 568, endPoint y: 82, distance: 14.9
click at [577, 70] on div "[PERSON_NAME] Upgraded Chapter Chapter 7 Status Lead District NEB Preview" at bounding box center [478, 67] width 935 height 39
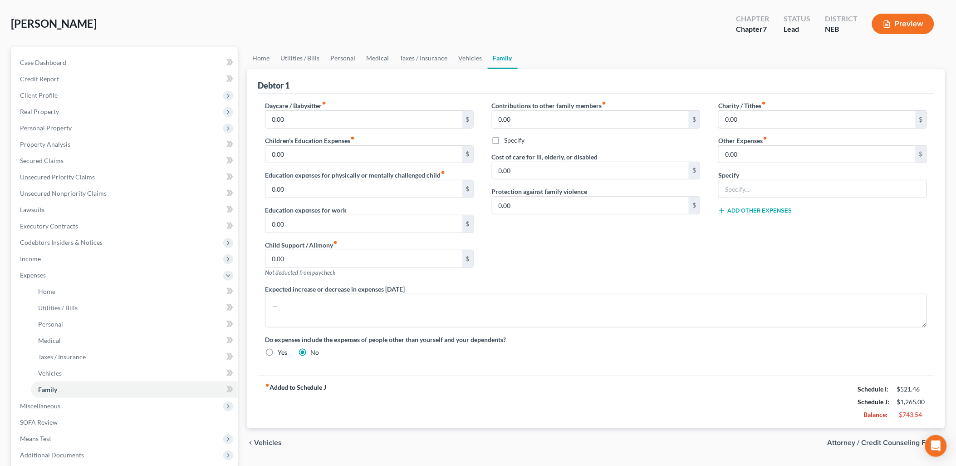
scroll to position [101, 0]
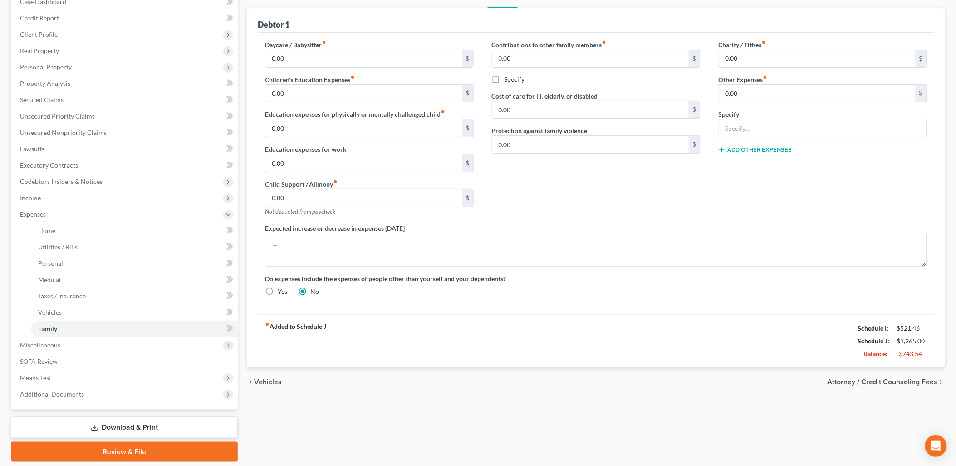
click at [859, 382] on span "Attorney / Credit Counseling Fees" at bounding box center [883, 381] width 110 height 7
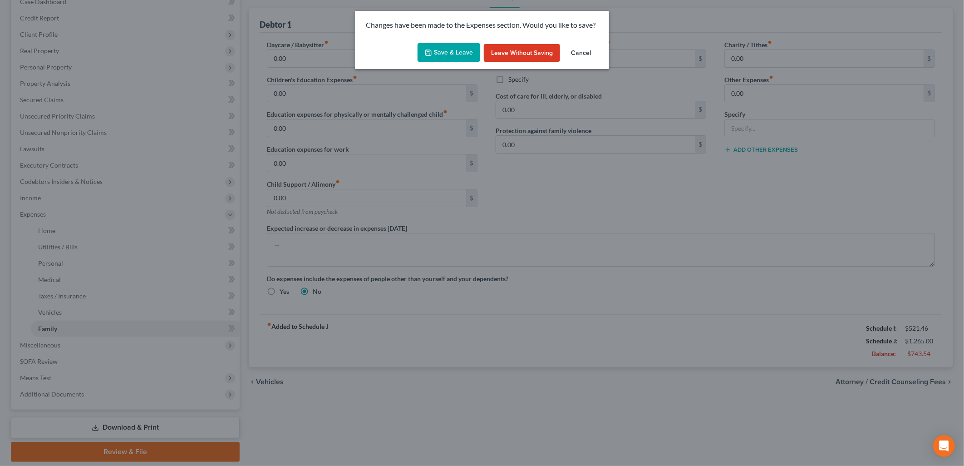
click at [453, 50] on button "Save & Leave" at bounding box center [449, 52] width 63 height 19
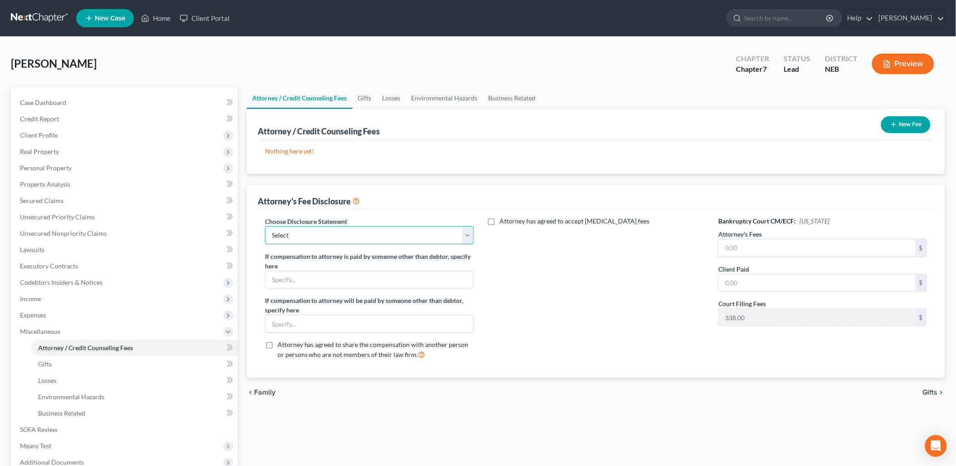
click at [414, 235] on select "Select Disclosure" at bounding box center [369, 235] width 209 height 18
click at [265, 226] on select "Select Disclosure" at bounding box center [369, 235] width 209 height 18
click at [603, 269] on div "Attorney has agreed to accept [MEDICAL_DATA] fees" at bounding box center [596, 292] width 227 height 150
click at [754, 252] on input "text" at bounding box center [817, 247] width 197 height 17
click at [760, 279] on input "text" at bounding box center [817, 282] width 197 height 17
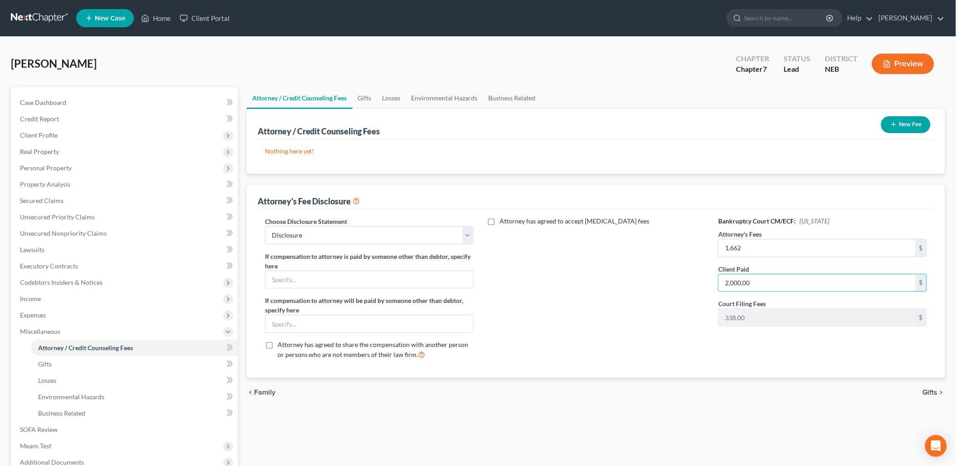
click at [618, 263] on div "Attorney has agreed to accept [MEDICAL_DATA] fees" at bounding box center [596, 292] width 227 height 150
click at [909, 122] on button "New Fee" at bounding box center [906, 124] width 49 height 17
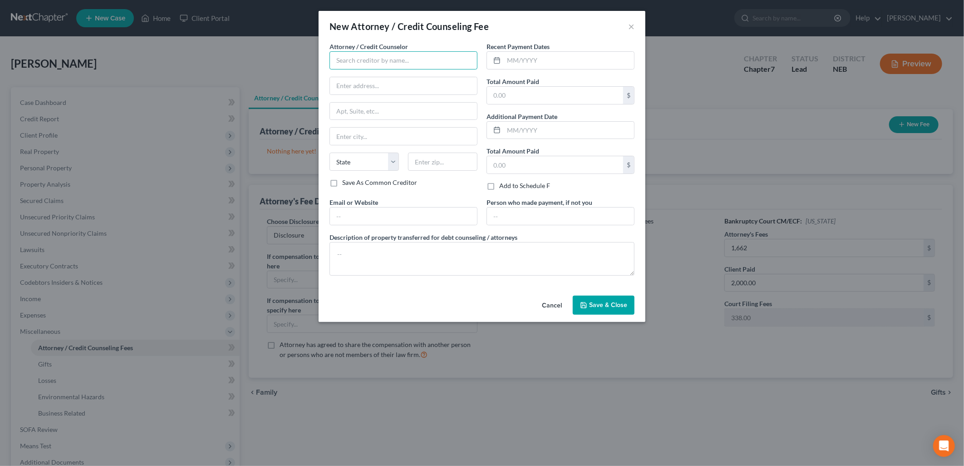
click at [383, 57] on input "text" at bounding box center [404, 60] width 148 height 18
click at [602, 305] on span "Save & Close" at bounding box center [608, 305] width 38 height 8
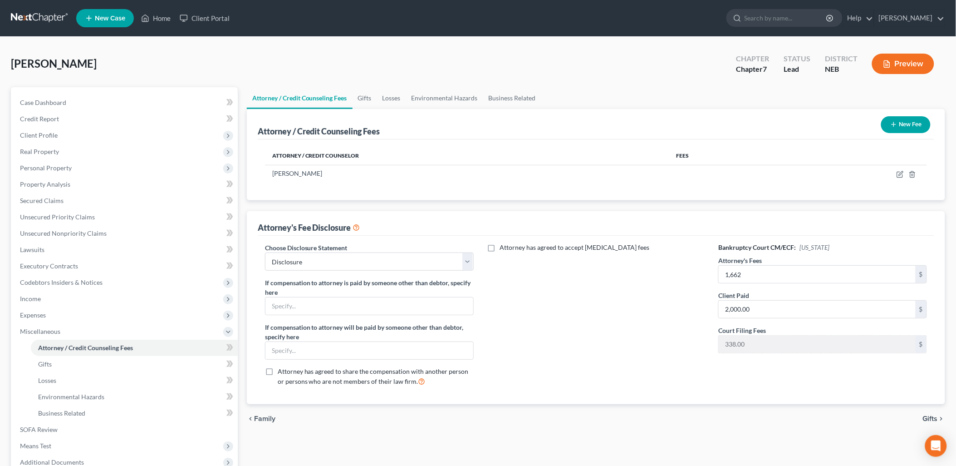
click at [600, 337] on div "Attorney has agreed to accept [MEDICAL_DATA] fees" at bounding box center [596, 318] width 227 height 150
click at [34, 295] on span "Income" at bounding box center [30, 299] width 21 height 8
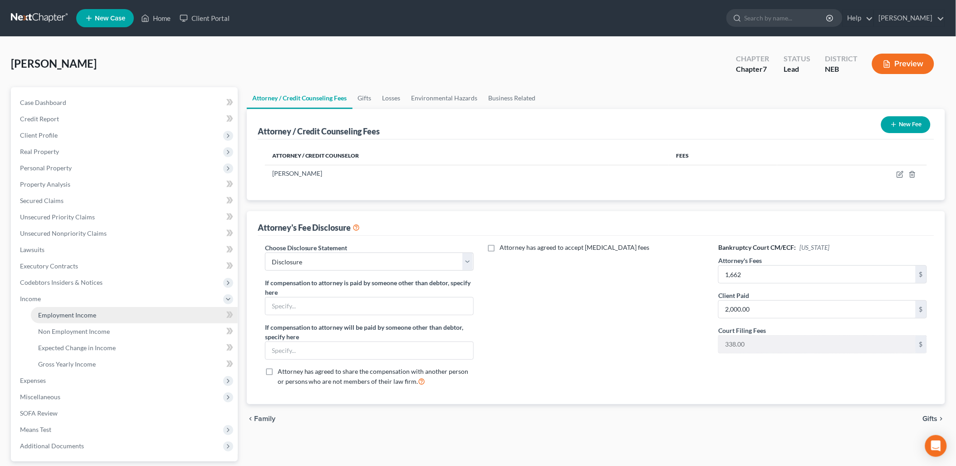
click at [79, 318] on span "Employment Income" at bounding box center [67, 315] width 58 height 8
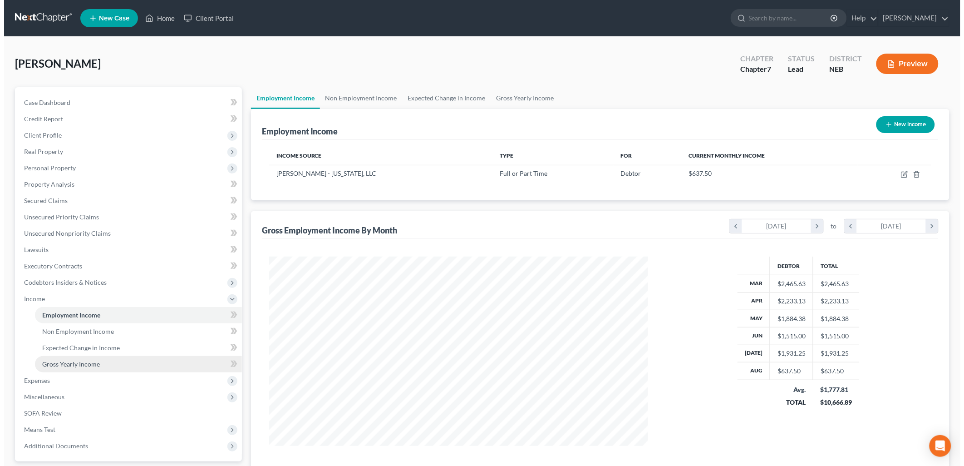
scroll to position [189, 397]
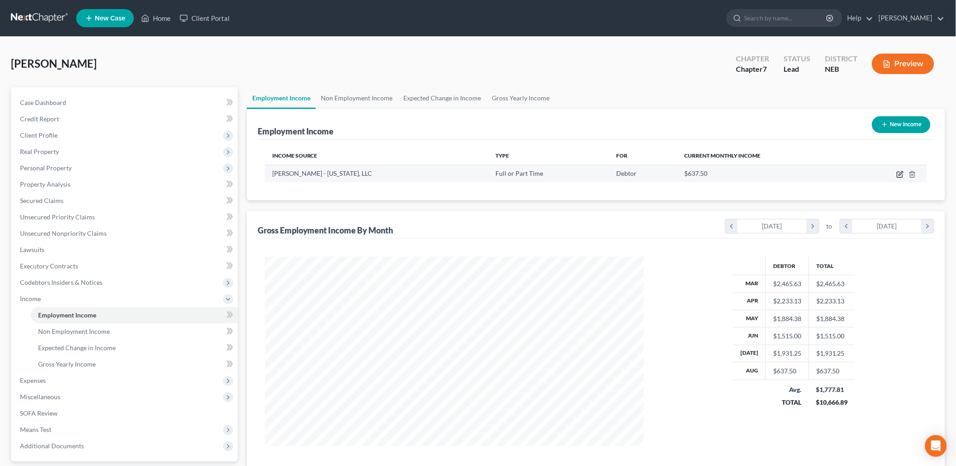
click at [899, 174] on icon "button" at bounding box center [900, 174] width 7 height 7
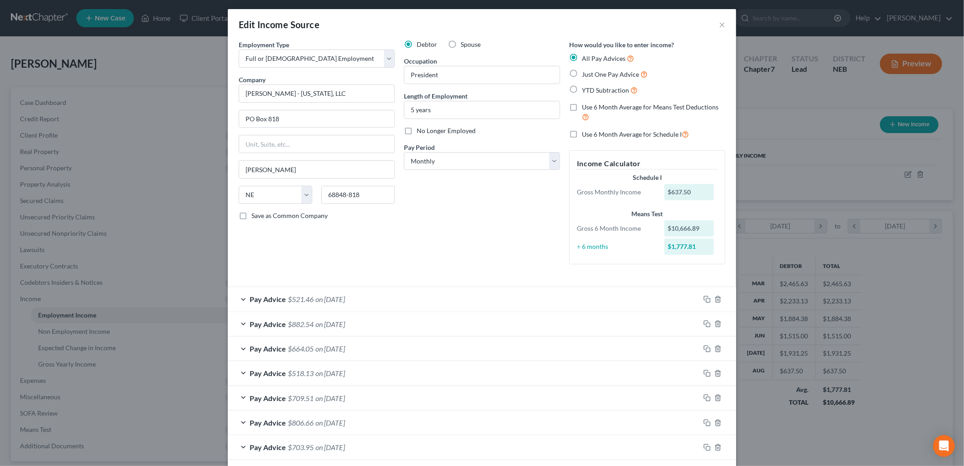
scroll to position [0, 0]
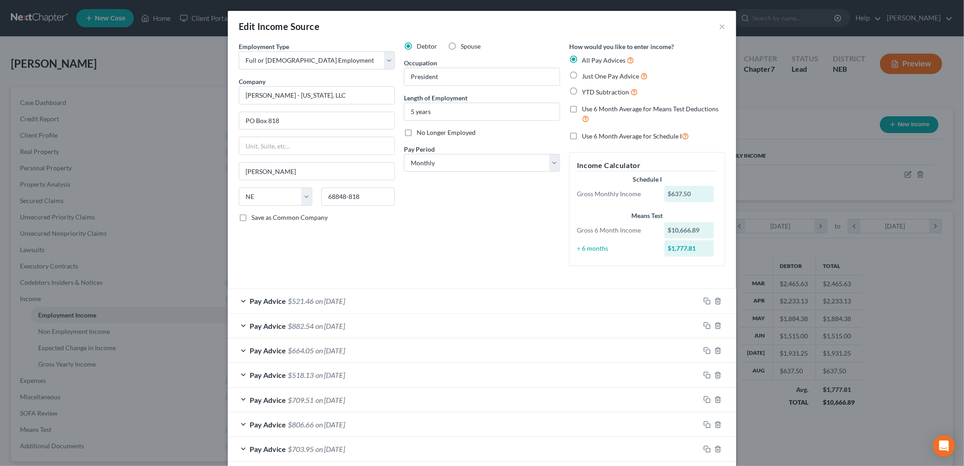
click at [311, 300] on div "Pay Advice $521.46 on [DATE]" at bounding box center [464, 301] width 472 height 24
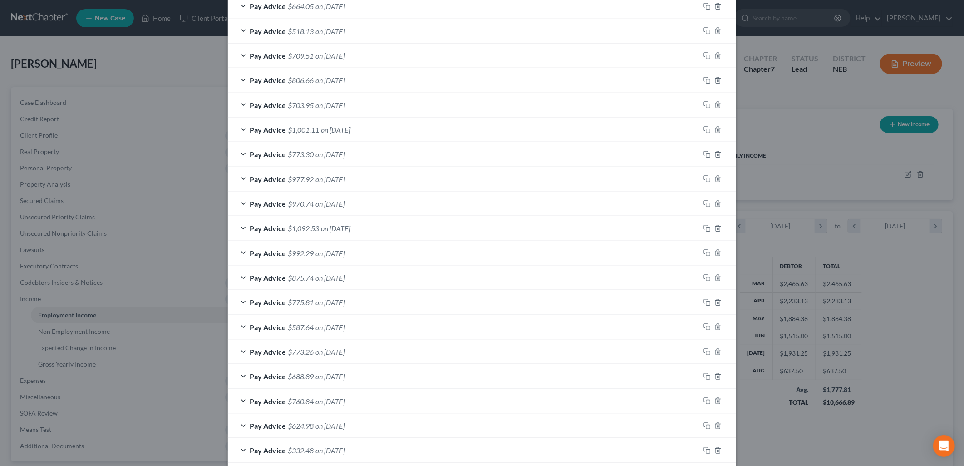
scroll to position [690, 0]
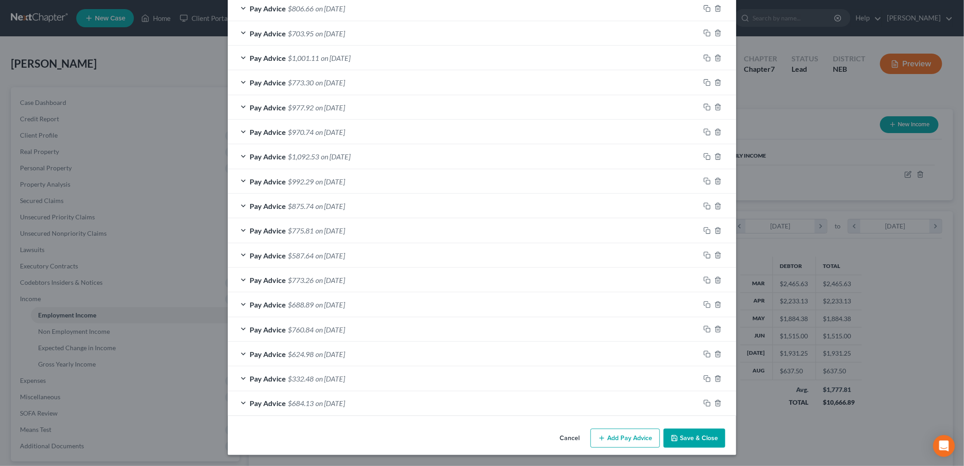
click at [634, 439] on button "Add Pay Advice" at bounding box center [625, 438] width 69 height 19
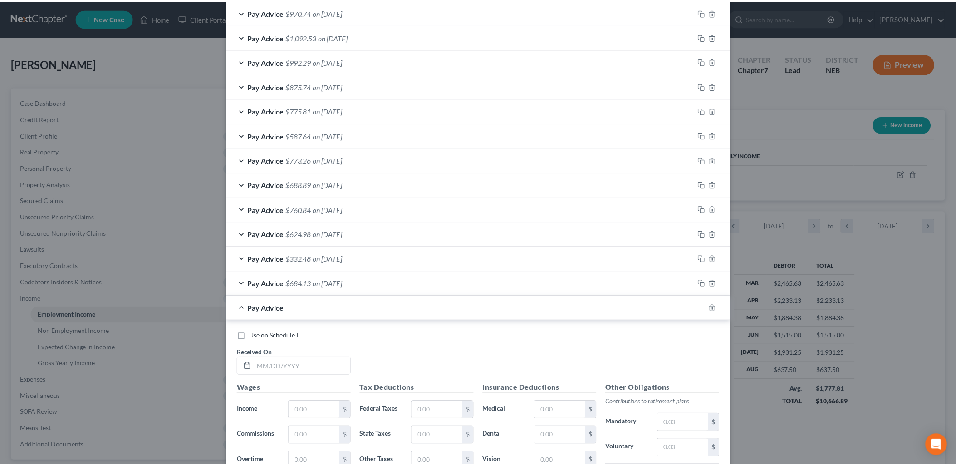
scroll to position [989, 0]
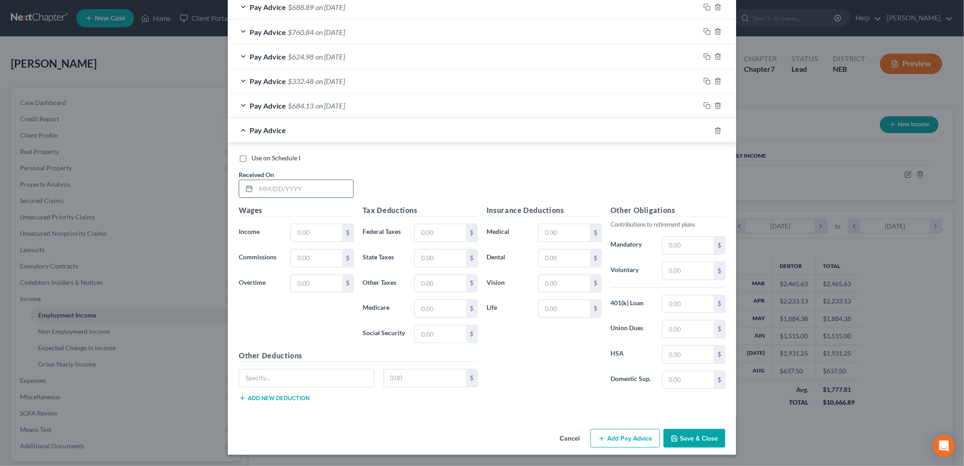
click at [331, 187] on input "text" at bounding box center [304, 188] width 97 height 17
click at [374, 344] on div "Tax Deductions Federal Taxes $ State Taxes $ Other Taxes $ Medicare $ Social Se…" at bounding box center [420, 277] width 124 height 145
click at [833, 237] on div "Edit Income Source × Employment Type * Select Full or [DEMOGRAPHIC_DATA] Employ…" at bounding box center [482, 233] width 964 height 466
click at [300, 232] on input "text" at bounding box center [316, 232] width 51 height 17
click at [310, 233] on input "text" at bounding box center [316, 232] width 51 height 17
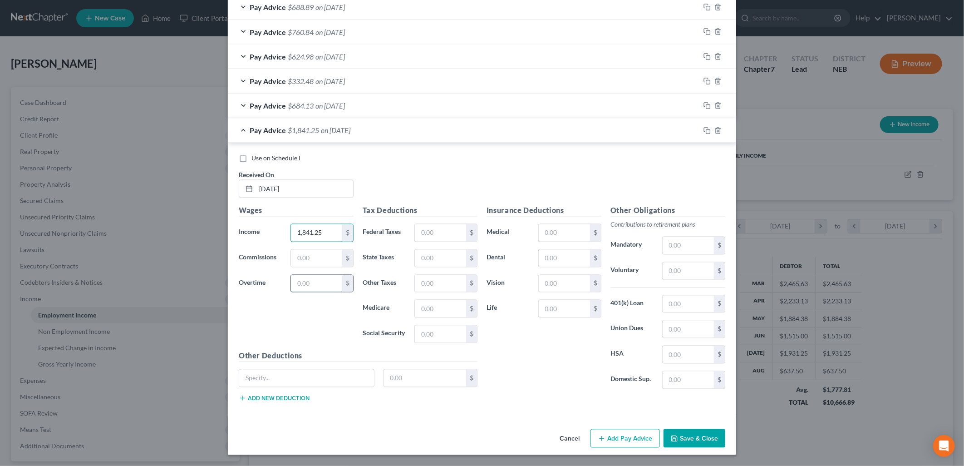
click at [300, 284] on input "text" at bounding box center [316, 283] width 51 height 17
click at [434, 233] on input "text" at bounding box center [440, 232] width 51 height 17
click at [415, 237] on input "text" at bounding box center [440, 232] width 51 height 17
click at [421, 258] on input "text" at bounding box center [440, 258] width 51 height 17
click at [429, 259] on input "text" at bounding box center [440, 258] width 51 height 17
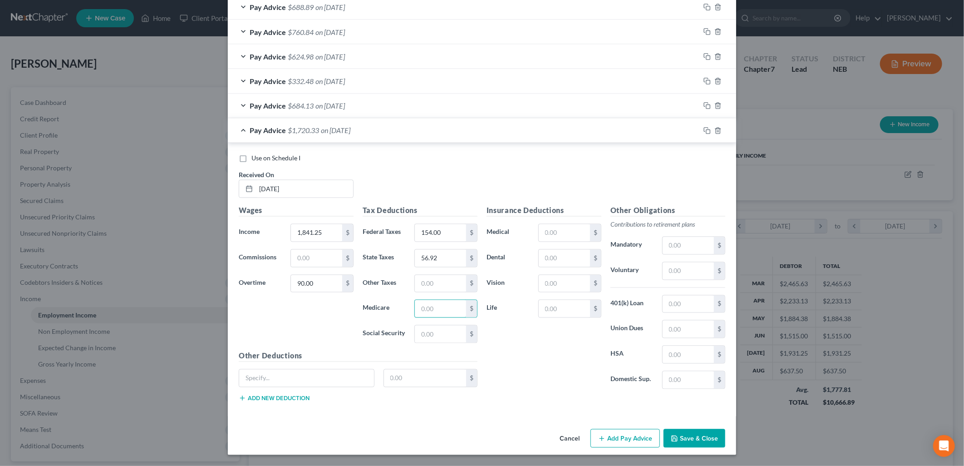
drag, startPoint x: 421, startPoint y: 309, endPoint x: 942, endPoint y: 245, distance: 525.0
click at [421, 309] on input "text" at bounding box center [440, 308] width 51 height 17
click at [430, 315] on input "text" at bounding box center [440, 308] width 51 height 17
drag, startPoint x: 430, startPoint y: 332, endPoint x: 644, endPoint y: 332, distance: 213.3
click at [430, 332] on input "text" at bounding box center [440, 333] width 51 height 17
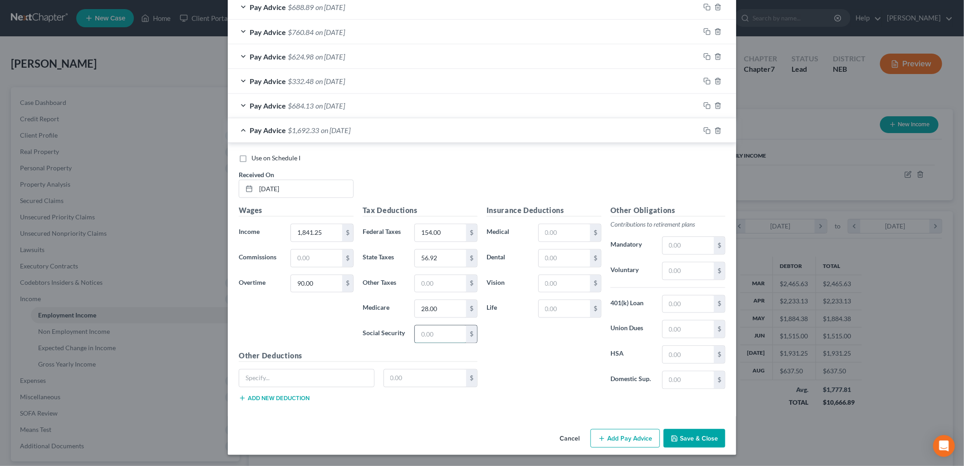
click at [432, 333] on input "text" at bounding box center [440, 333] width 51 height 17
click at [502, 355] on div "Insurance Deductions Medical $ Dental $ Vision $ Life $" at bounding box center [544, 300] width 124 height 191
click at [550, 241] on div "$" at bounding box center [569, 233] width 63 height 18
click at [551, 230] on input "text" at bounding box center [564, 232] width 51 height 17
click at [530, 345] on div "Insurance Deductions Medical 26.00 $ Dental $ Vision $ Life $" at bounding box center [544, 300] width 124 height 191
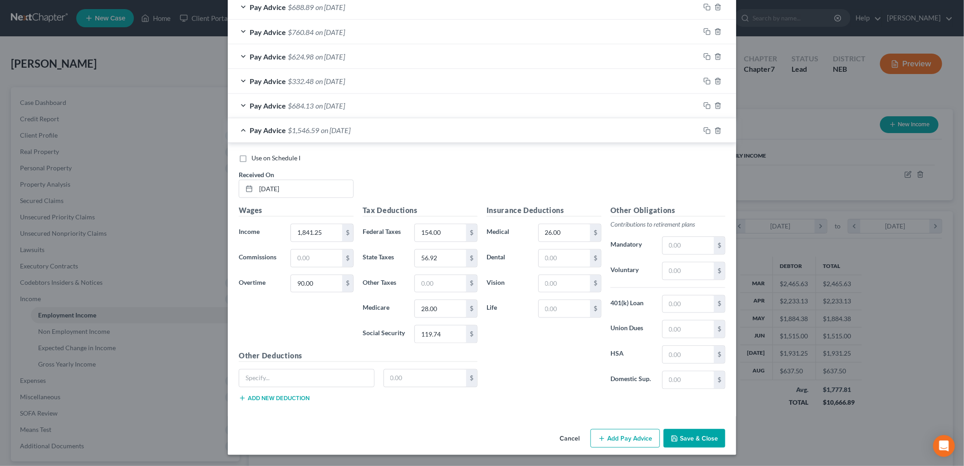
click at [568, 384] on div "Insurance Deductions Medical 26.00 $ Dental $ Vision $ Life $" at bounding box center [544, 300] width 124 height 191
click at [701, 439] on button "Save & Close" at bounding box center [695, 438] width 62 height 19
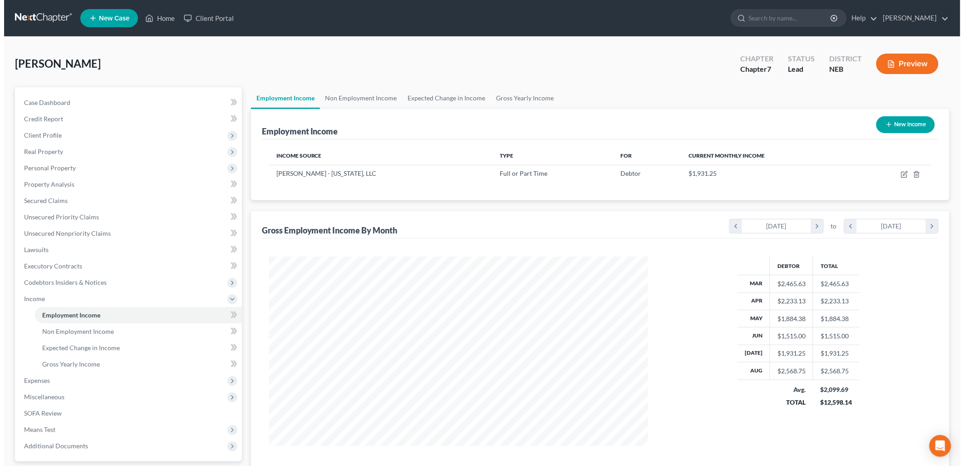
scroll to position [80, 0]
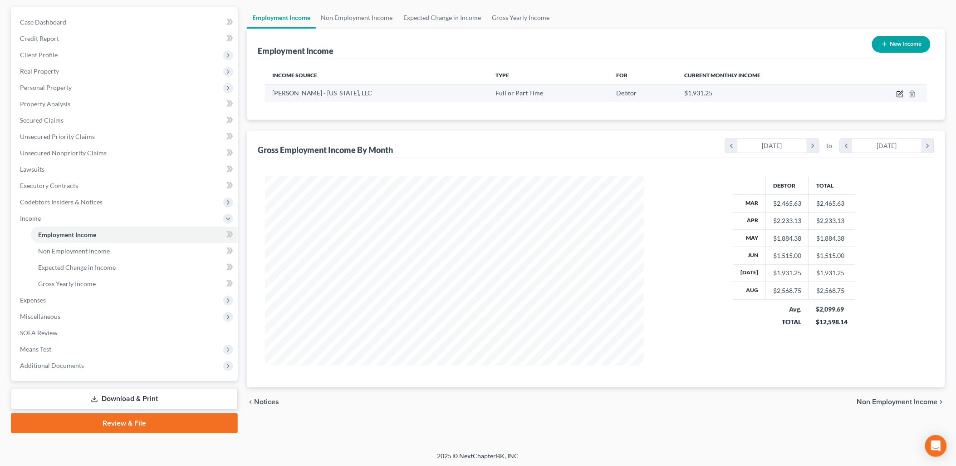
click at [900, 94] on icon "button" at bounding box center [901, 93] width 4 height 4
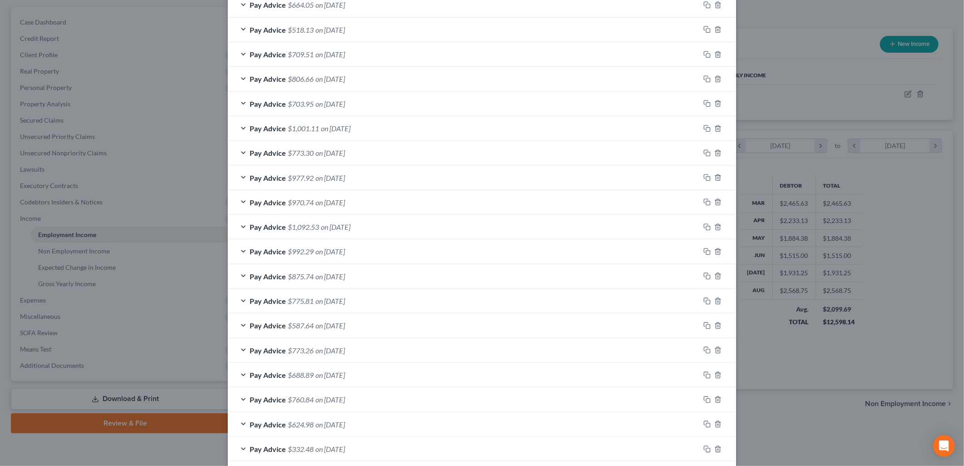
scroll to position [88, 0]
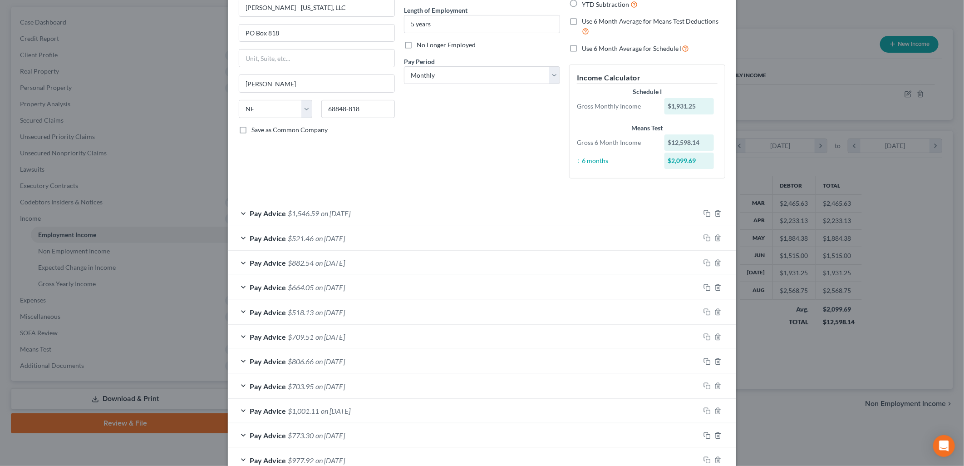
click at [454, 215] on div "Pay Advice $1,546.59 on [DATE]" at bounding box center [464, 213] width 472 height 24
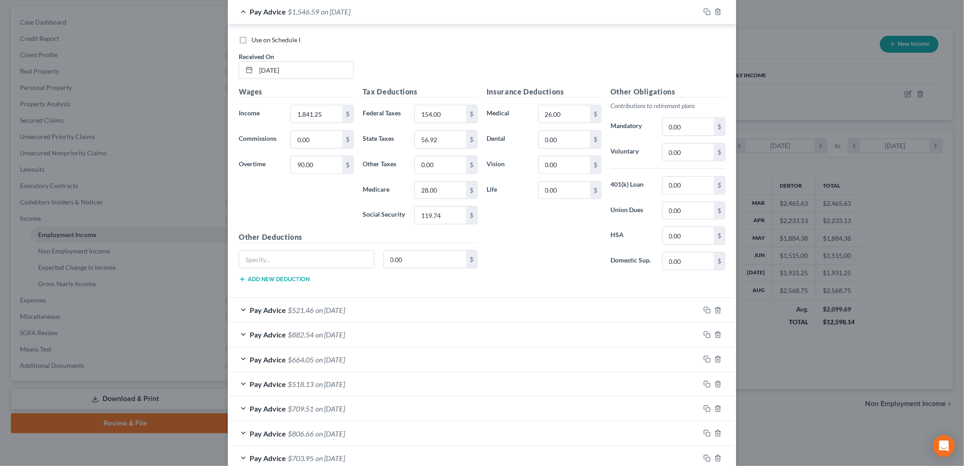
scroll to position [188, 0]
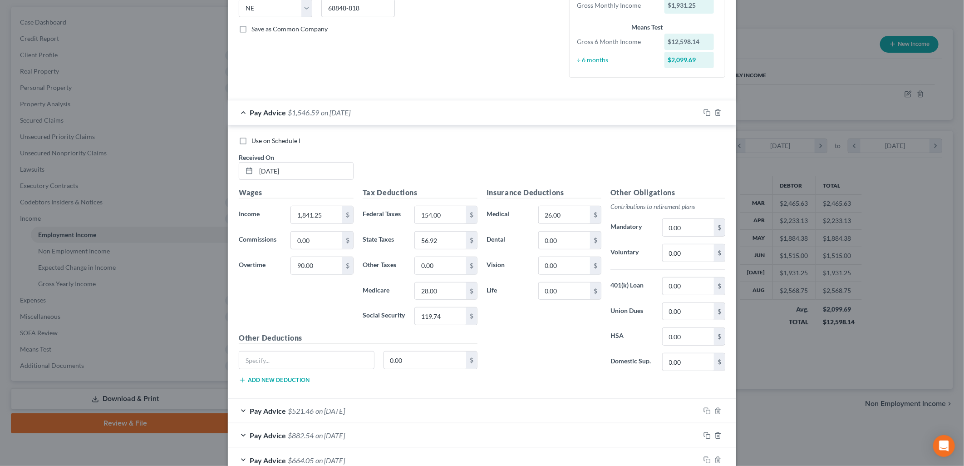
click at [251, 140] on label "Use on Schedule I" at bounding box center [275, 140] width 49 height 9
click at [255, 140] on input "Use on Schedule I" at bounding box center [258, 139] width 6 height 6
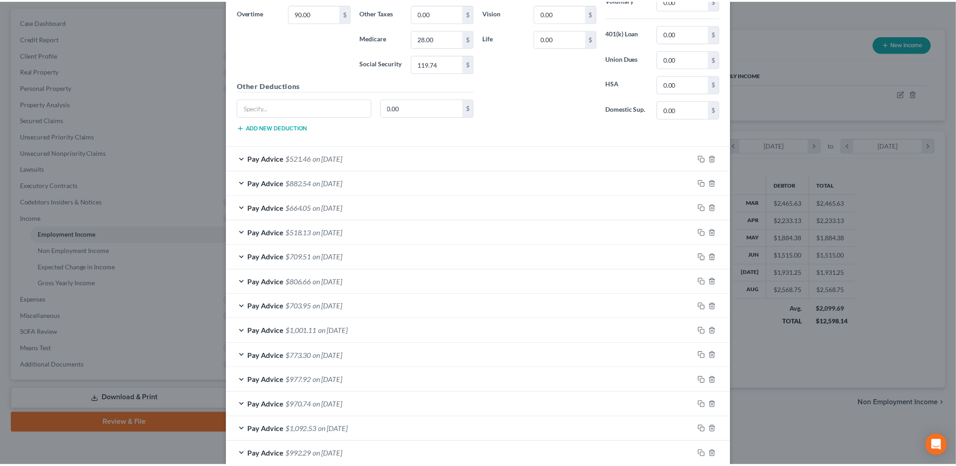
scroll to position [715, 0]
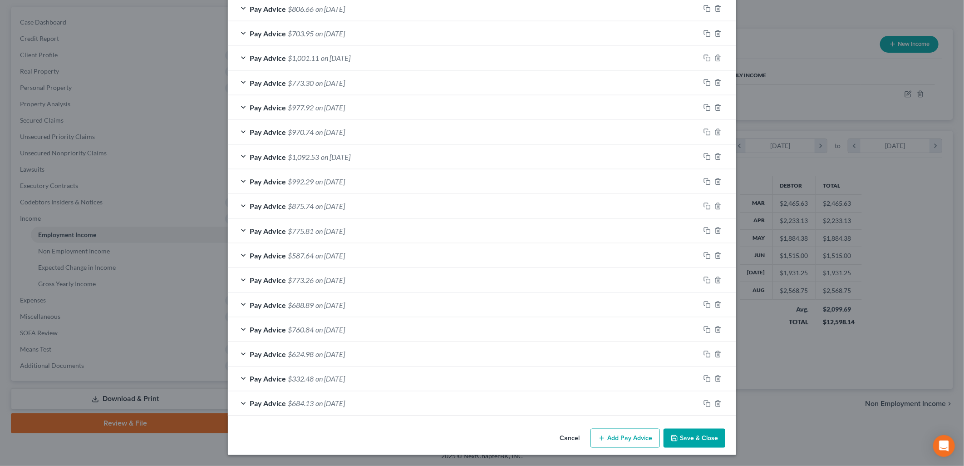
click at [686, 434] on button "Save & Close" at bounding box center [695, 438] width 62 height 19
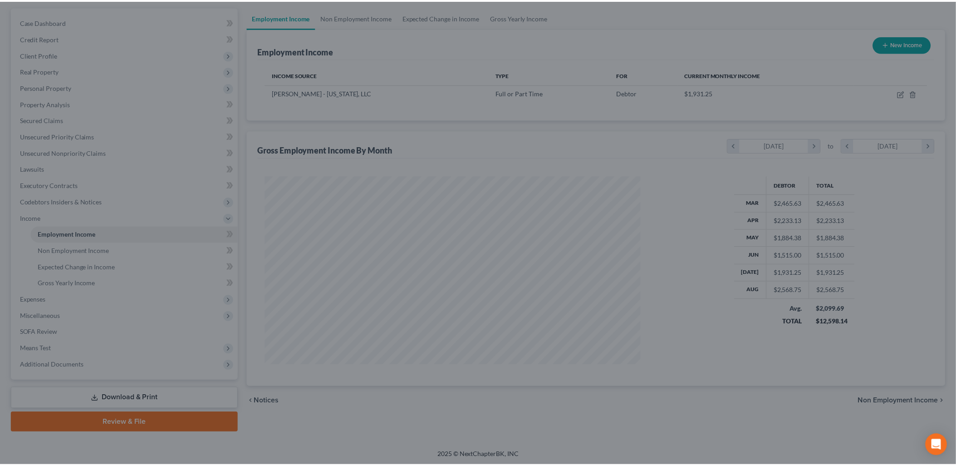
scroll to position [453747, 453539]
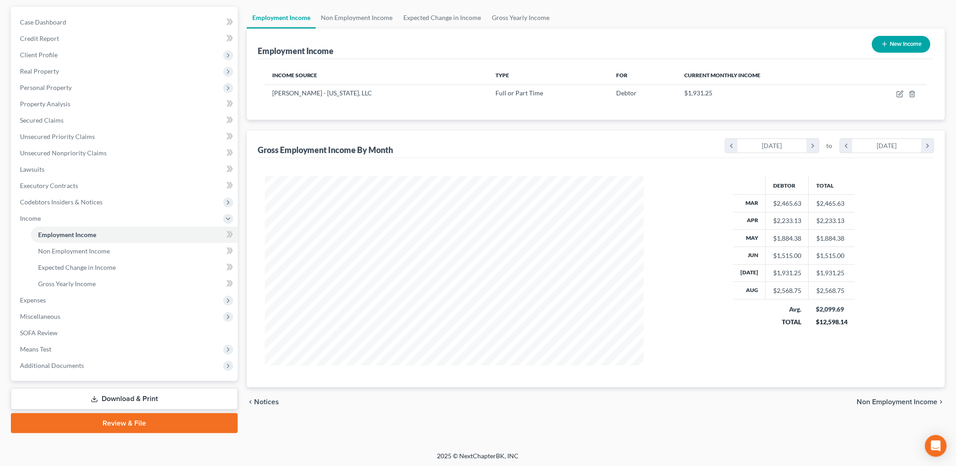
click at [922, 402] on span "Non Employment Income" at bounding box center [897, 401] width 81 height 7
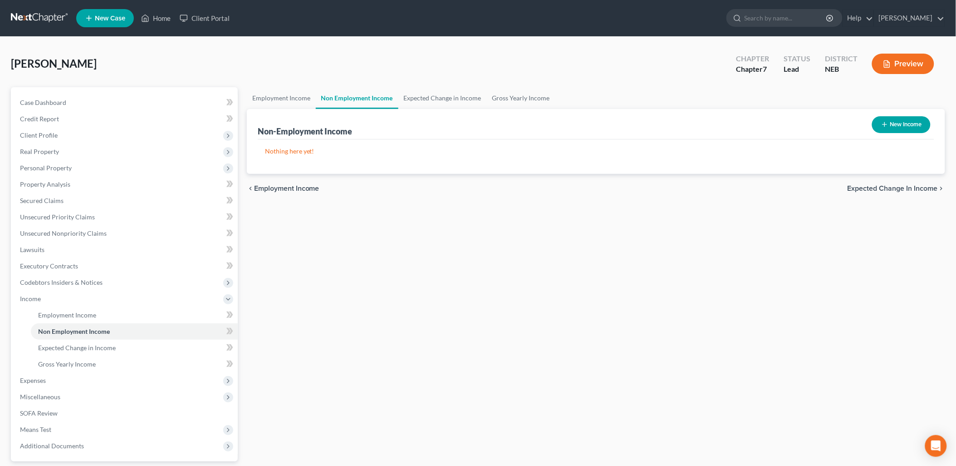
click at [899, 190] on span "Expected Change in Income" at bounding box center [893, 188] width 90 height 7
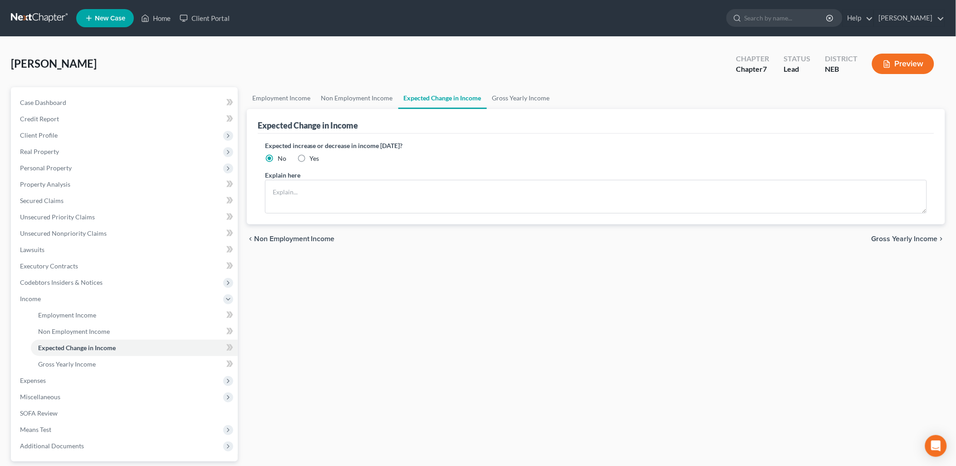
click at [906, 237] on span "Gross Yearly Income" at bounding box center [905, 238] width 66 height 7
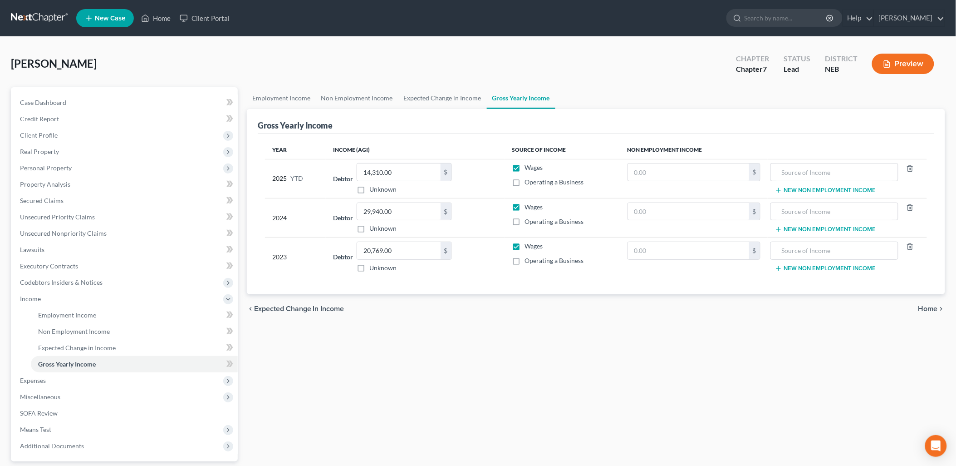
click at [926, 306] on span "Home" at bounding box center [929, 308] width 20 height 7
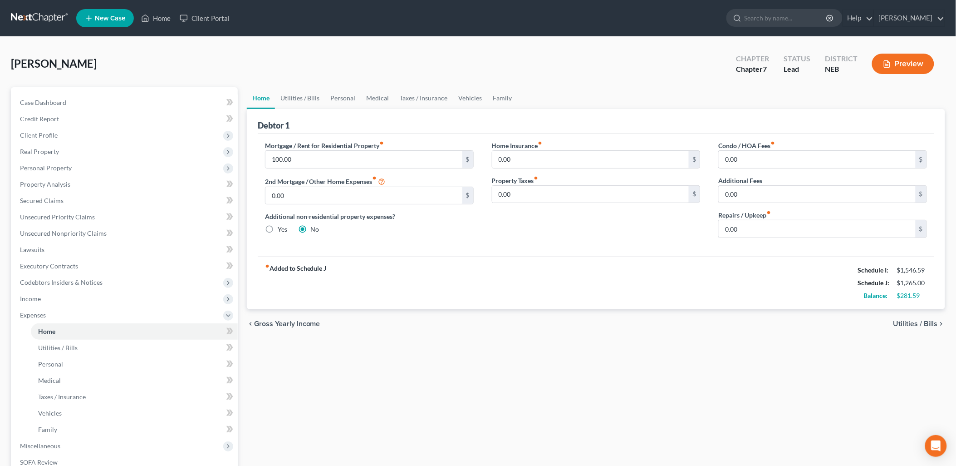
click at [910, 324] on span "Utilities / Bills" at bounding box center [916, 323] width 44 height 7
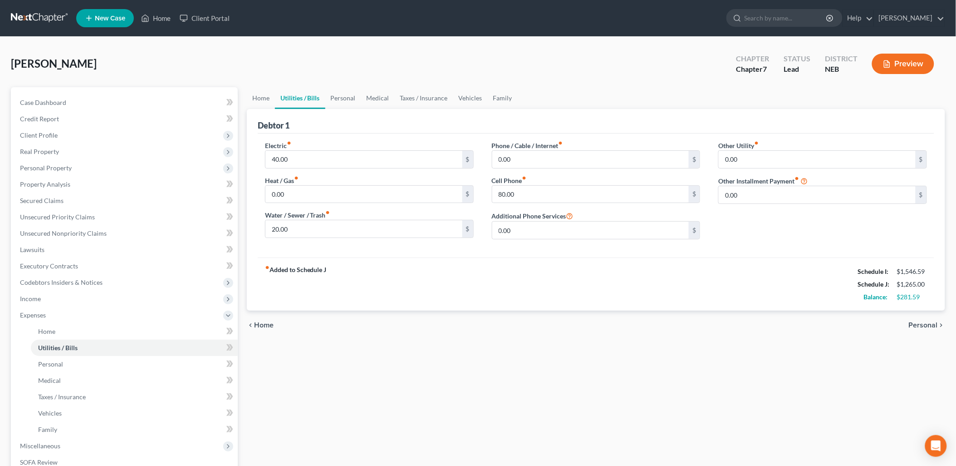
click at [264, 321] on span "Home" at bounding box center [264, 324] width 20 height 7
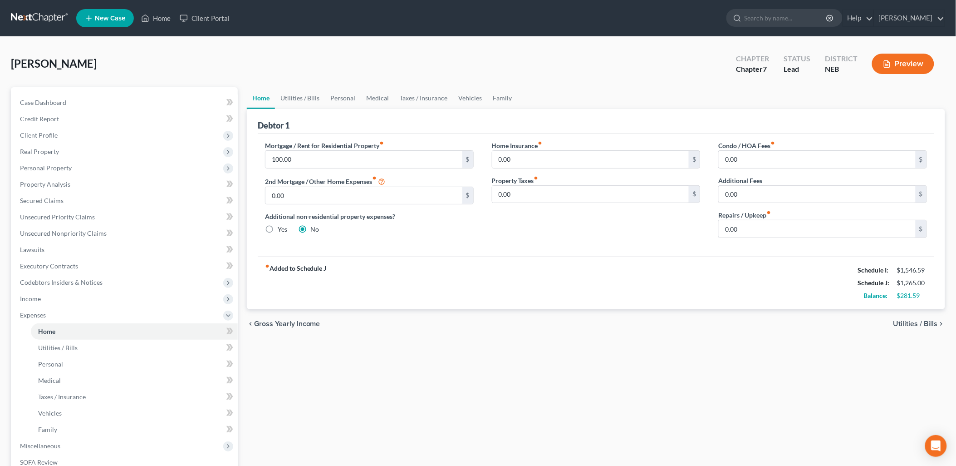
click at [921, 321] on span "Utilities / Bills" at bounding box center [916, 323] width 44 height 7
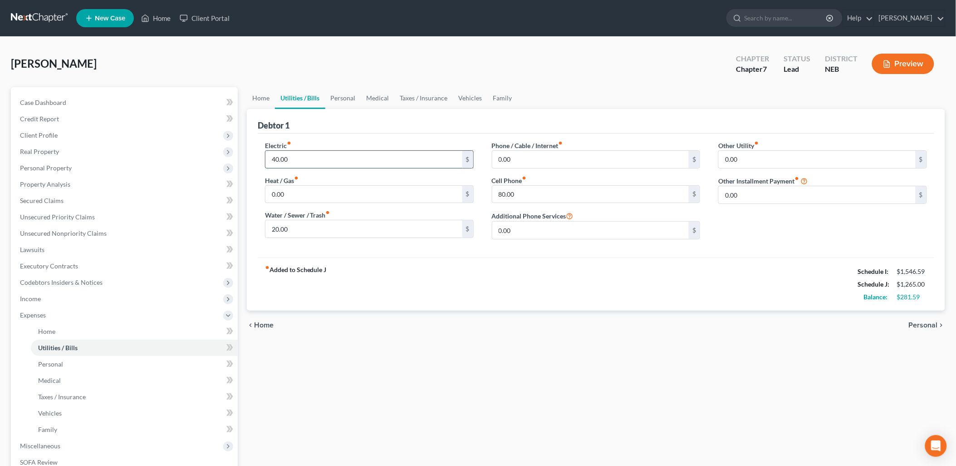
click at [300, 158] on input "40.00" at bounding box center [364, 159] width 197 height 17
click at [305, 228] on input "20.00" at bounding box center [364, 228] width 197 height 17
click at [563, 197] on input "80.00" at bounding box center [591, 194] width 197 height 17
drag, startPoint x: 567, startPoint y: 263, endPoint x: 601, endPoint y: 280, distance: 37.4
click at [568, 263] on div "fiber_manual_record Added to Schedule J Schedule I: $1,546.59 Schedule J: $1,37…" at bounding box center [596, 283] width 677 height 53
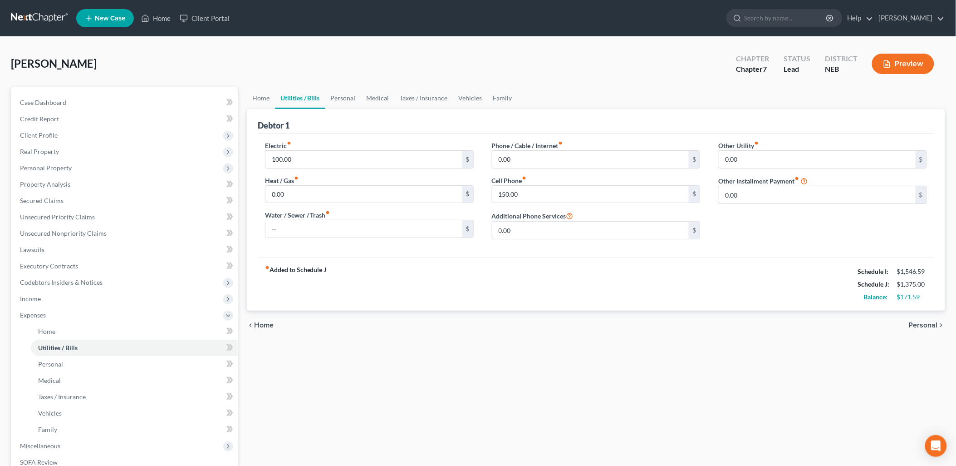
click at [926, 327] on span "Personal" at bounding box center [923, 324] width 29 height 7
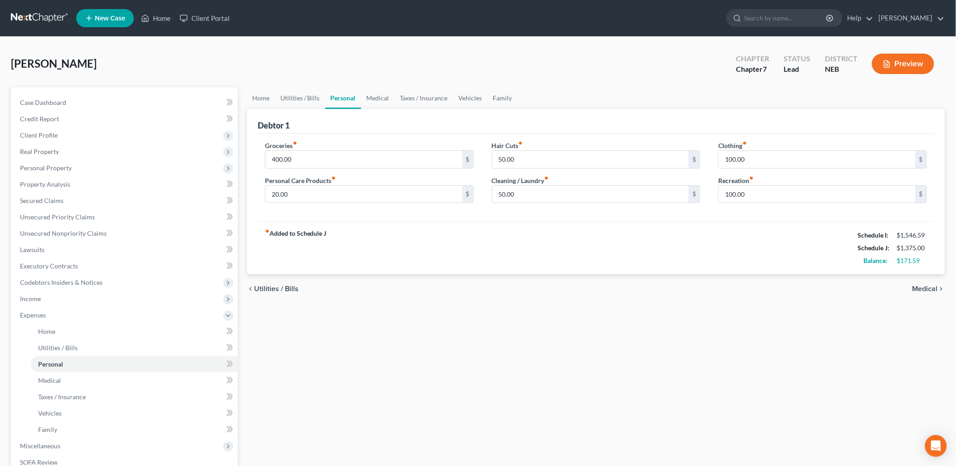
click at [924, 287] on span "Medical" at bounding box center [925, 288] width 25 height 7
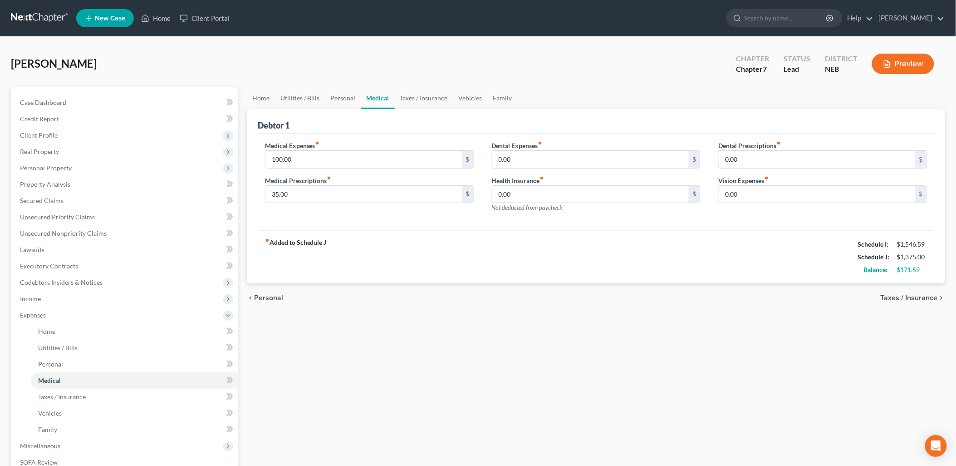
click at [902, 296] on span "Taxes / Insurance" at bounding box center [909, 297] width 57 height 7
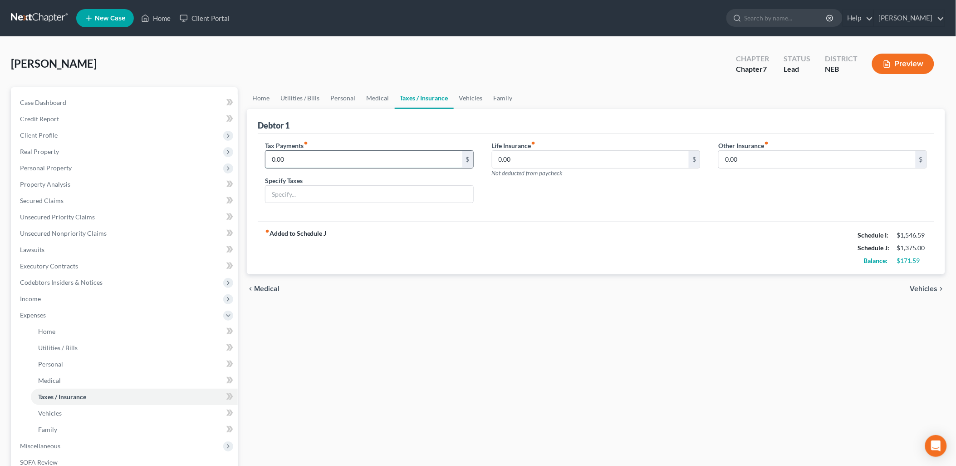
click at [377, 160] on input "0.00" at bounding box center [364, 159] width 197 height 17
click at [363, 195] on input "text" at bounding box center [370, 194] width 208 height 17
click at [919, 285] on span "Vehicles" at bounding box center [925, 288] width 28 height 7
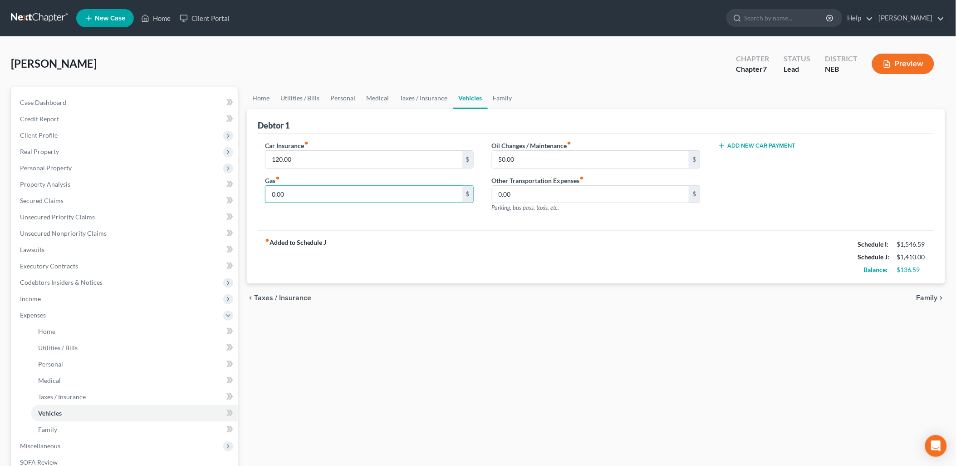
drag, startPoint x: 319, startPoint y: 190, endPoint x: 350, endPoint y: 203, distance: 34.6
click at [318, 190] on input "0.00" at bounding box center [364, 194] width 197 height 17
click at [478, 241] on div "fiber_manual_record Added to Schedule J Schedule I: $1,546.59 Schedule J: $1,56…" at bounding box center [596, 256] width 677 height 53
click at [929, 296] on span "Family" at bounding box center [927, 297] width 21 height 7
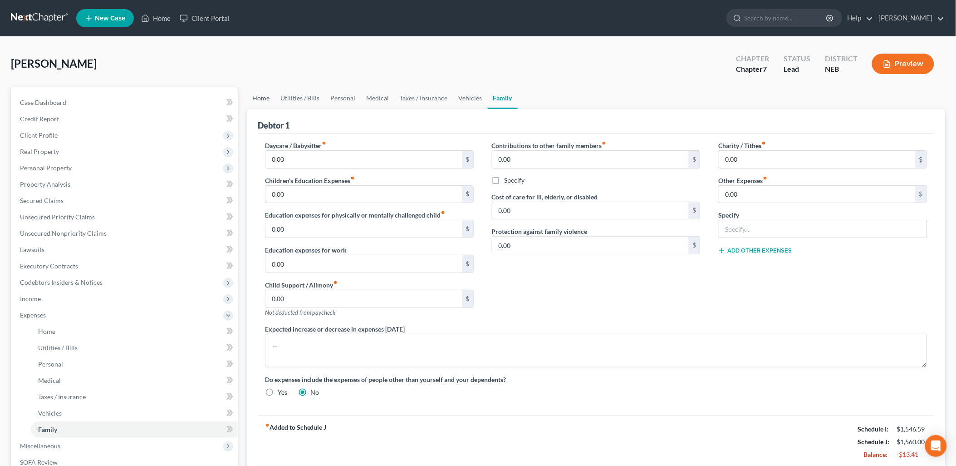
click at [261, 93] on link "Home" at bounding box center [261, 98] width 28 height 22
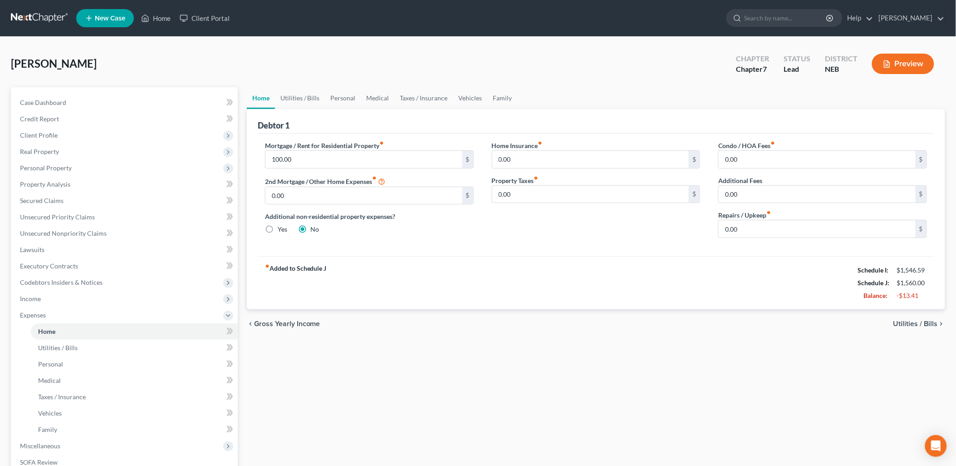
click at [906, 320] on span "Utilities / Bills" at bounding box center [916, 323] width 44 height 7
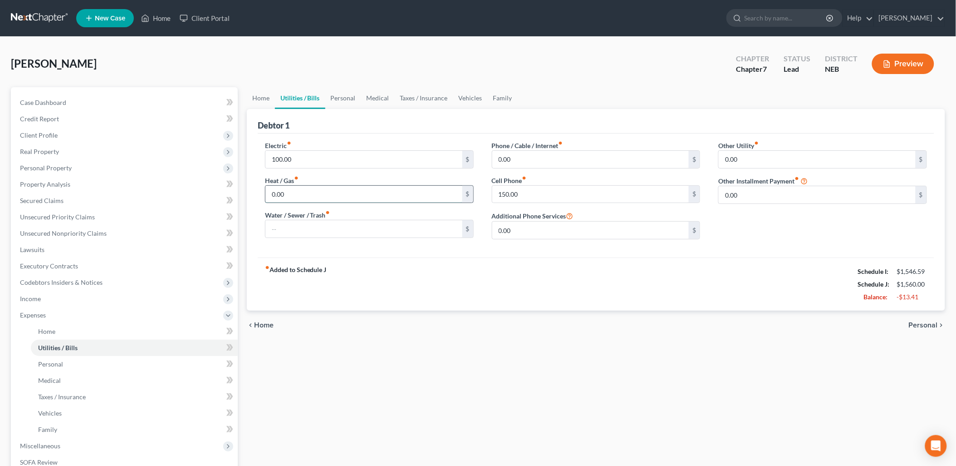
click at [319, 198] on input "0.00" at bounding box center [364, 194] width 197 height 17
click at [273, 230] on input "text" at bounding box center [364, 228] width 197 height 17
click at [598, 157] on input "0.00" at bounding box center [591, 159] width 197 height 17
click at [587, 278] on div "fiber_manual_record Added to Schedule J Schedule I: $1,546.59 Schedule J: $1,68…" at bounding box center [596, 283] width 677 height 53
click at [919, 324] on span "Personal" at bounding box center [923, 324] width 29 height 7
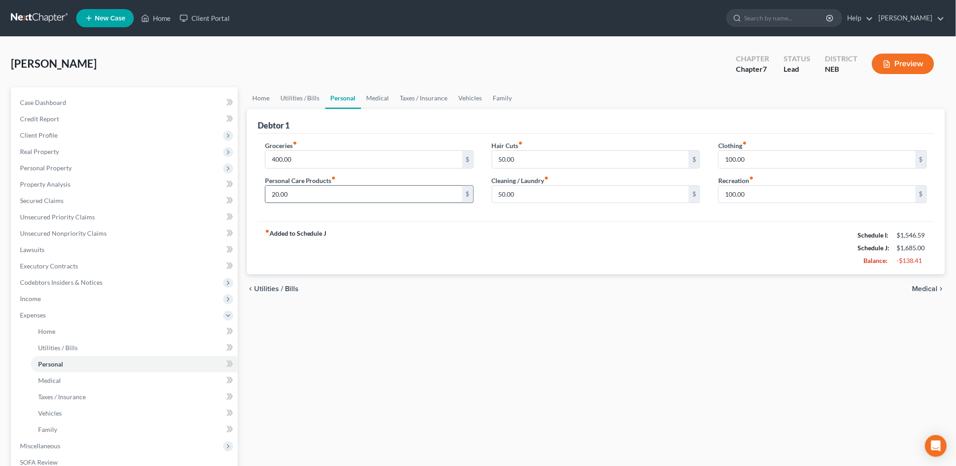
click at [322, 196] on input "20.00" at bounding box center [364, 194] width 197 height 17
click at [547, 259] on div "fiber_manual_record Added to Schedule J Schedule I: $1,546.59 Schedule J: $1,71…" at bounding box center [596, 247] width 677 height 53
click at [931, 289] on span "Medical" at bounding box center [925, 288] width 25 height 7
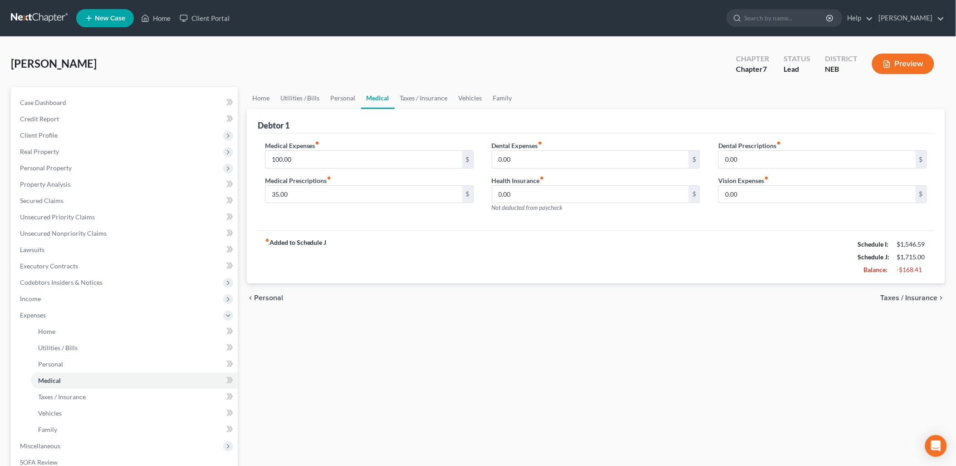
click at [919, 300] on span "Taxes / Insurance" at bounding box center [909, 297] width 57 height 7
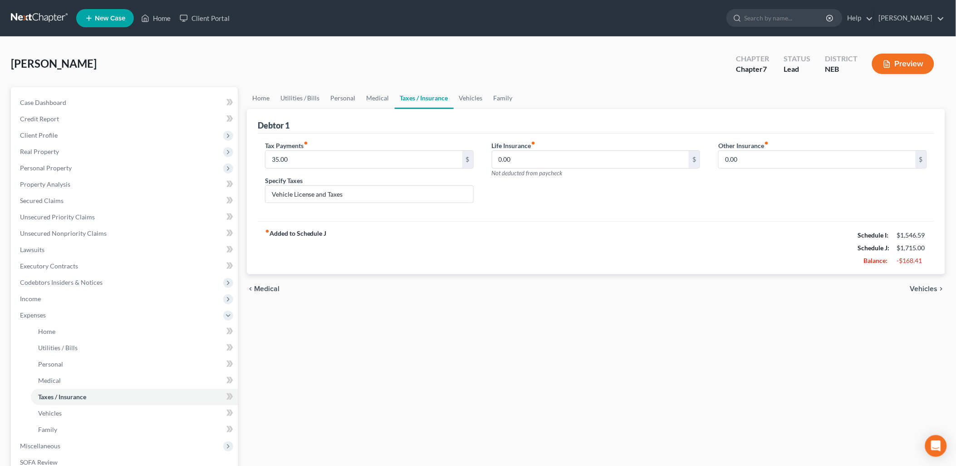
click at [919, 286] on span "Vehicles" at bounding box center [925, 288] width 28 height 7
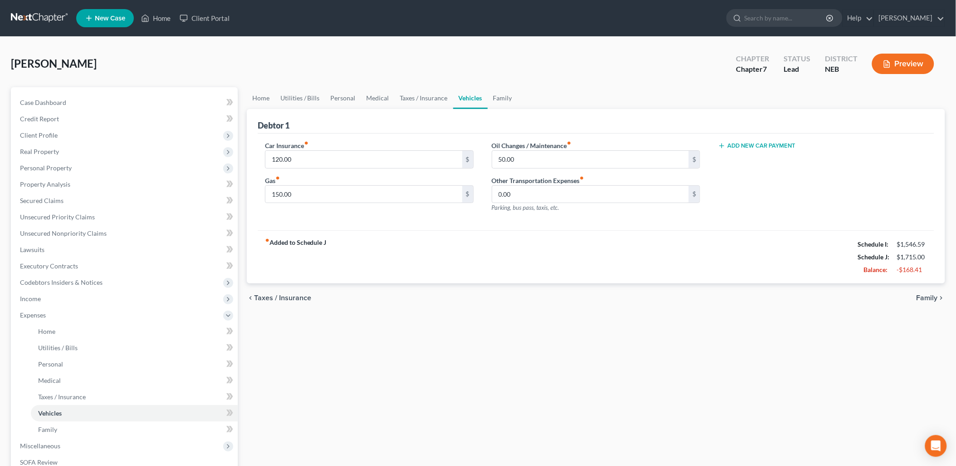
click at [939, 300] on icon "chevron_right" at bounding box center [941, 297] width 7 height 7
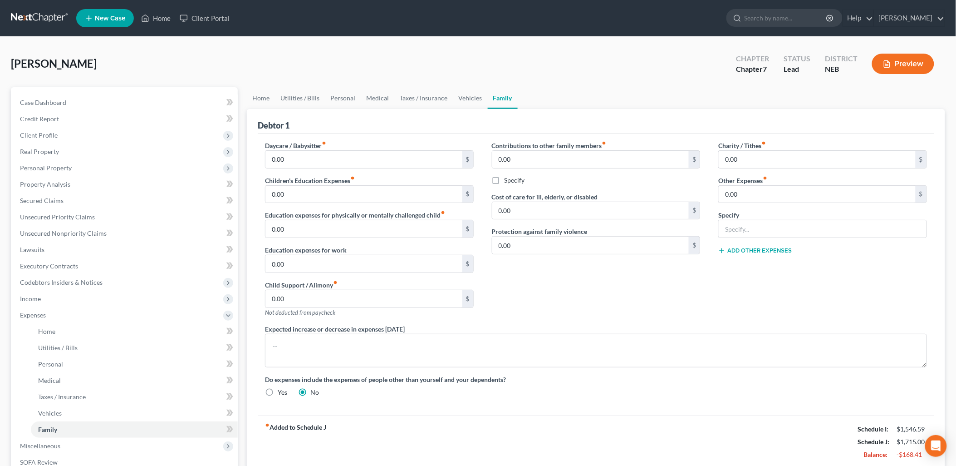
click at [759, 303] on div "Charity / Tithes fiber_manual_record 0.00 $ Other Expenses fiber_manual_record …" at bounding box center [823, 232] width 227 height 183
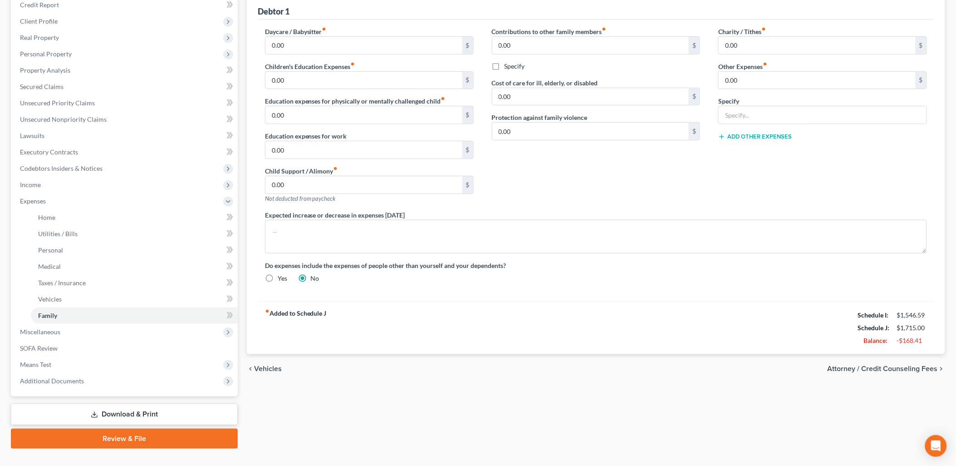
scroll to position [130, 0]
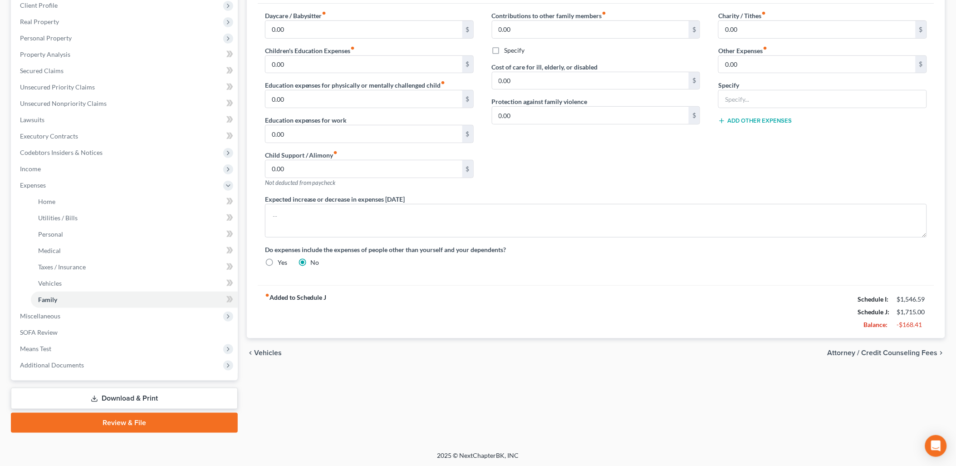
click at [894, 352] on span "Attorney / Credit Counseling Fees" at bounding box center [883, 352] width 110 height 7
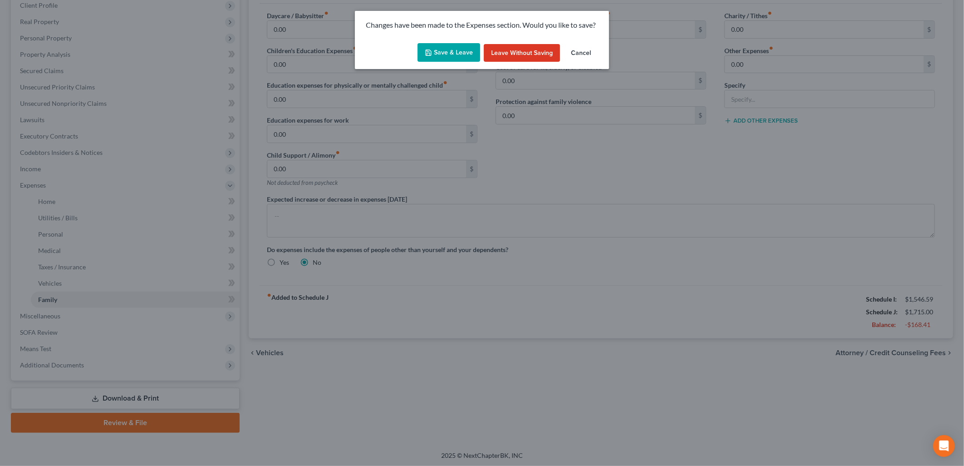
click at [437, 48] on button "Save & Leave" at bounding box center [449, 52] width 63 height 19
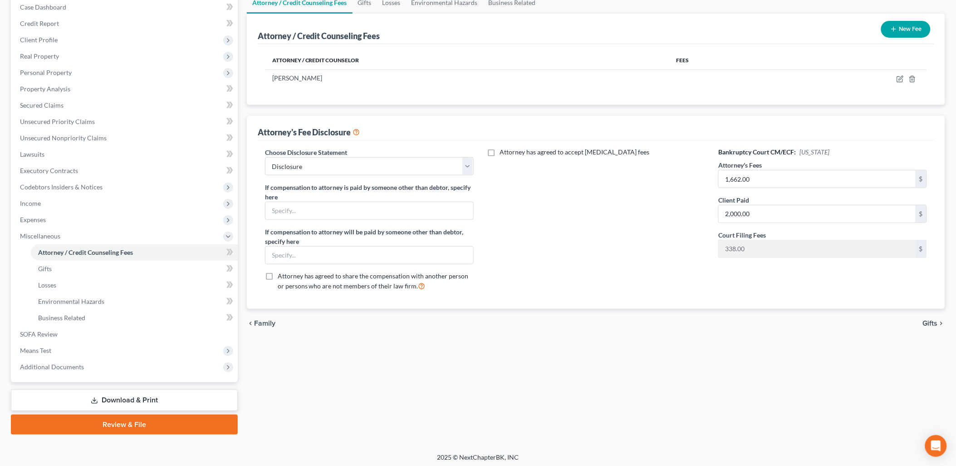
scroll to position [97, 0]
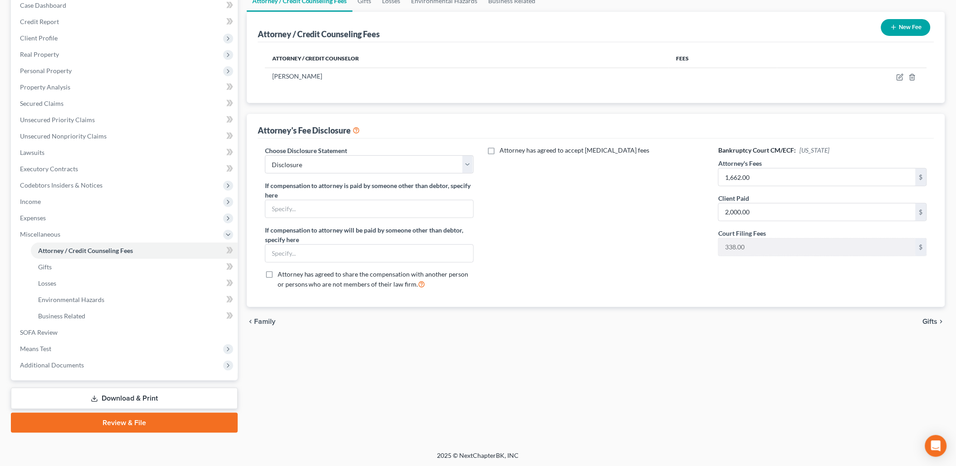
click at [925, 321] on span "Gifts" at bounding box center [930, 321] width 15 height 7
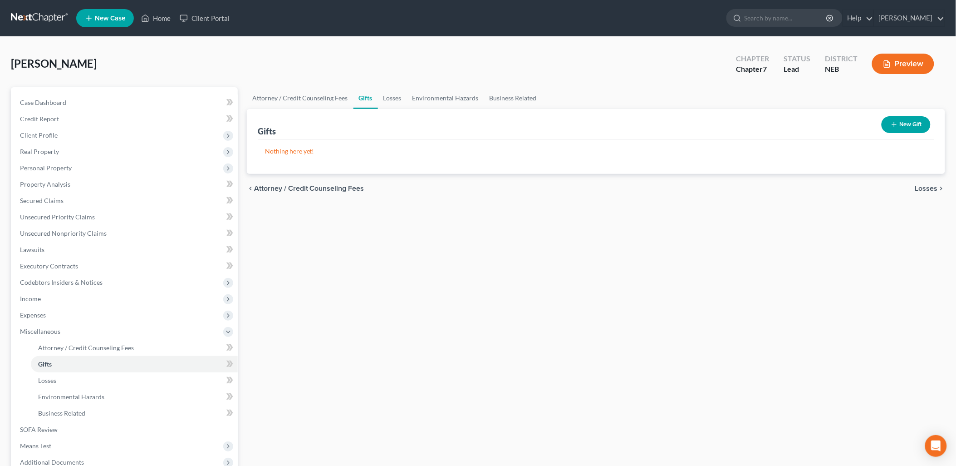
click at [930, 185] on span "Losses" at bounding box center [927, 188] width 23 height 7
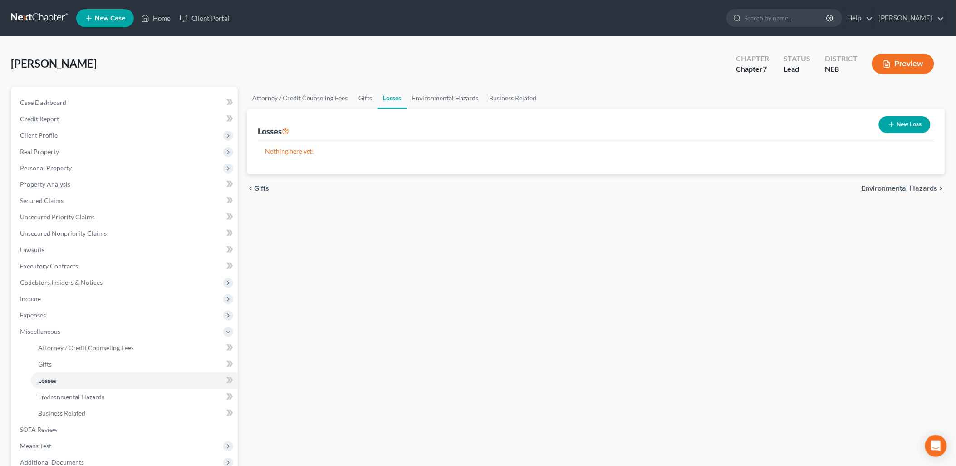
click at [904, 185] on span "Environmental Hazards" at bounding box center [900, 188] width 76 height 7
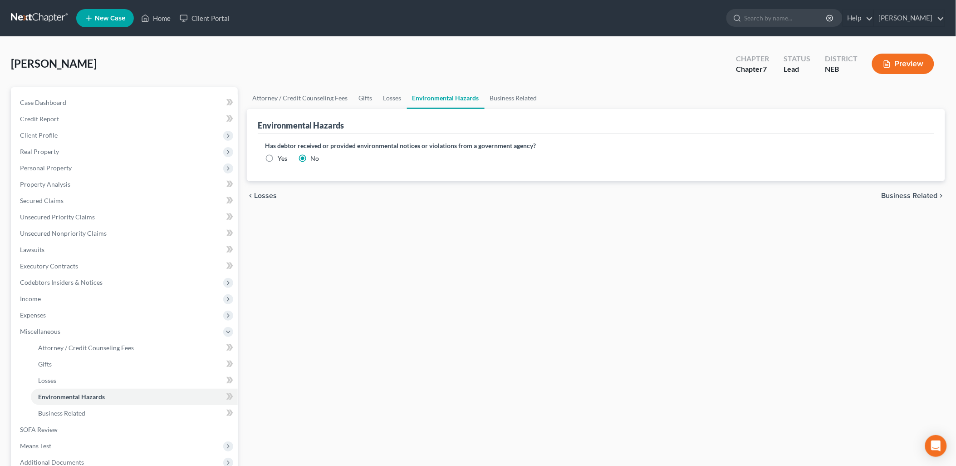
click at [904, 193] on span "Business Related" at bounding box center [910, 195] width 56 height 7
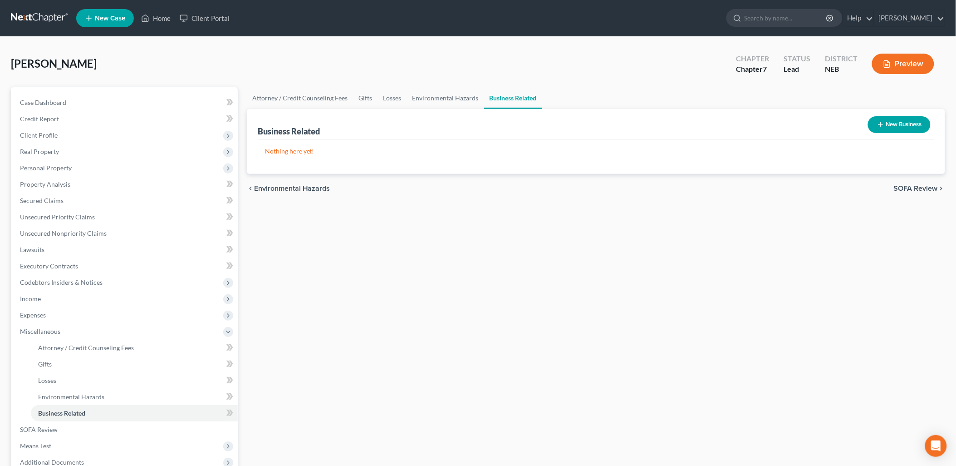
click at [907, 185] on span "SOFA Review" at bounding box center [916, 188] width 44 height 7
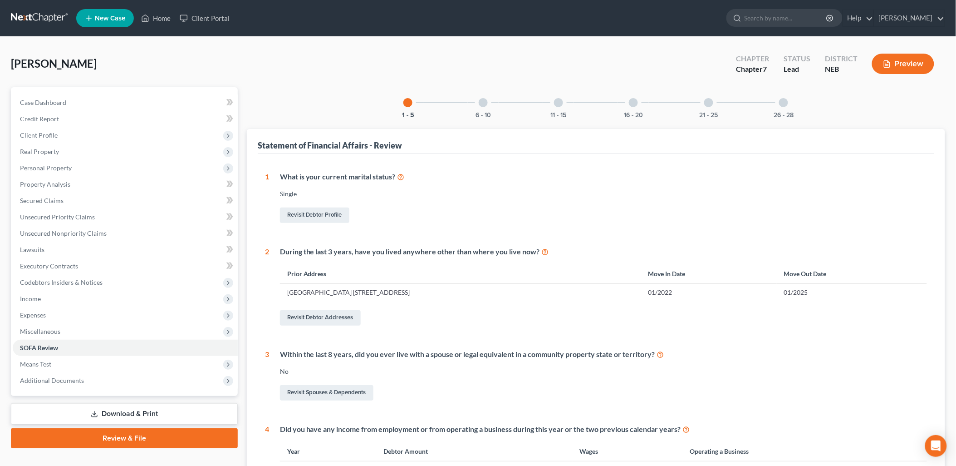
click at [483, 98] on div at bounding box center [483, 102] width 9 height 9
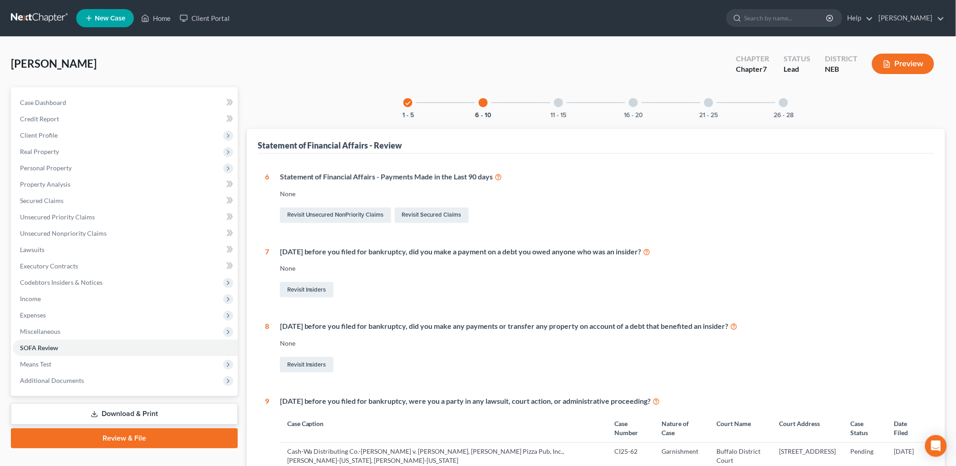
click at [559, 103] on div at bounding box center [558, 102] width 9 height 9
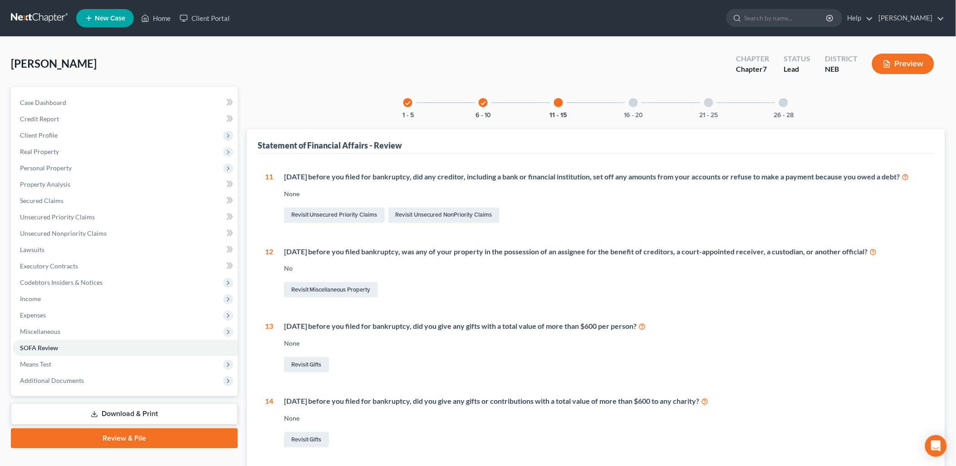
click at [636, 101] on div at bounding box center [633, 102] width 9 height 9
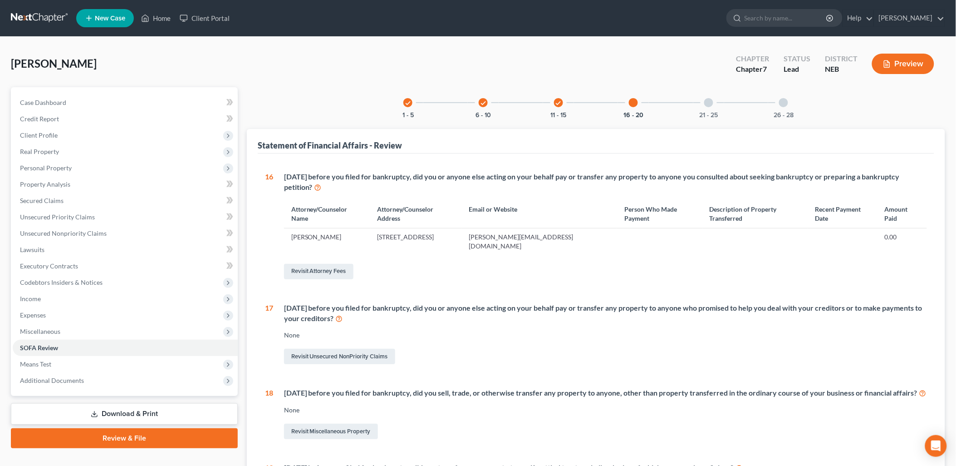
click at [706, 100] on div at bounding box center [709, 102] width 9 height 9
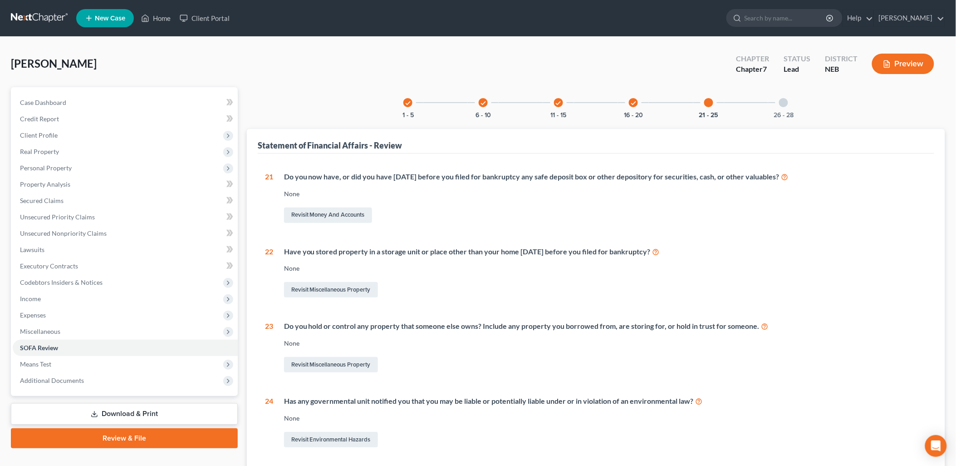
drag, startPoint x: 781, startPoint y: 103, endPoint x: 659, endPoint y: 287, distance: 220.3
click at [781, 103] on div at bounding box center [783, 102] width 9 height 9
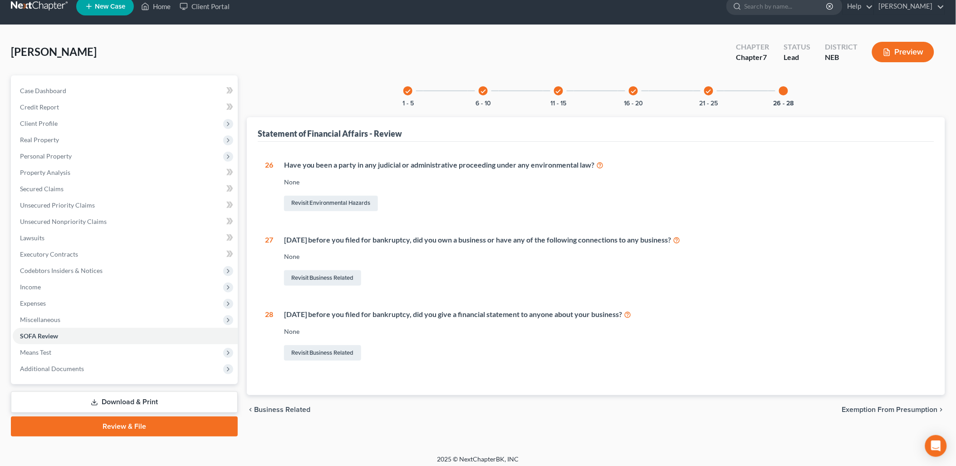
scroll to position [15, 0]
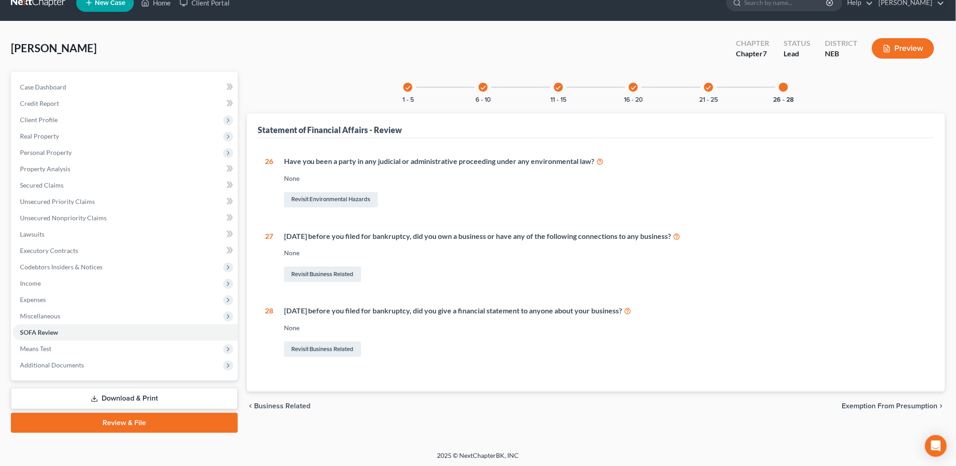
click at [891, 407] on span "Exemption from Presumption" at bounding box center [891, 405] width 96 height 7
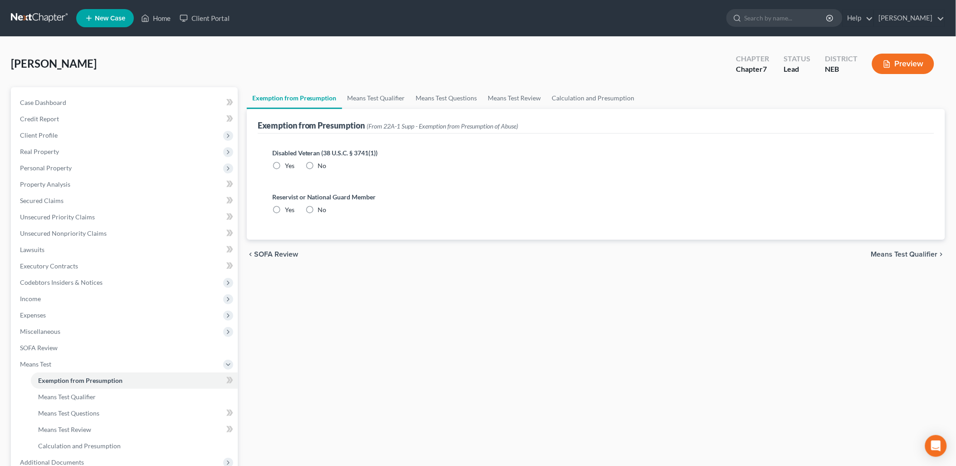
drag, startPoint x: 305, startPoint y: 161, endPoint x: 305, endPoint y: 201, distance: 39.9
click at [318, 161] on label "No" at bounding box center [322, 165] width 9 height 9
click at [322, 161] on input "No" at bounding box center [325, 164] width 6 height 6
click at [318, 207] on label "No" at bounding box center [322, 209] width 9 height 9
click at [322, 207] on input "No" at bounding box center [325, 208] width 6 height 6
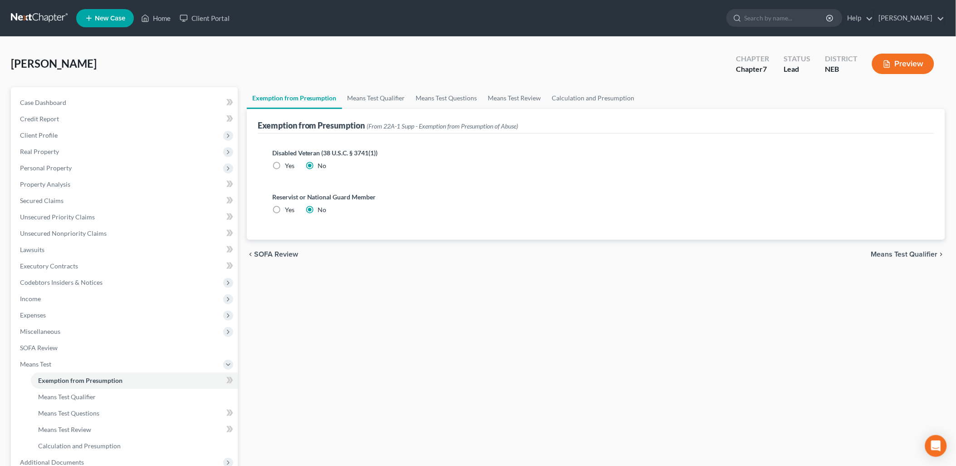
click at [882, 251] on span "Means Test Qualifier" at bounding box center [905, 254] width 67 height 7
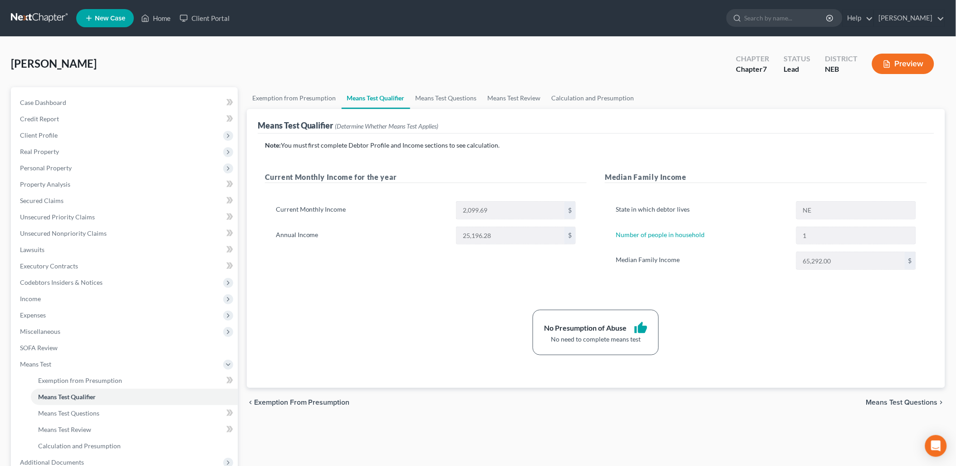
click at [921, 400] on span "Means Test Questions" at bounding box center [903, 402] width 72 height 7
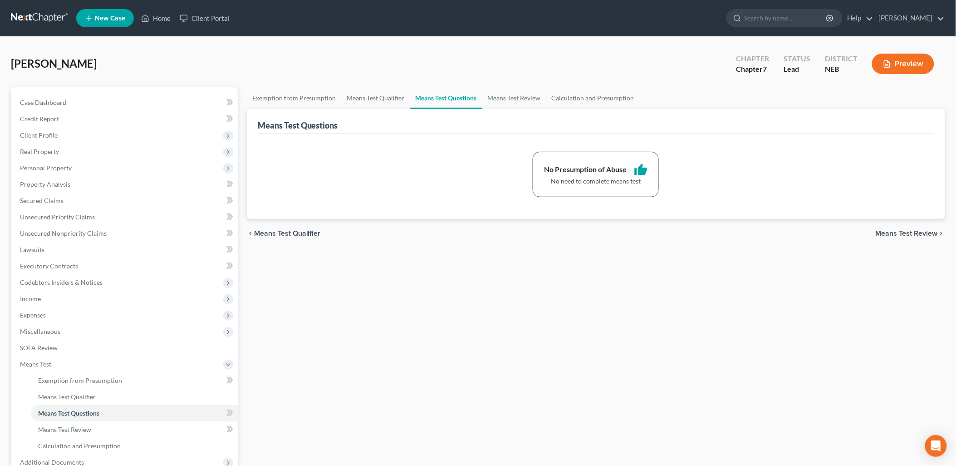
click at [896, 234] on span "Means Test Review" at bounding box center [907, 233] width 62 height 7
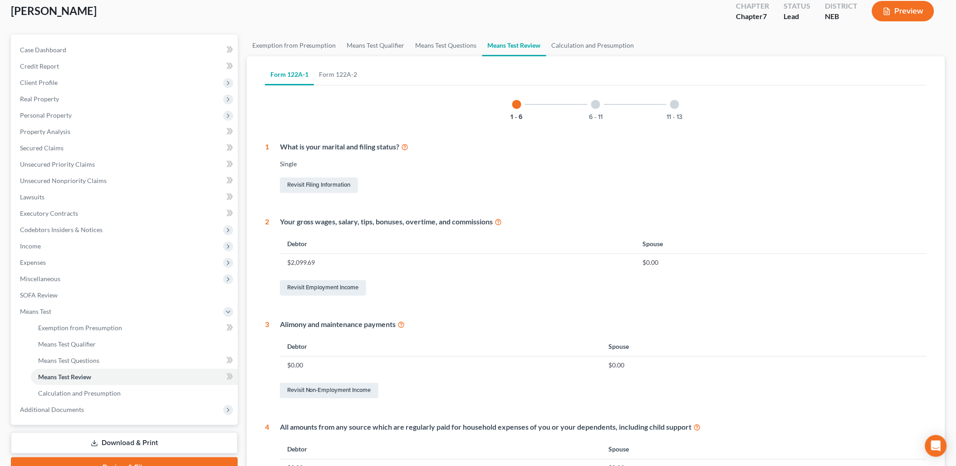
scroll to position [50, 0]
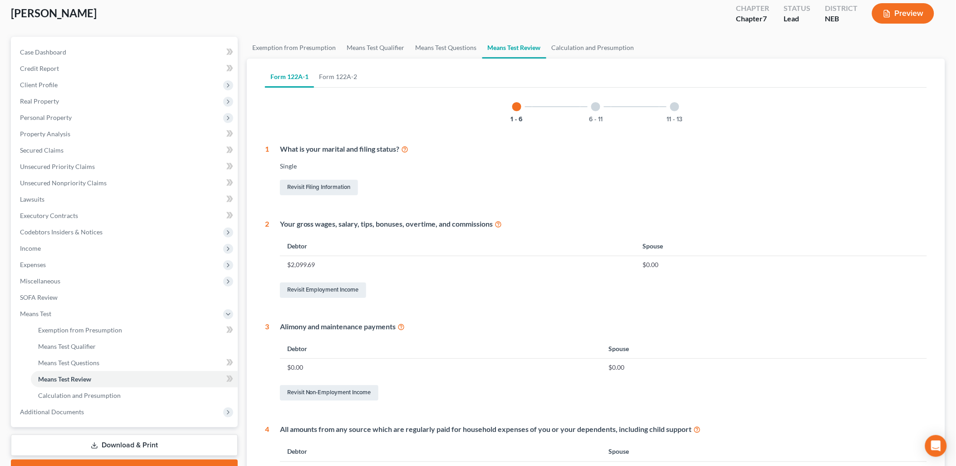
click at [595, 108] on div at bounding box center [595, 106] width 9 height 9
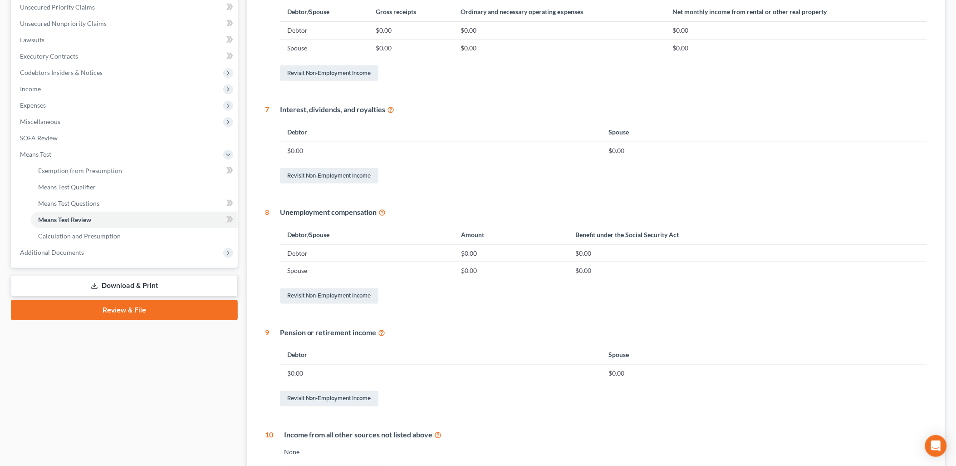
scroll to position [70, 0]
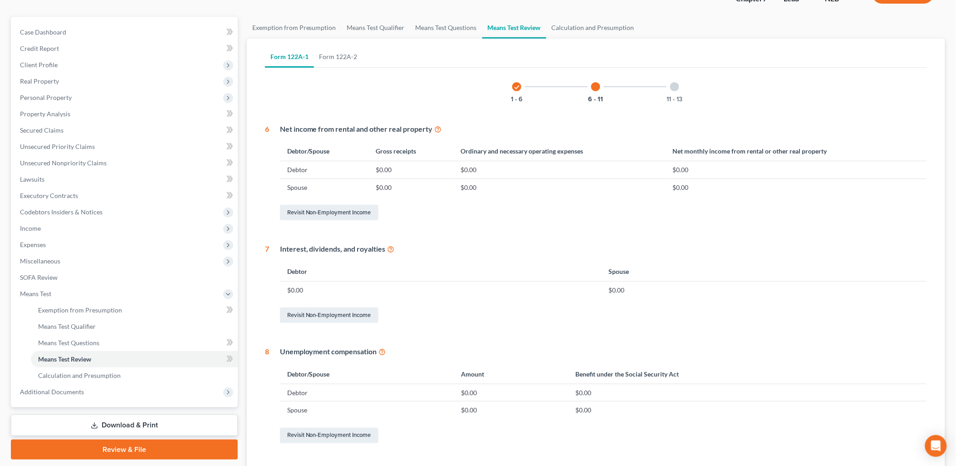
click at [672, 88] on div at bounding box center [674, 86] width 9 height 9
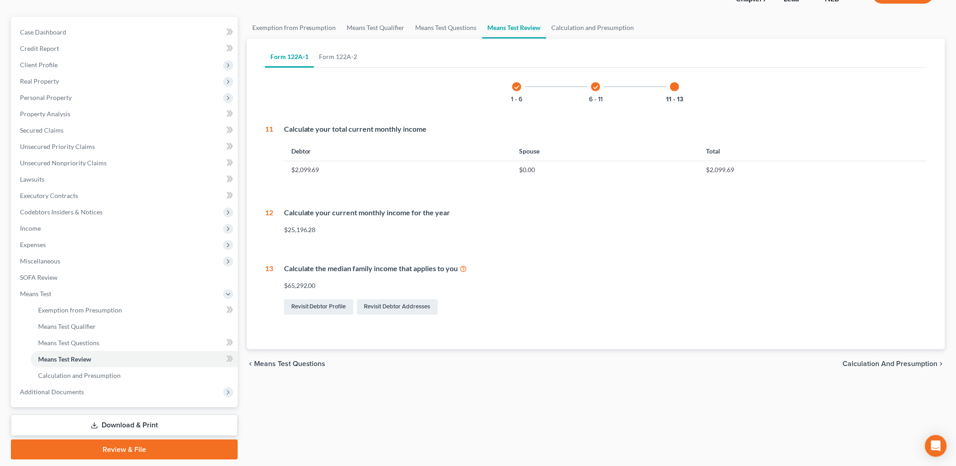
click at [906, 362] on span "Calculation and Presumption" at bounding box center [890, 363] width 95 height 7
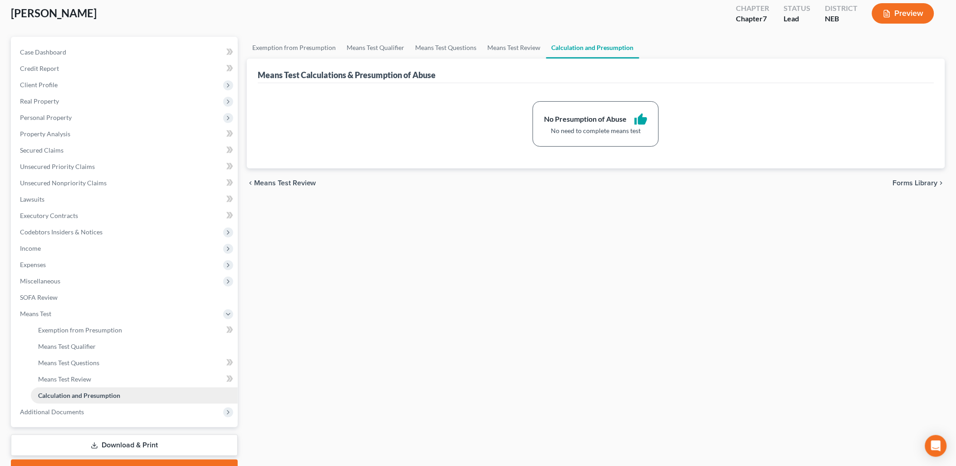
scroll to position [97, 0]
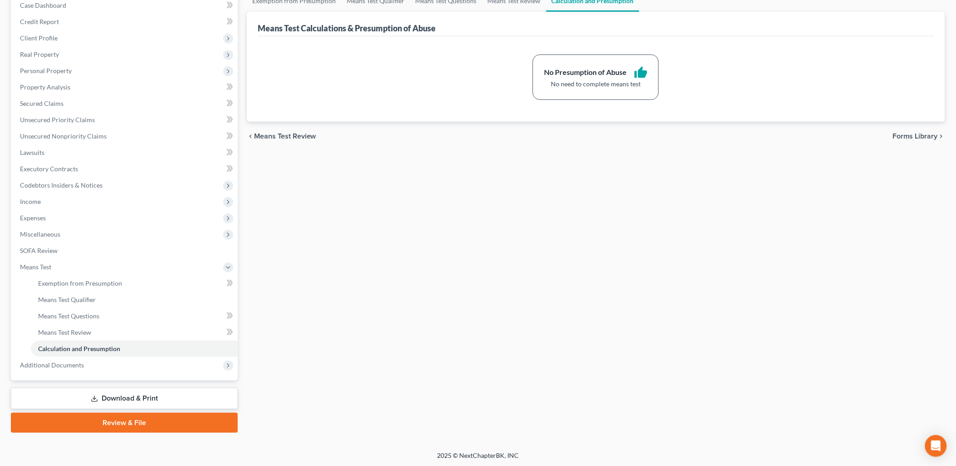
click at [125, 394] on link "Download & Print" at bounding box center [124, 398] width 227 height 21
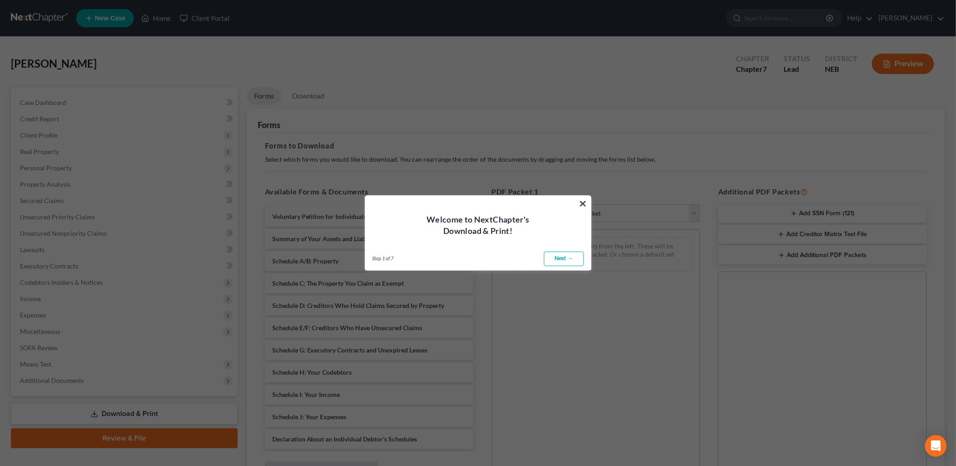
click at [557, 256] on link "Next →" at bounding box center [564, 258] width 40 height 15
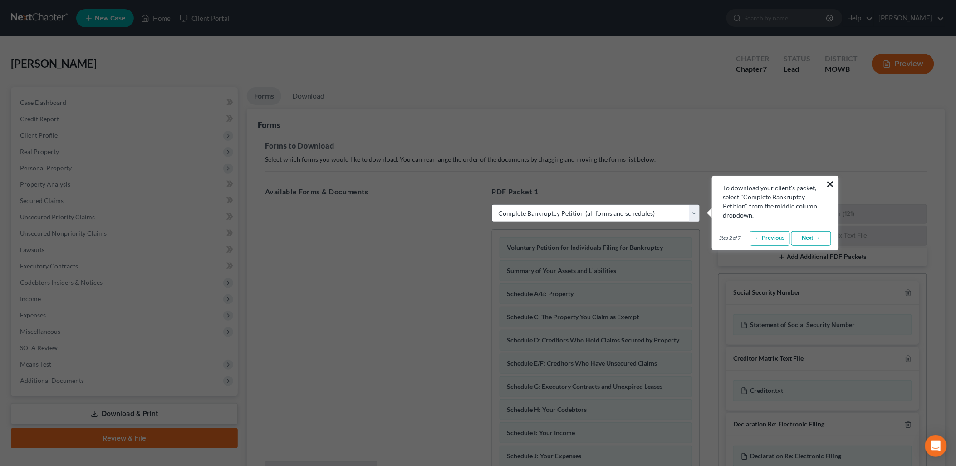
click at [833, 183] on button "×" at bounding box center [831, 184] width 9 height 15
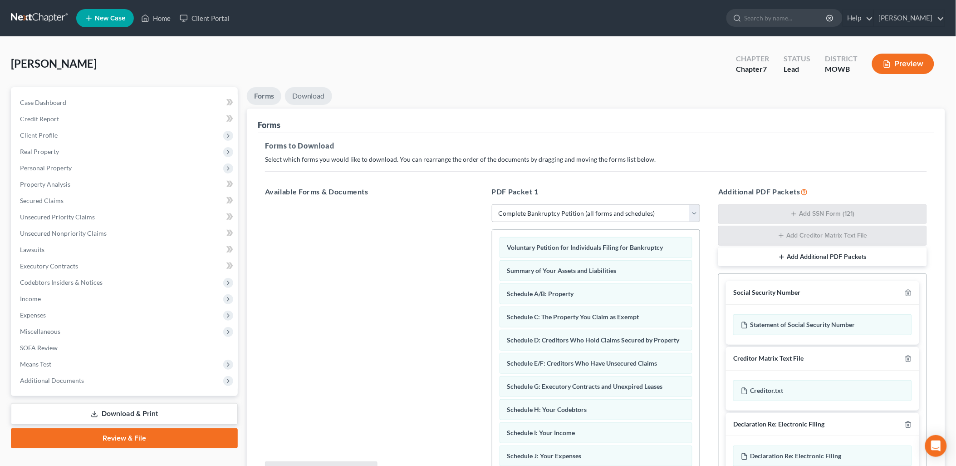
click at [307, 91] on link "Download" at bounding box center [308, 96] width 47 height 18
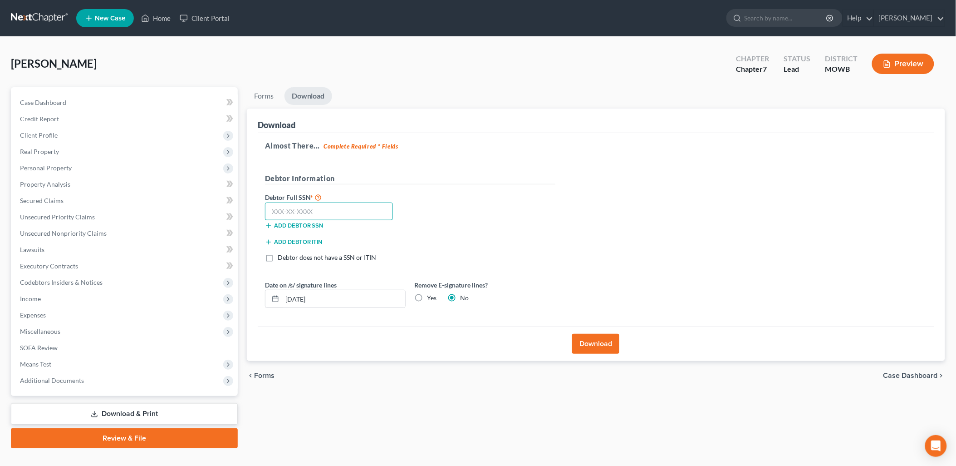
click at [316, 213] on input "text" at bounding box center [329, 211] width 128 height 18
drag, startPoint x: 332, startPoint y: 298, endPoint x: 230, endPoint y: 300, distance: 102.6
click at [232, 302] on div "Petition Navigation Case Dashboard Payments Invoices Payments Payments Credit R…" at bounding box center [478, 267] width 944 height 361
click at [428, 297] on label "Yes" at bounding box center [433, 297] width 10 height 9
click at [431, 297] on input "Yes" at bounding box center [434, 296] width 6 height 6
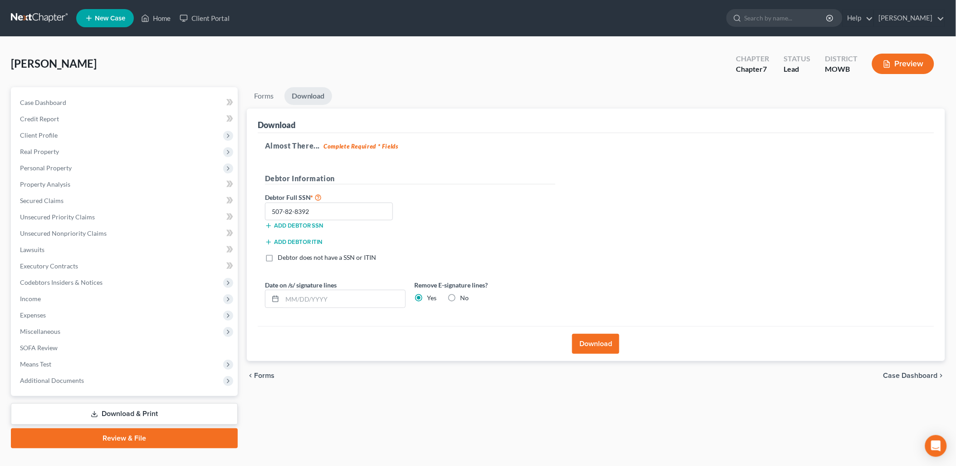
click at [589, 339] on button "Download" at bounding box center [595, 344] width 47 height 20
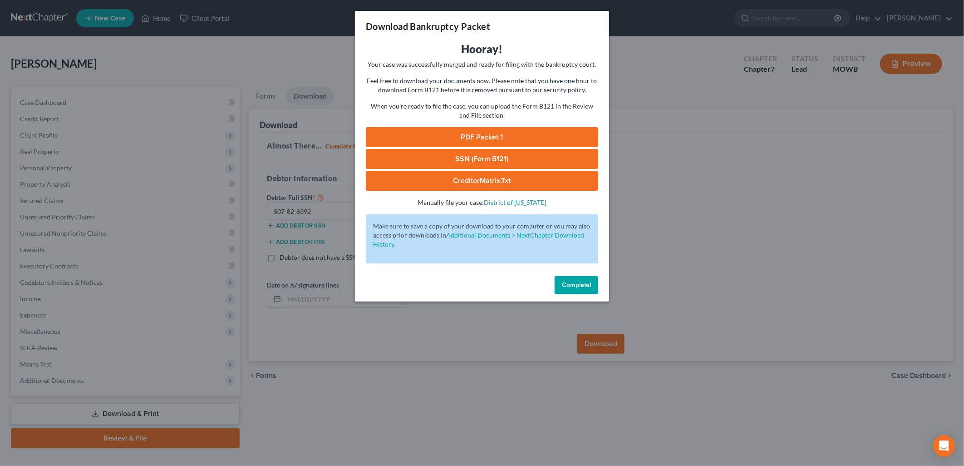
click at [491, 135] on link "PDF Packet 1" at bounding box center [482, 137] width 232 height 20
click at [498, 154] on link "SSN (Form B121)" at bounding box center [482, 159] width 232 height 20
click at [498, 177] on link "CreditorMatrix.txt" at bounding box center [482, 181] width 232 height 20
click at [575, 278] on button "Complete!" at bounding box center [577, 285] width 44 height 18
